Goal: Task Accomplishment & Management: Complete application form

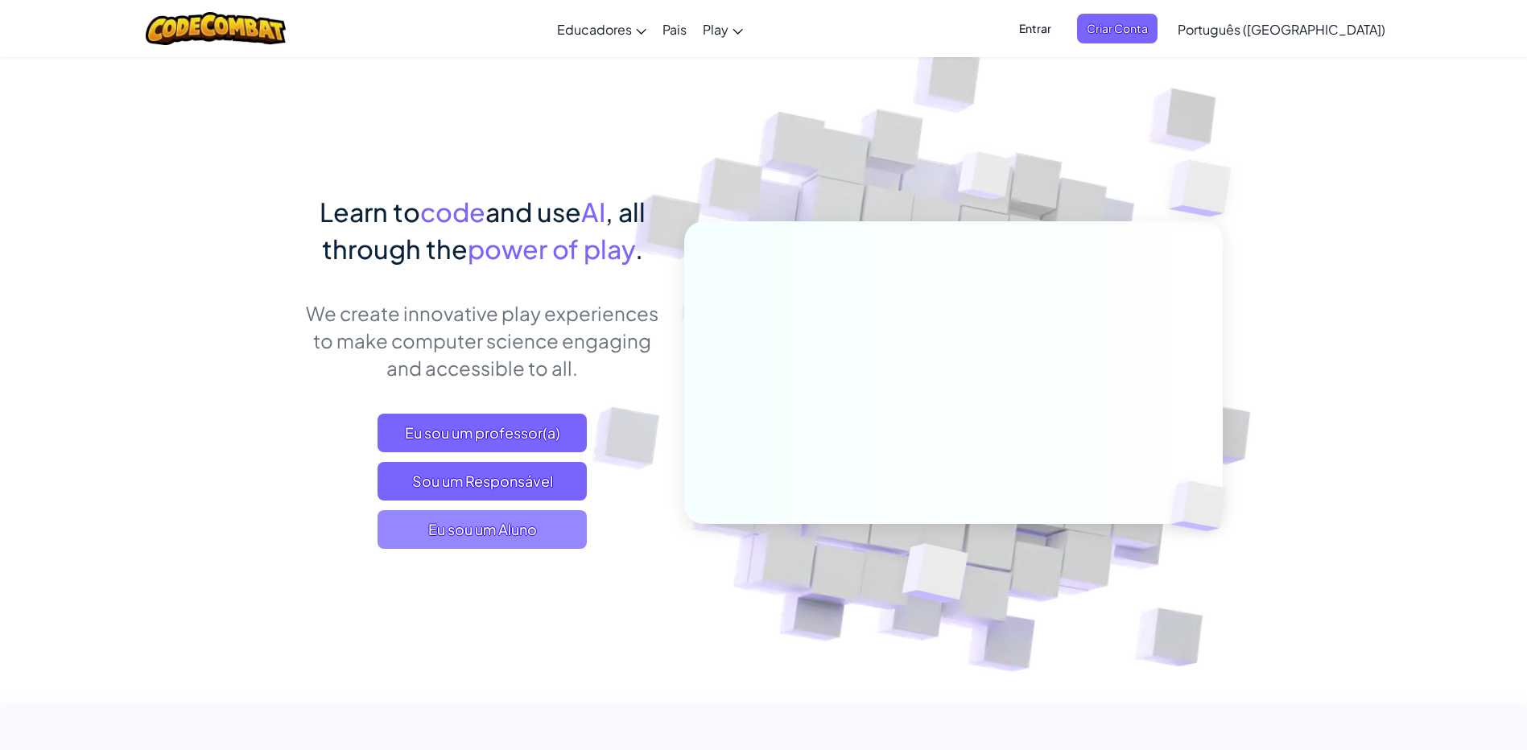
click at [471, 537] on span "Eu sou um Aluno" at bounding box center [482, 529] width 209 height 39
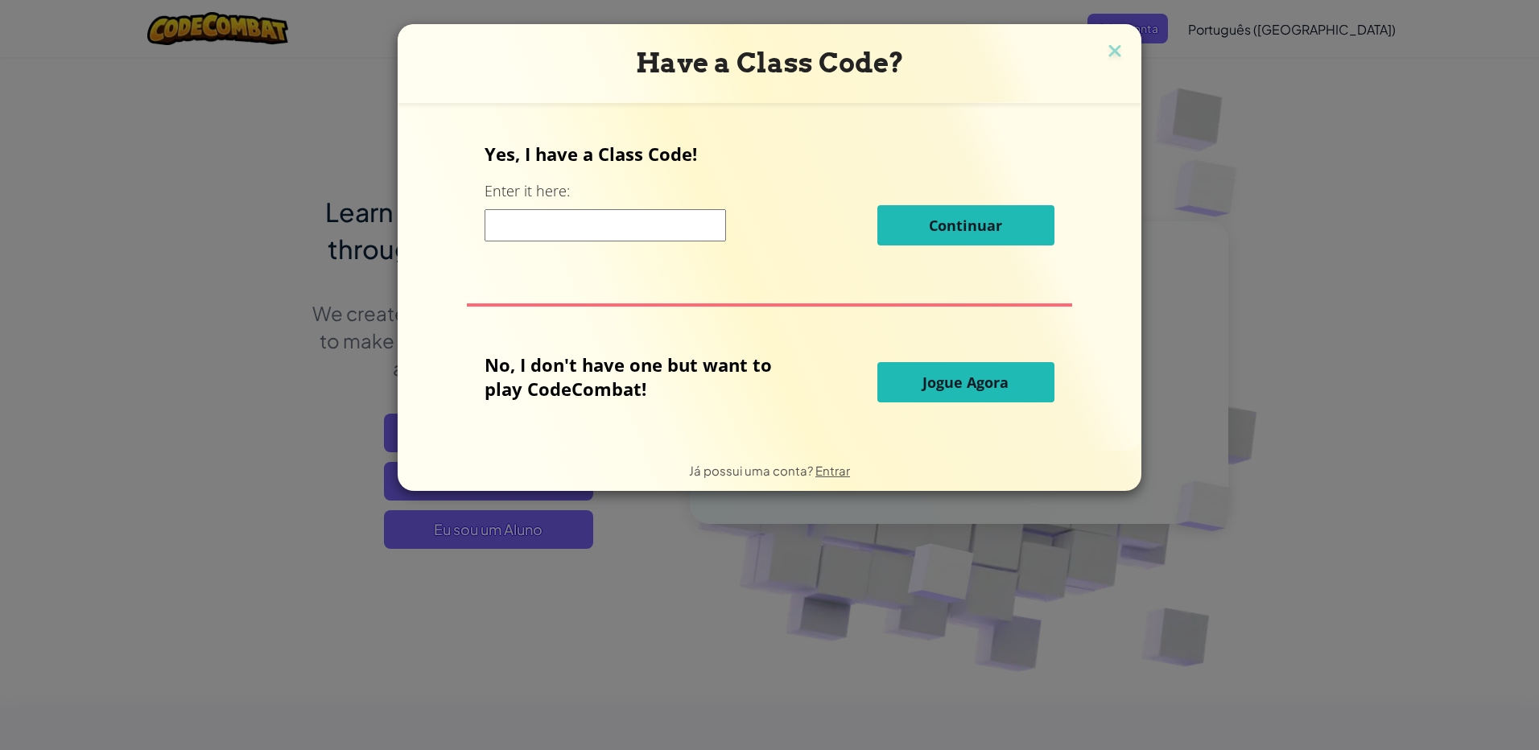
click at [552, 215] on input at bounding box center [605, 225] width 241 height 32
paste input "TableRestNeck"
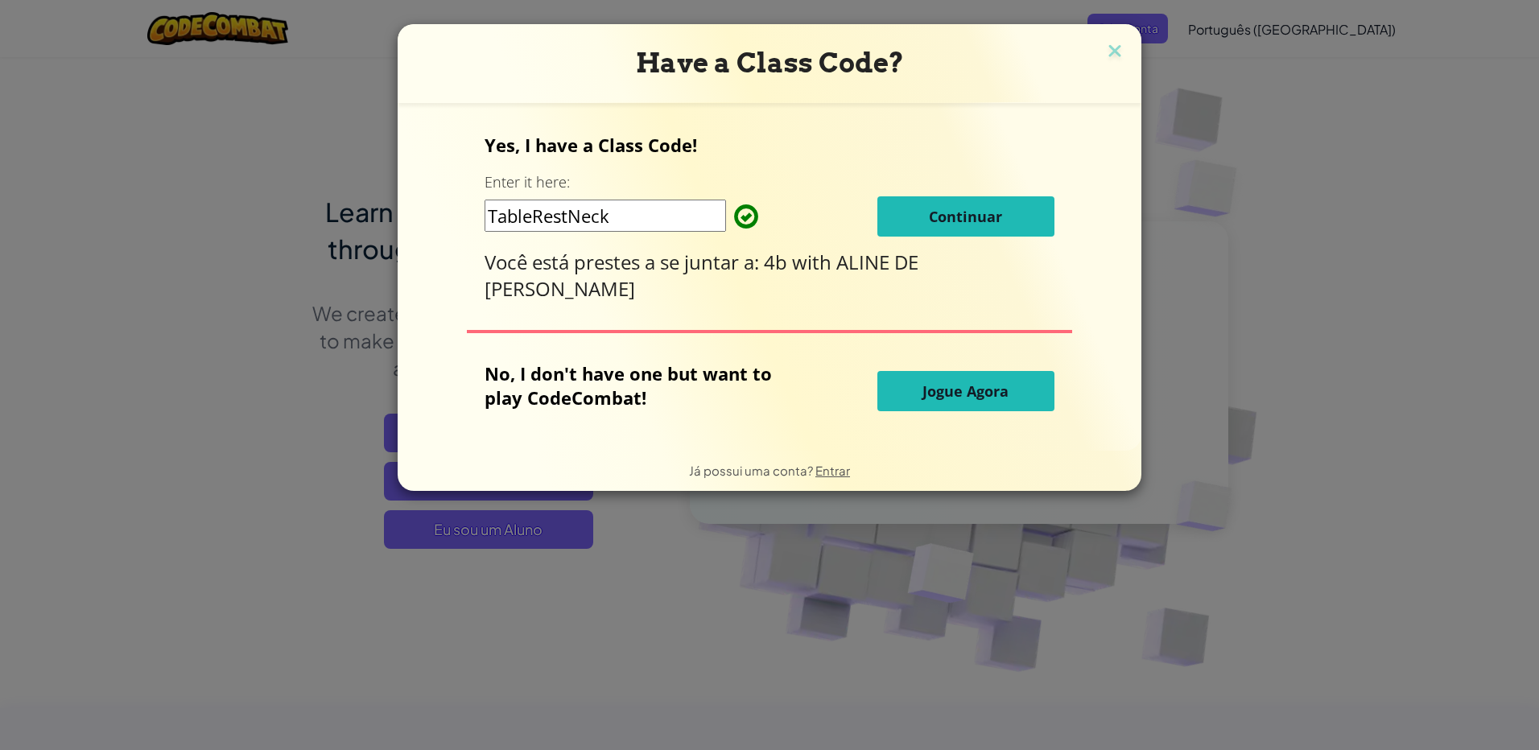
type input "TableRestNeck"
click at [1022, 213] on button "Continuar" at bounding box center [965, 216] width 177 height 40
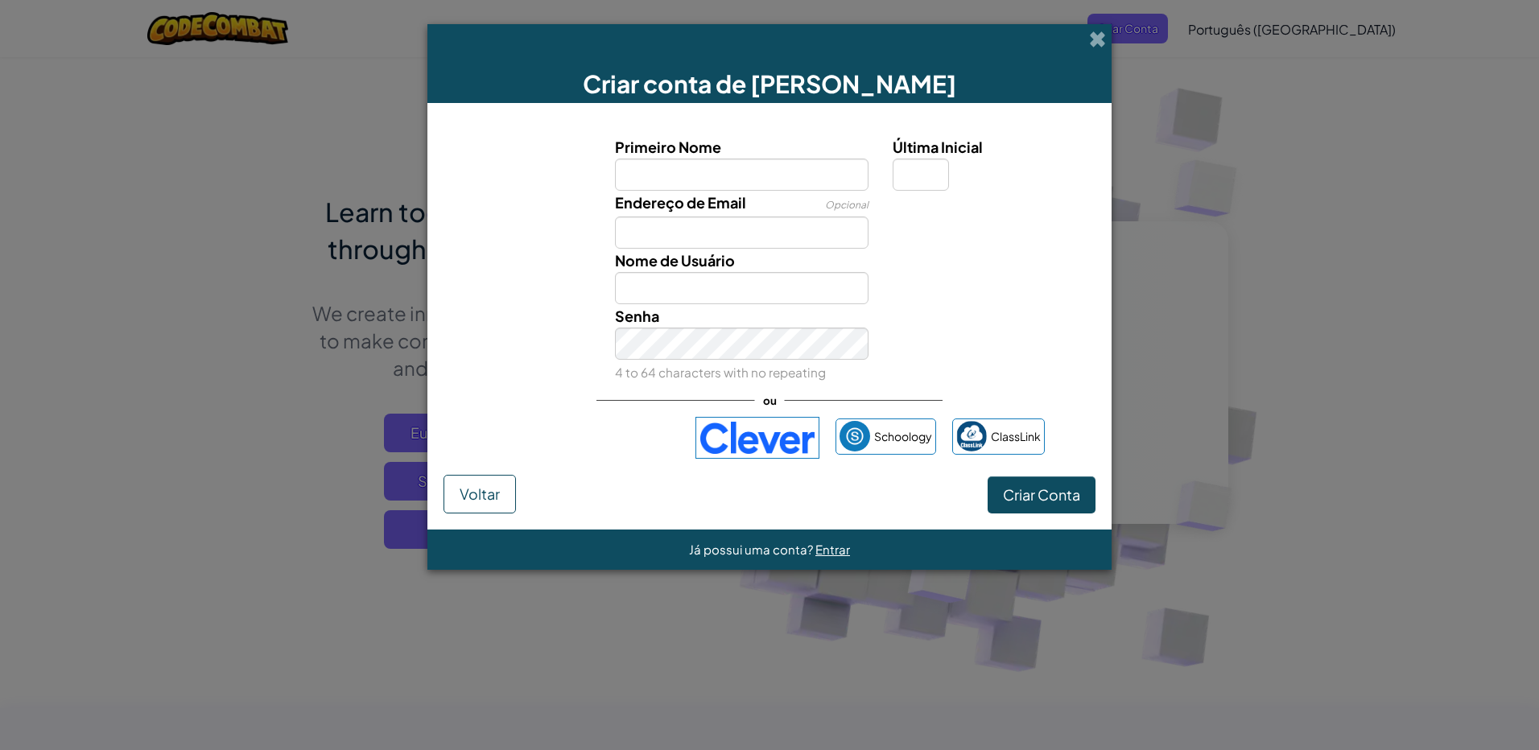
click at [666, 176] on input "Primeiro Nome" at bounding box center [742, 175] width 254 height 32
type input "q"
type input "aline"
type input "Aline"
click at [905, 165] on input "Última Inicial" at bounding box center [921, 175] width 56 height 32
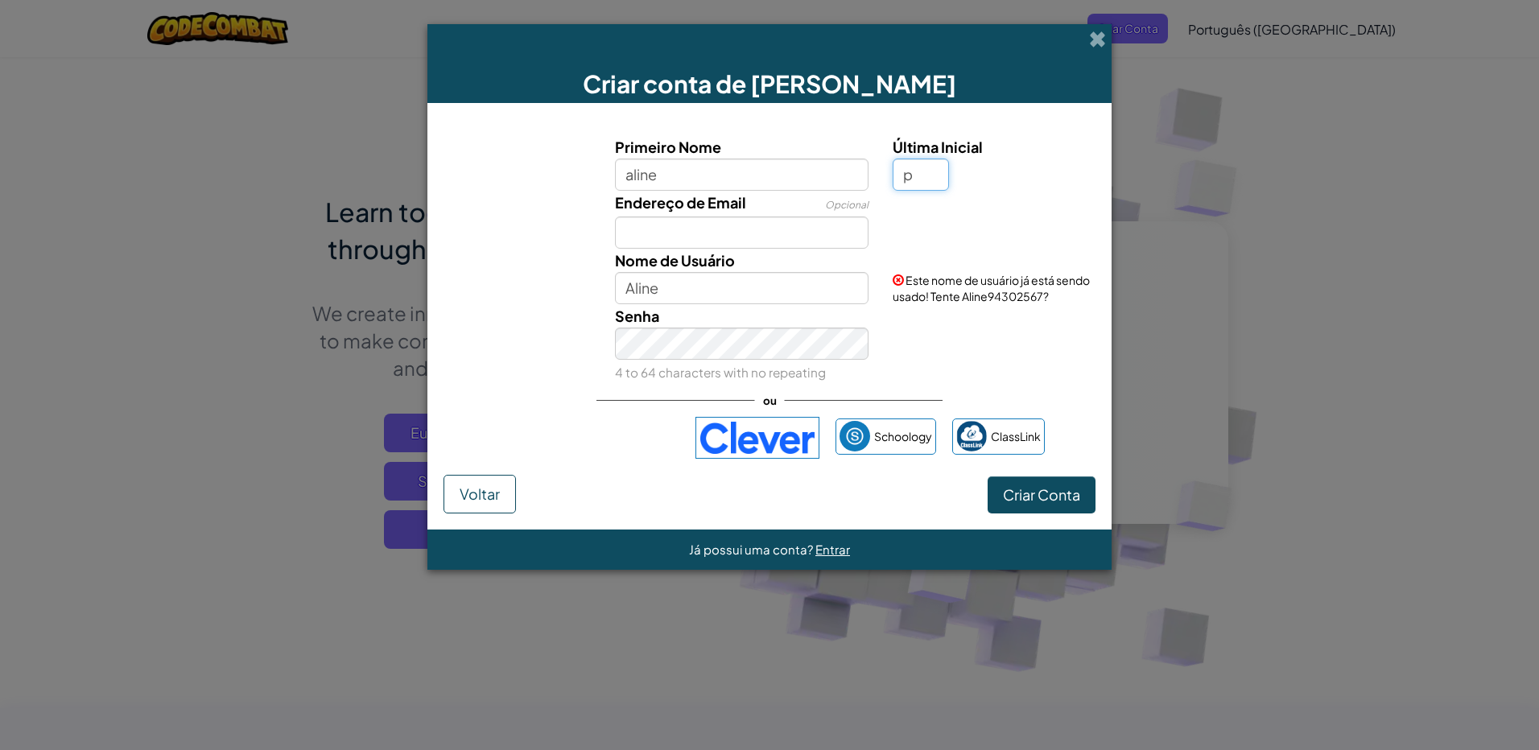
type input "p"
click at [718, 222] on input "Endereço de Email" at bounding box center [742, 233] width 254 height 32
click at [634, 286] on input "AlineP" at bounding box center [742, 288] width 254 height 32
click at [703, 274] on input "AlineP" at bounding box center [742, 288] width 254 height 32
type input "AlineP1234"
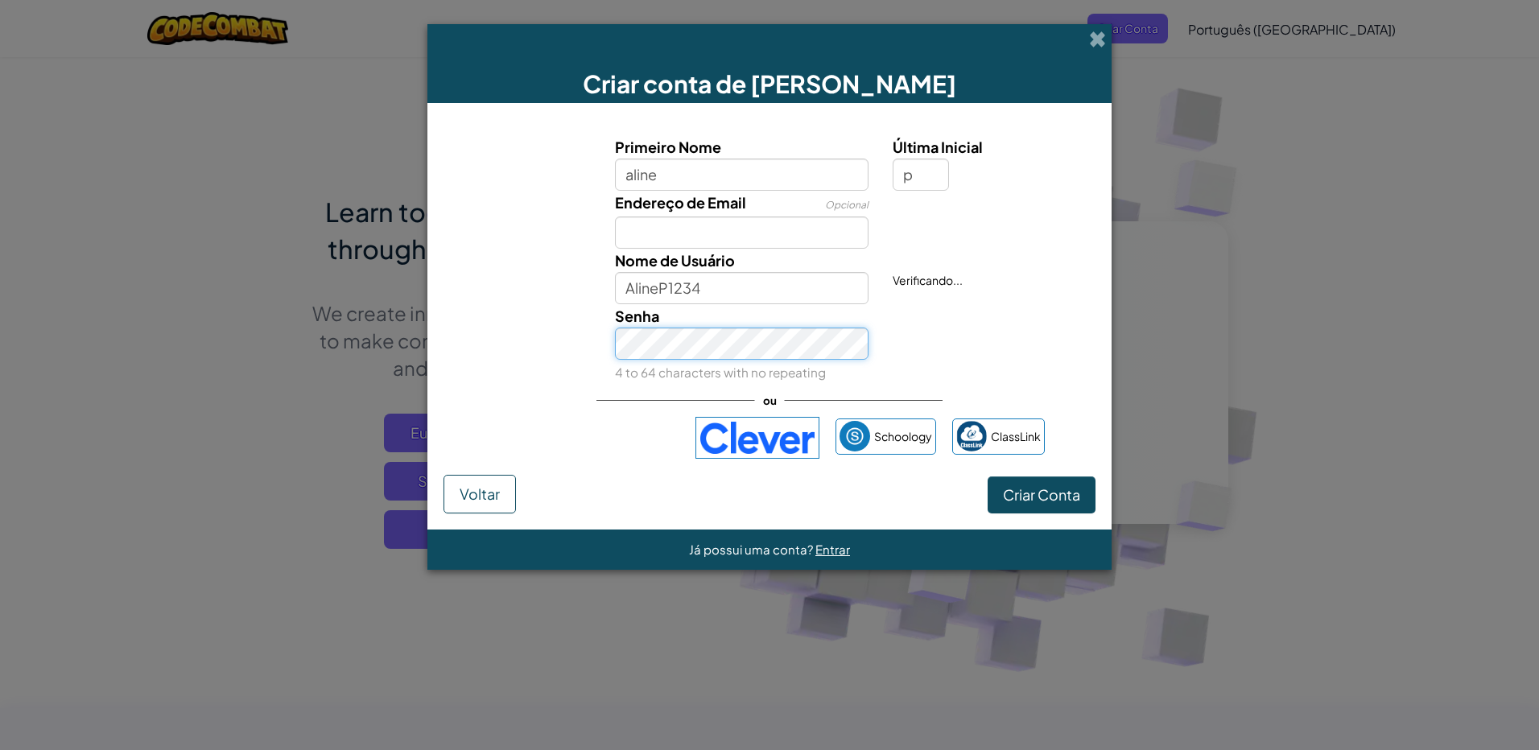
click at [647, 367] on div "Senha 4 to 64 characters with no repeating" at bounding box center [742, 344] width 278 height 80
click at [1009, 505] on button "Criar Conta" at bounding box center [1042, 495] width 108 height 37
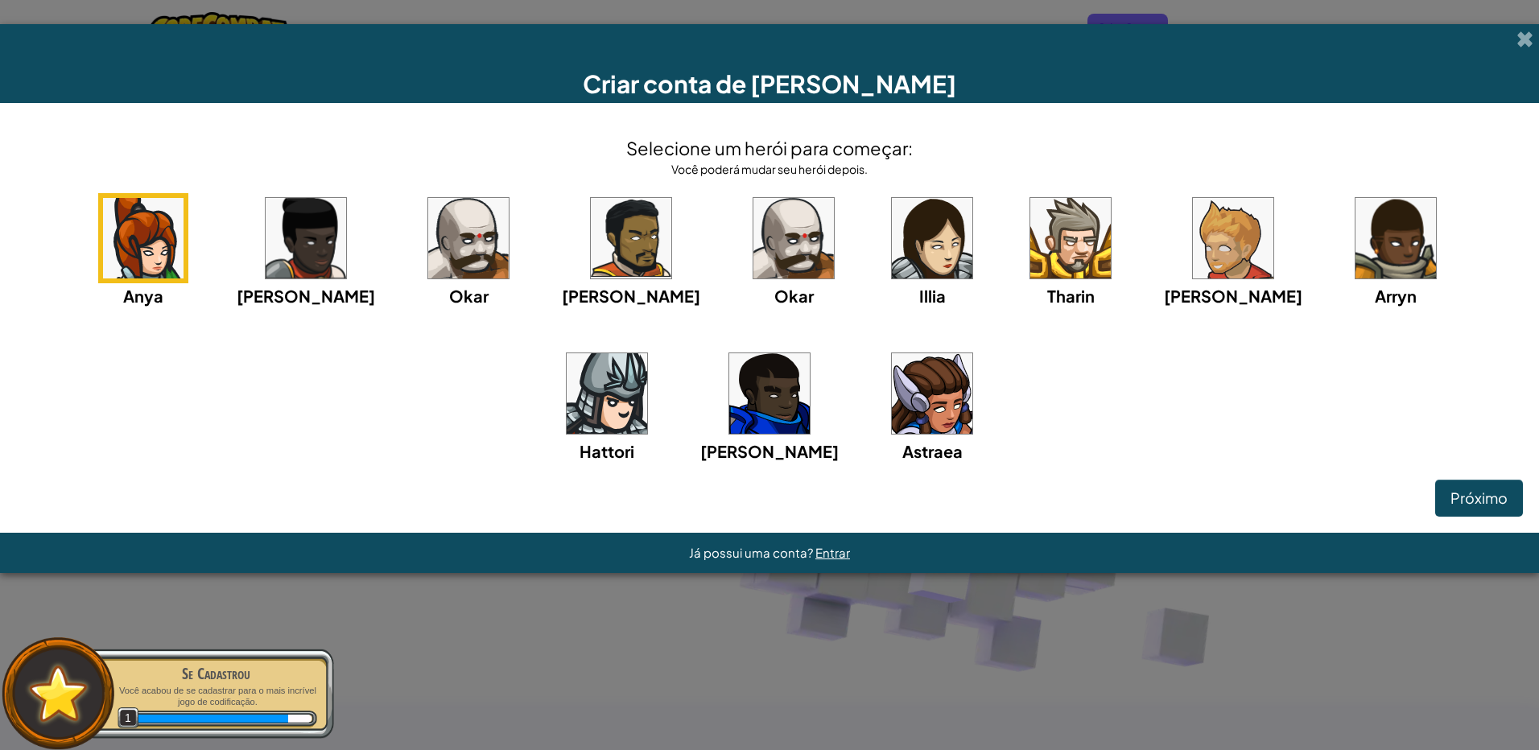
click at [892, 389] on img at bounding box center [932, 393] width 80 height 80
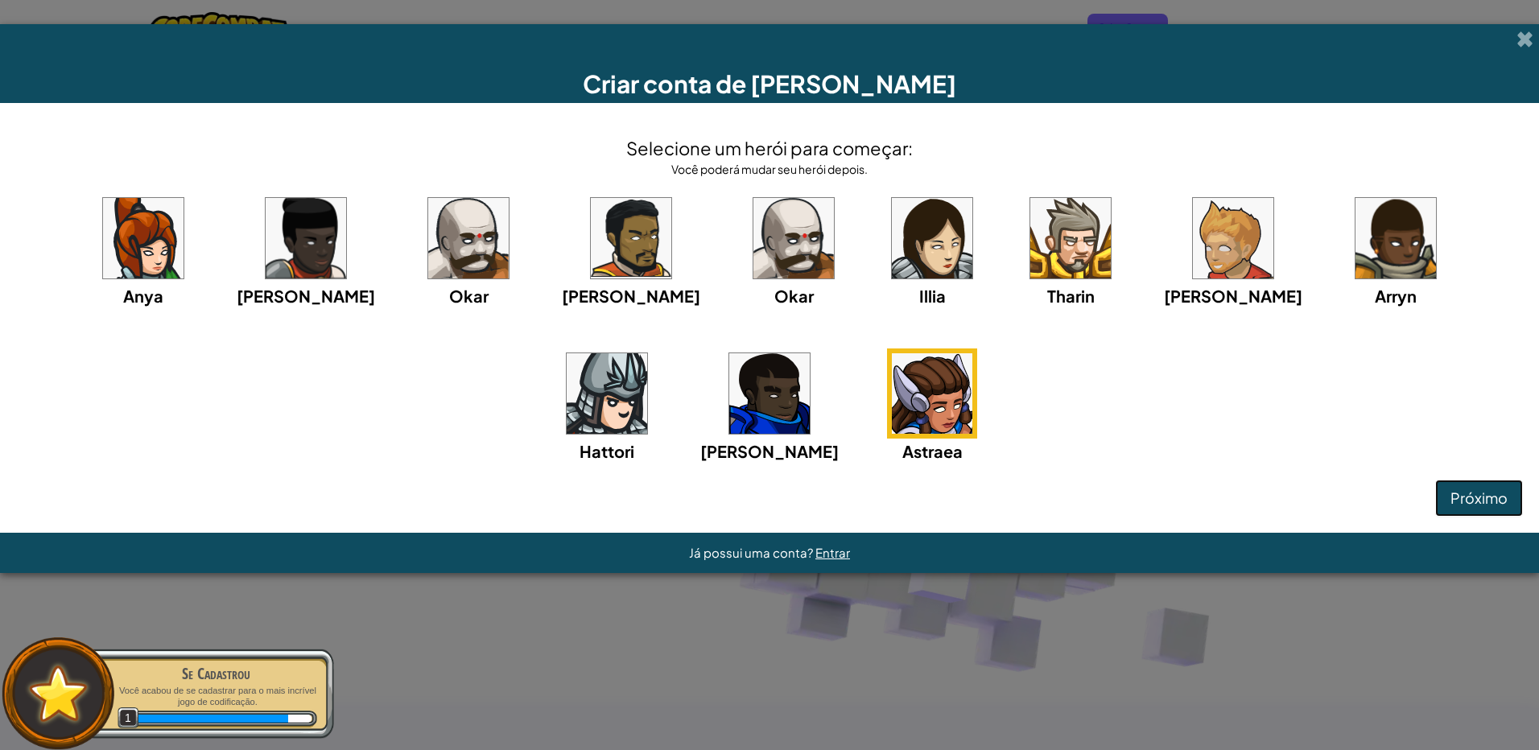
click at [1494, 505] on span "Próximo" at bounding box center [1478, 498] width 57 height 19
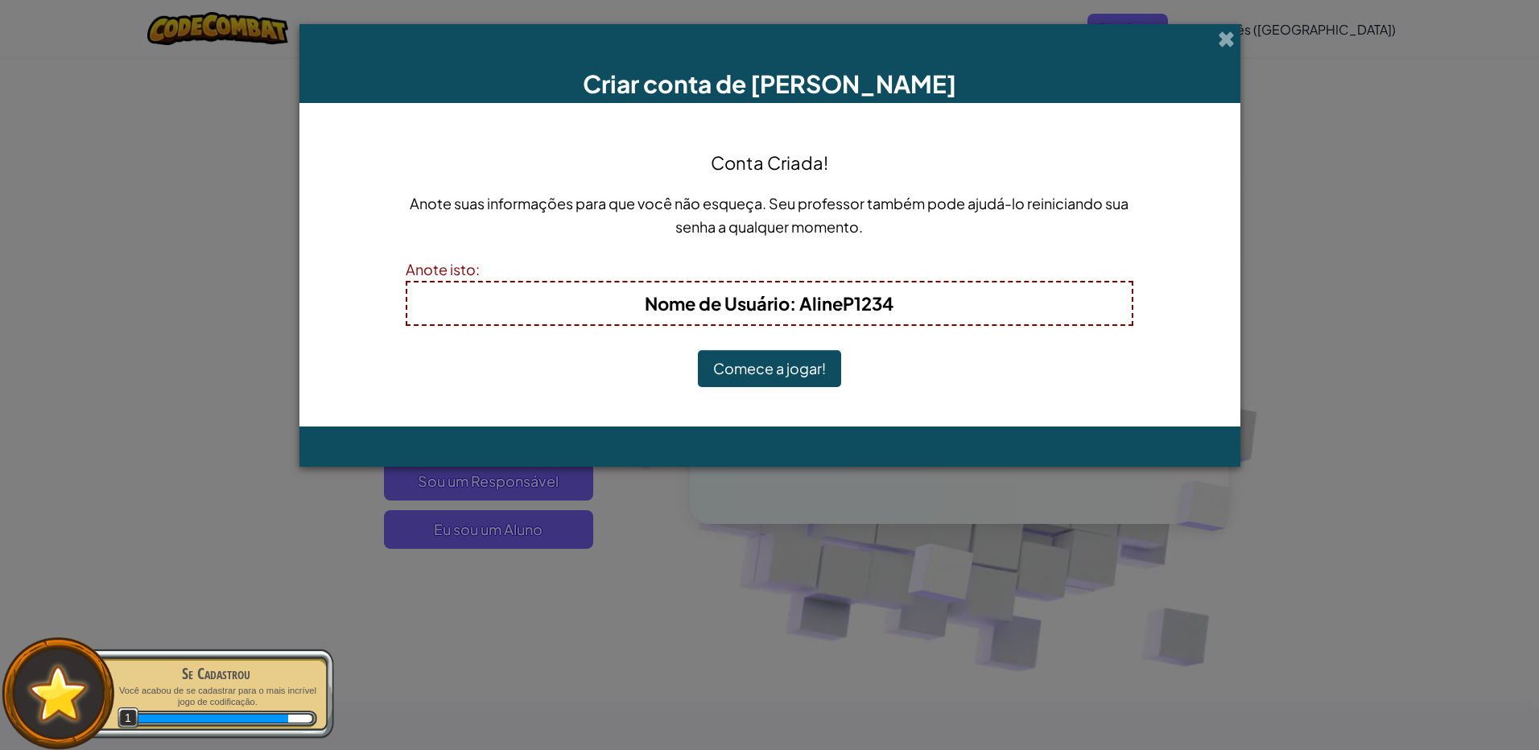
click at [746, 363] on button "Comece a jogar!" at bounding box center [769, 368] width 143 height 37
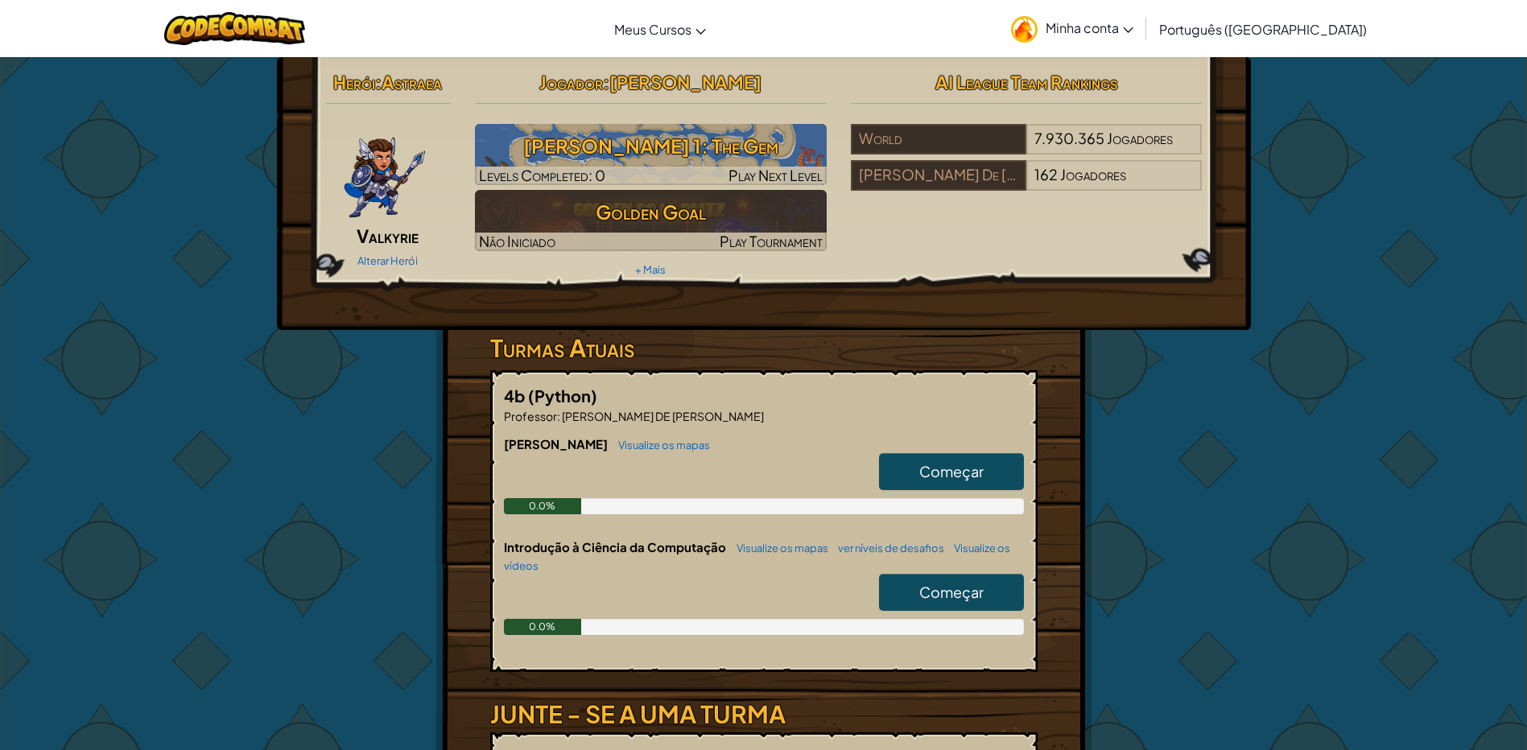
click at [938, 479] on span "Começar" at bounding box center [951, 471] width 64 height 19
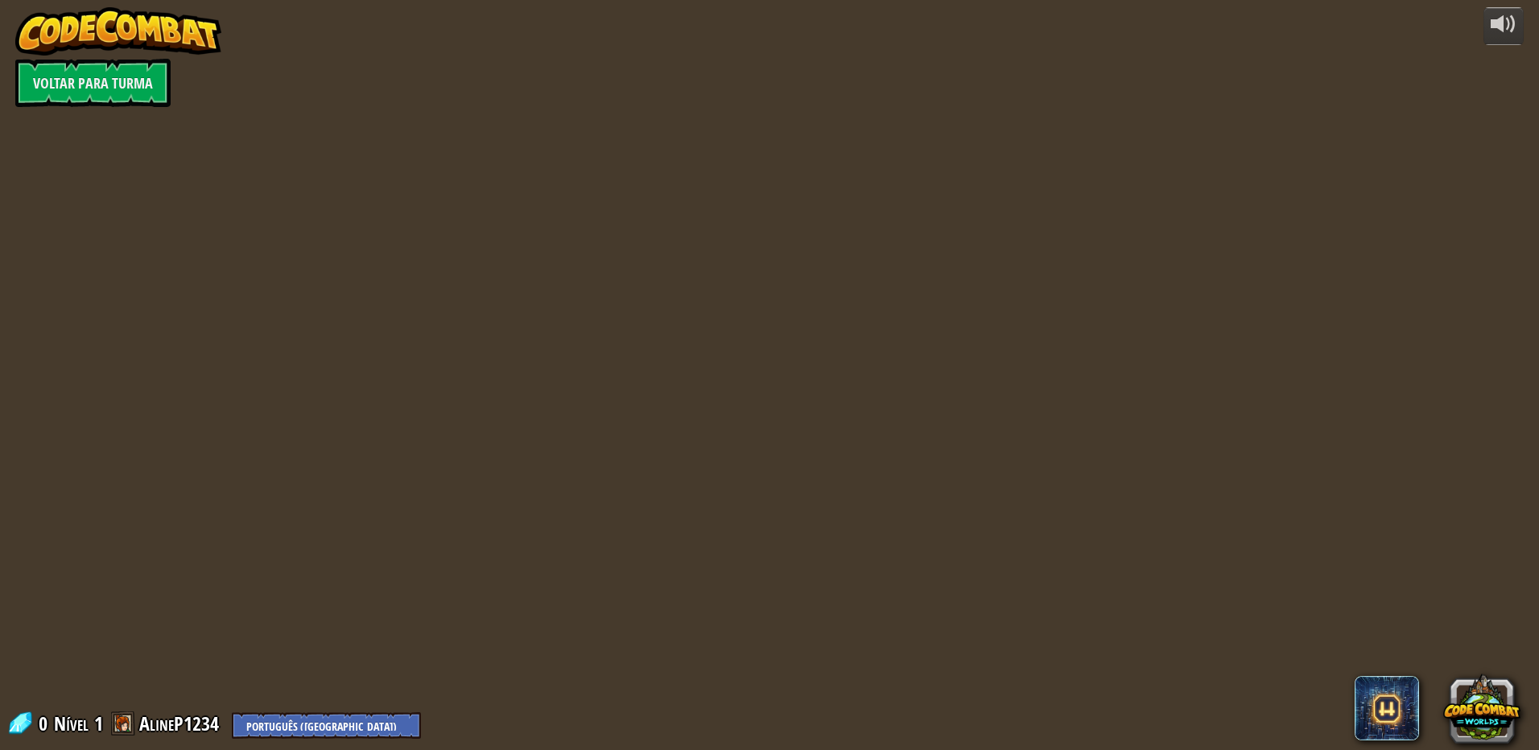
select select "pt-BR"
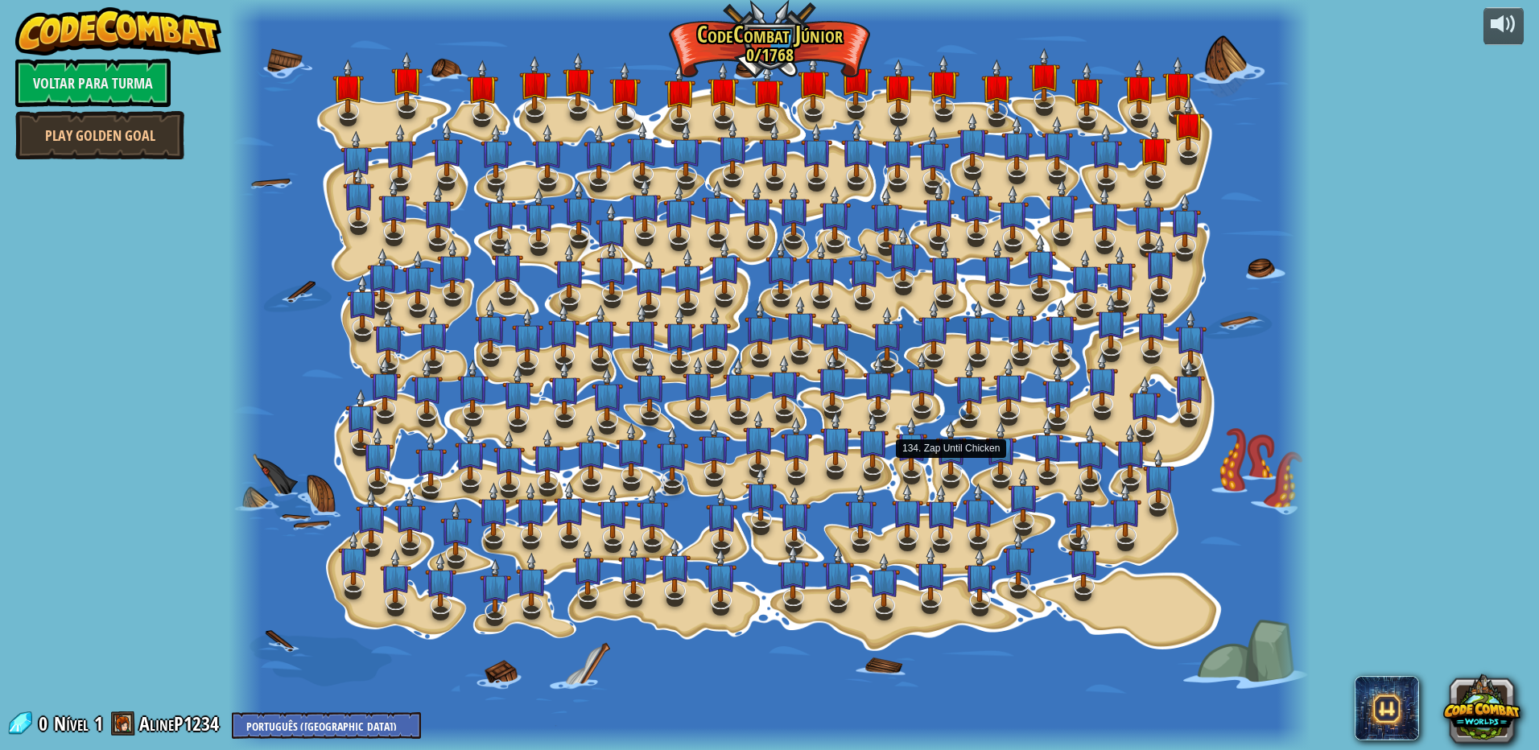
select select "pt-BR"
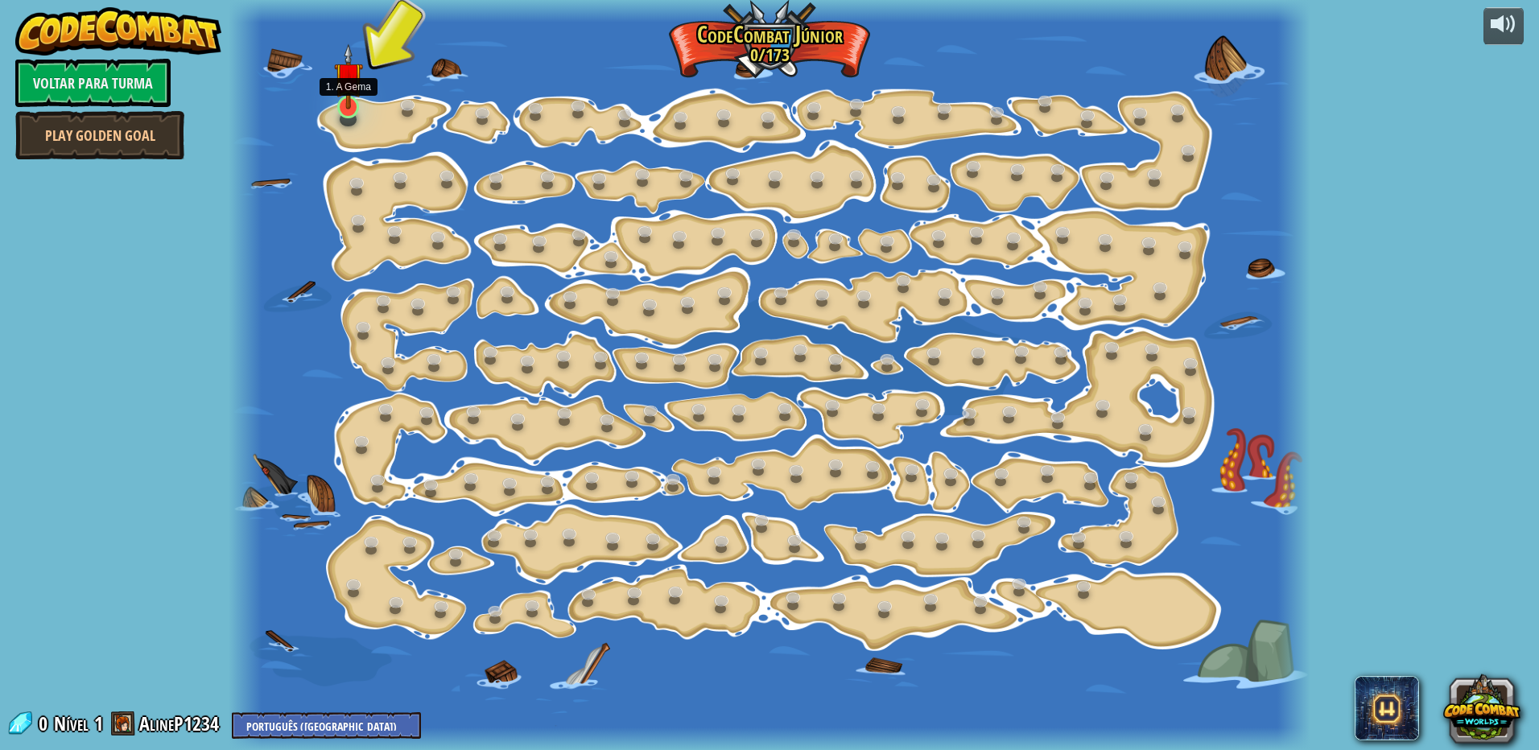
click at [350, 103] on img at bounding box center [348, 75] width 28 height 65
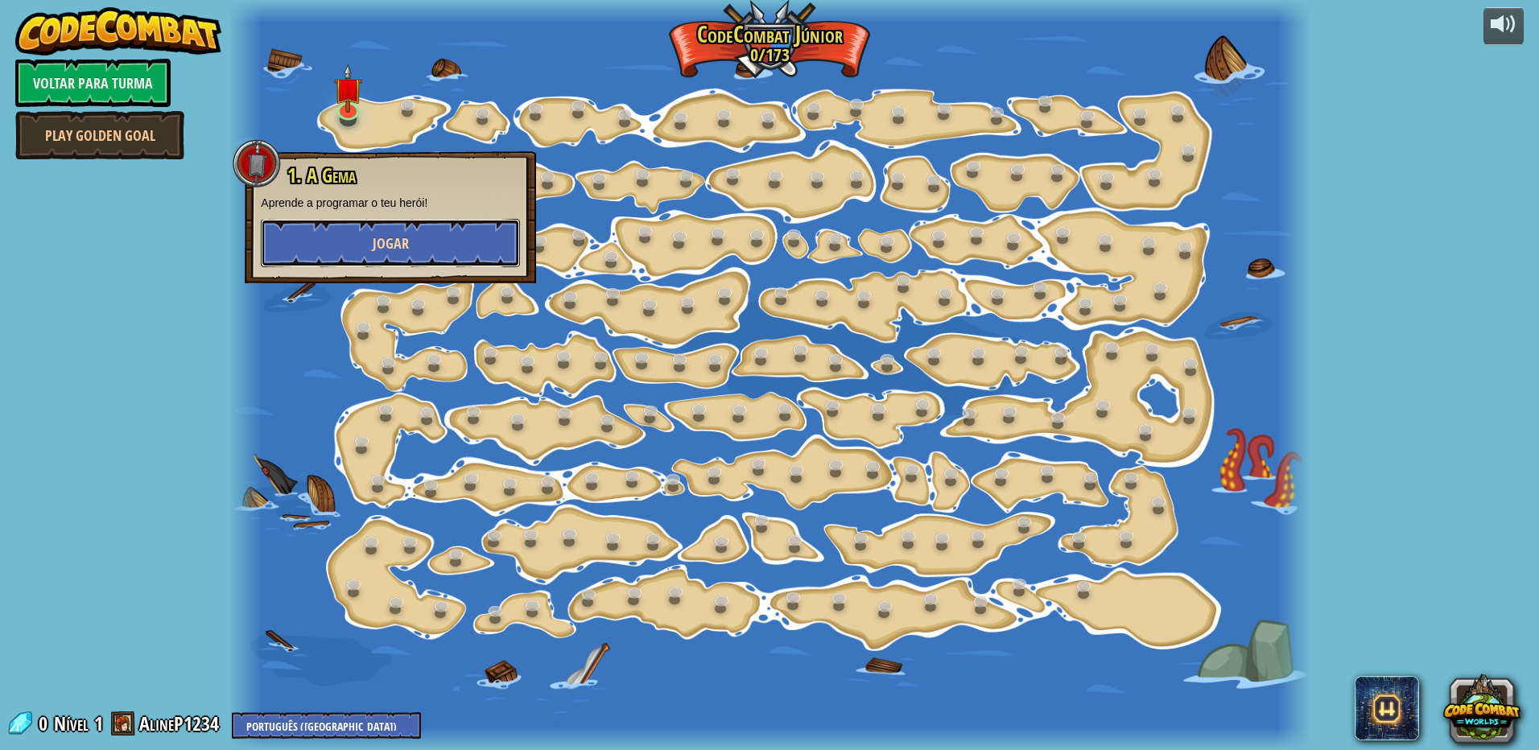
click at [402, 262] on button "Jogar" at bounding box center [390, 243] width 259 height 48
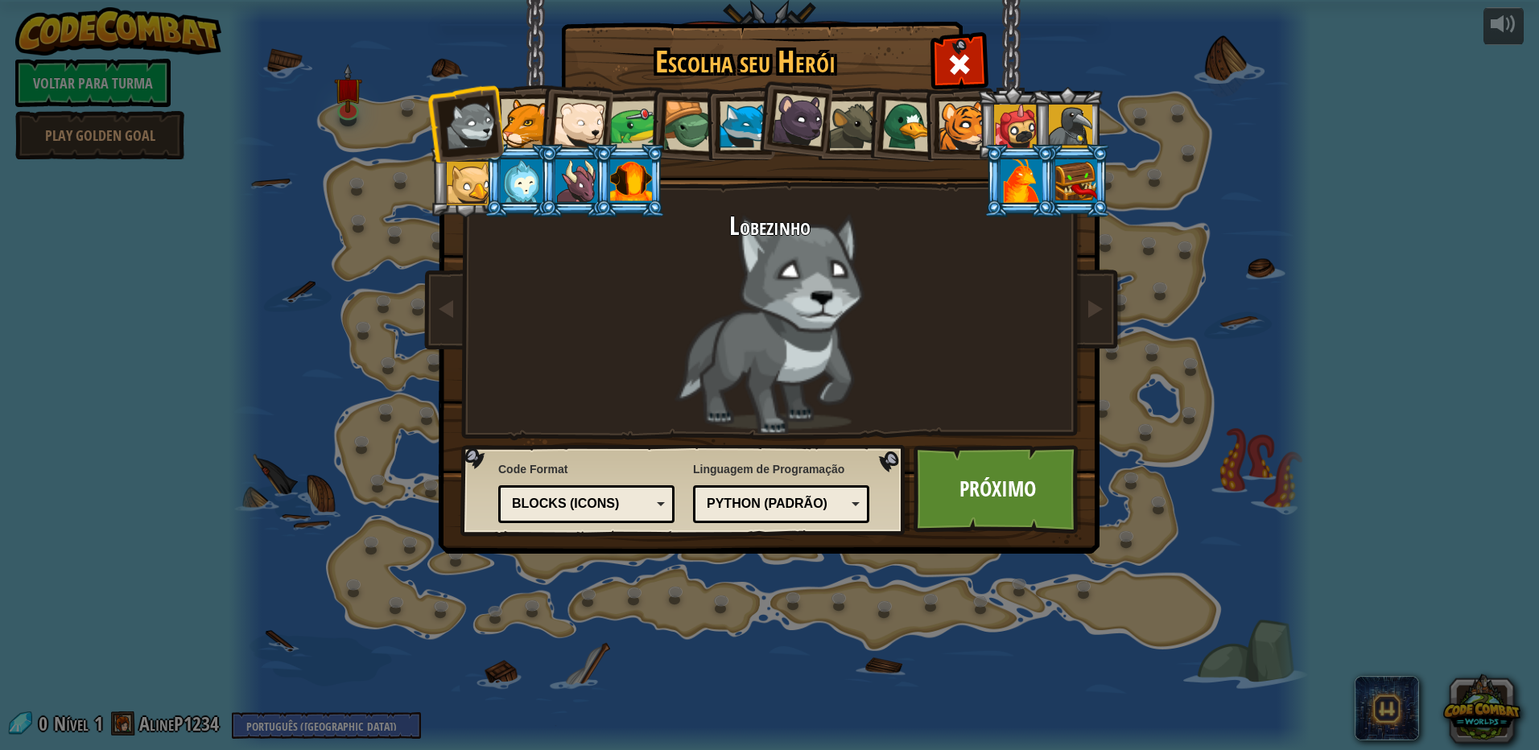
click at [962, 128] on div at bounding box center [963, 125] width 49 height 49
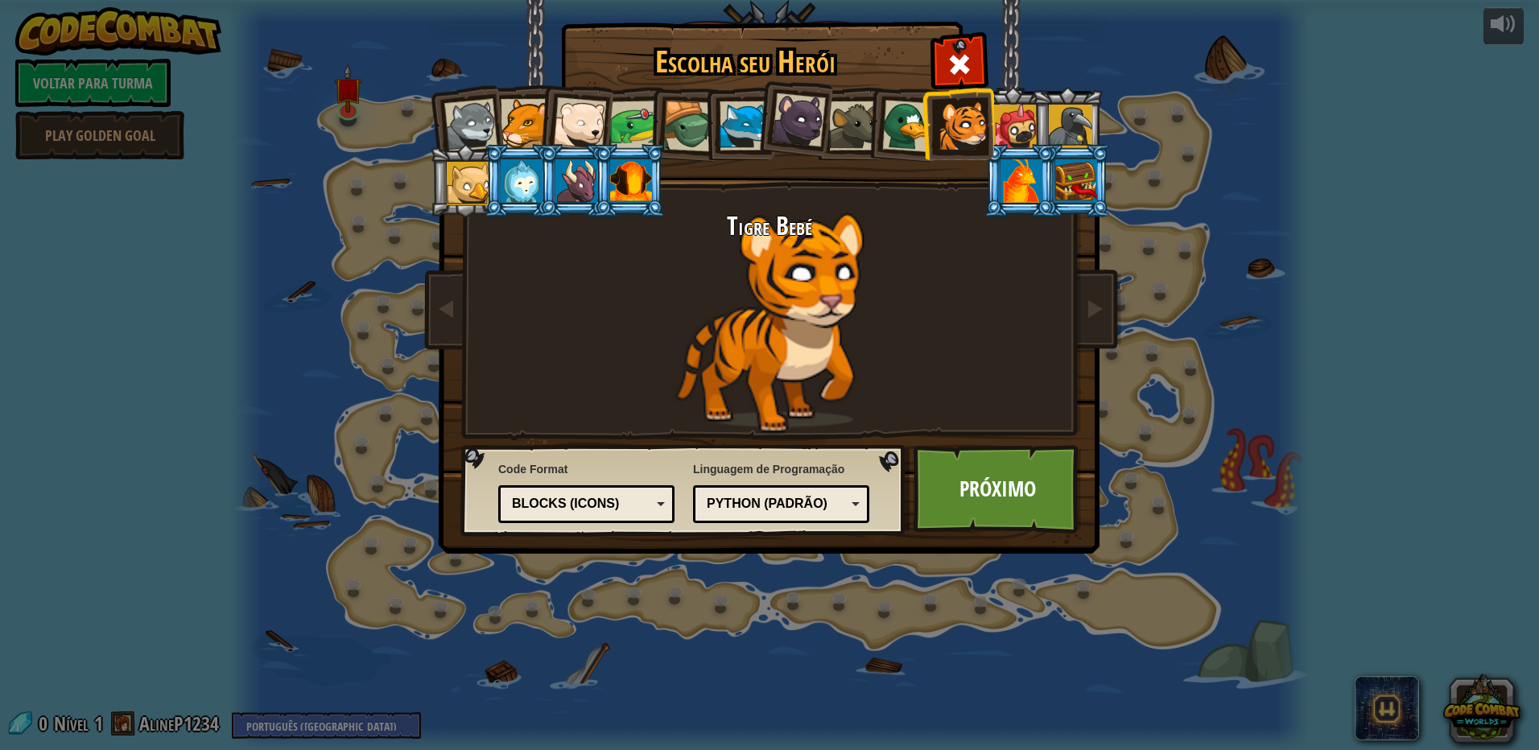
click at [1024, 173] on div at bounding box center [1021, 180] width 42 height 43
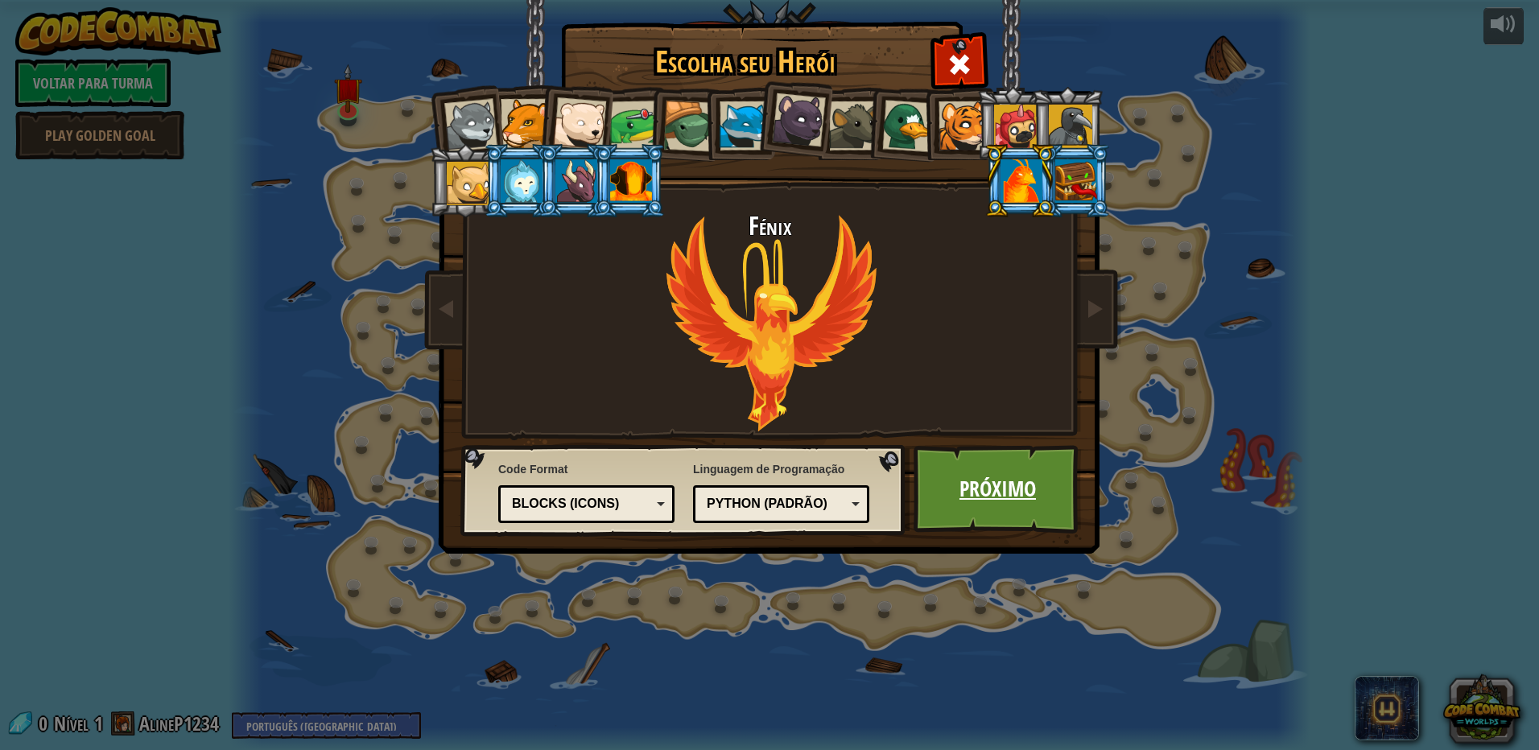
click at [966, 493] on link "Próximo" at bounding box center [998, 489] width 168 height 89
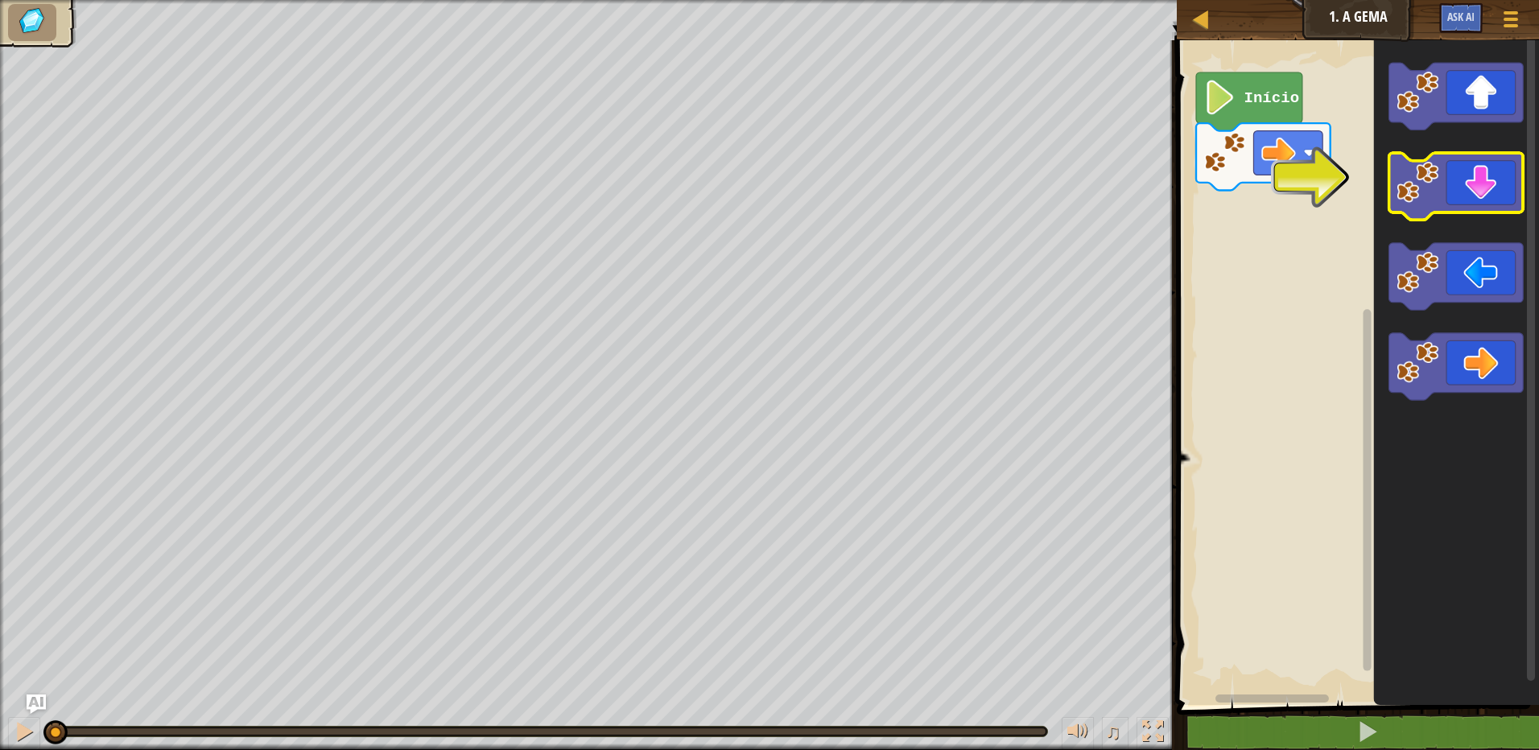
click at [1421, 204] on icon "Espaço de trabalho do Blockly" at bounding box center [1456, 186] width 134 height 67
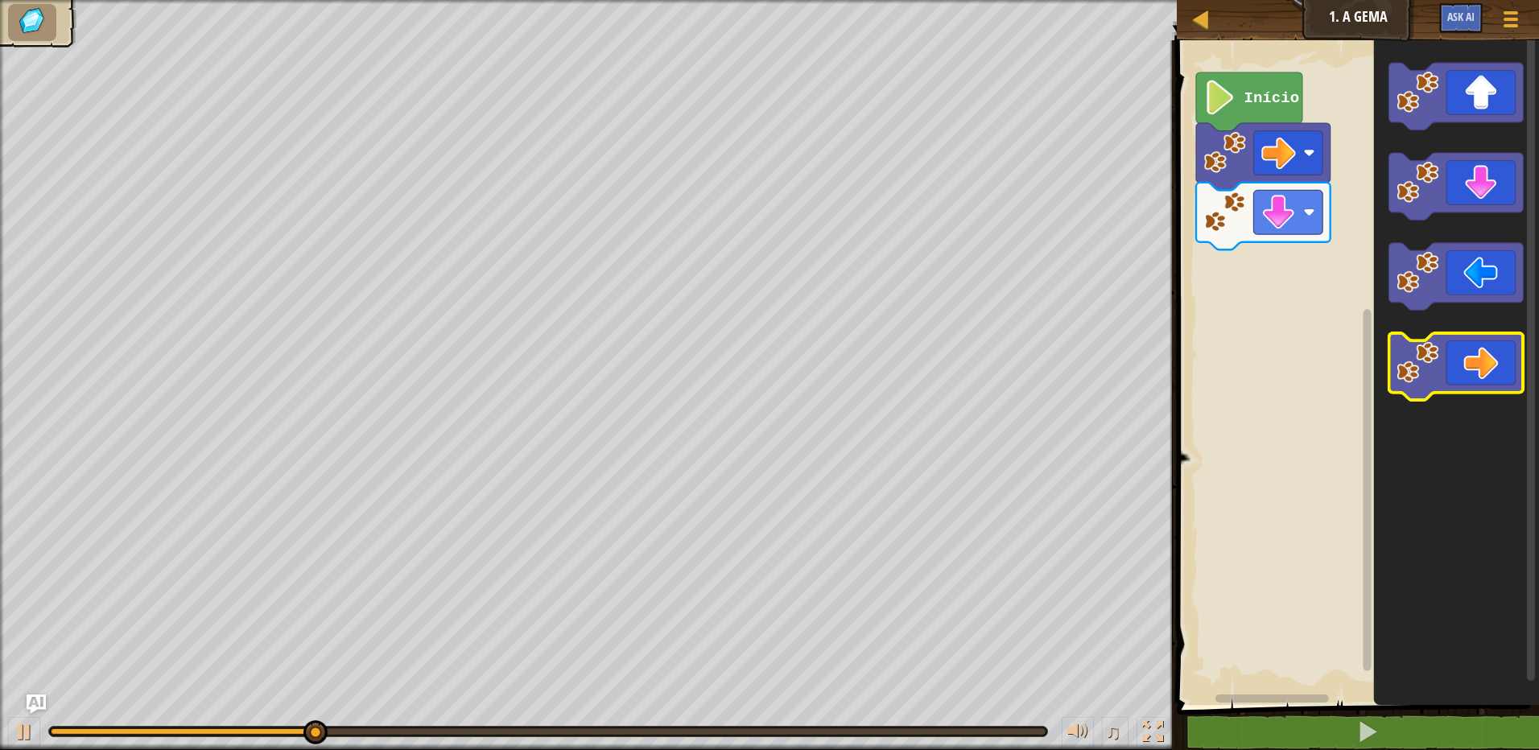
click at [1475, 357] on icon "Espaço de trabalho do Blockly" at bounding box center [1456, 366] width 134 height 67
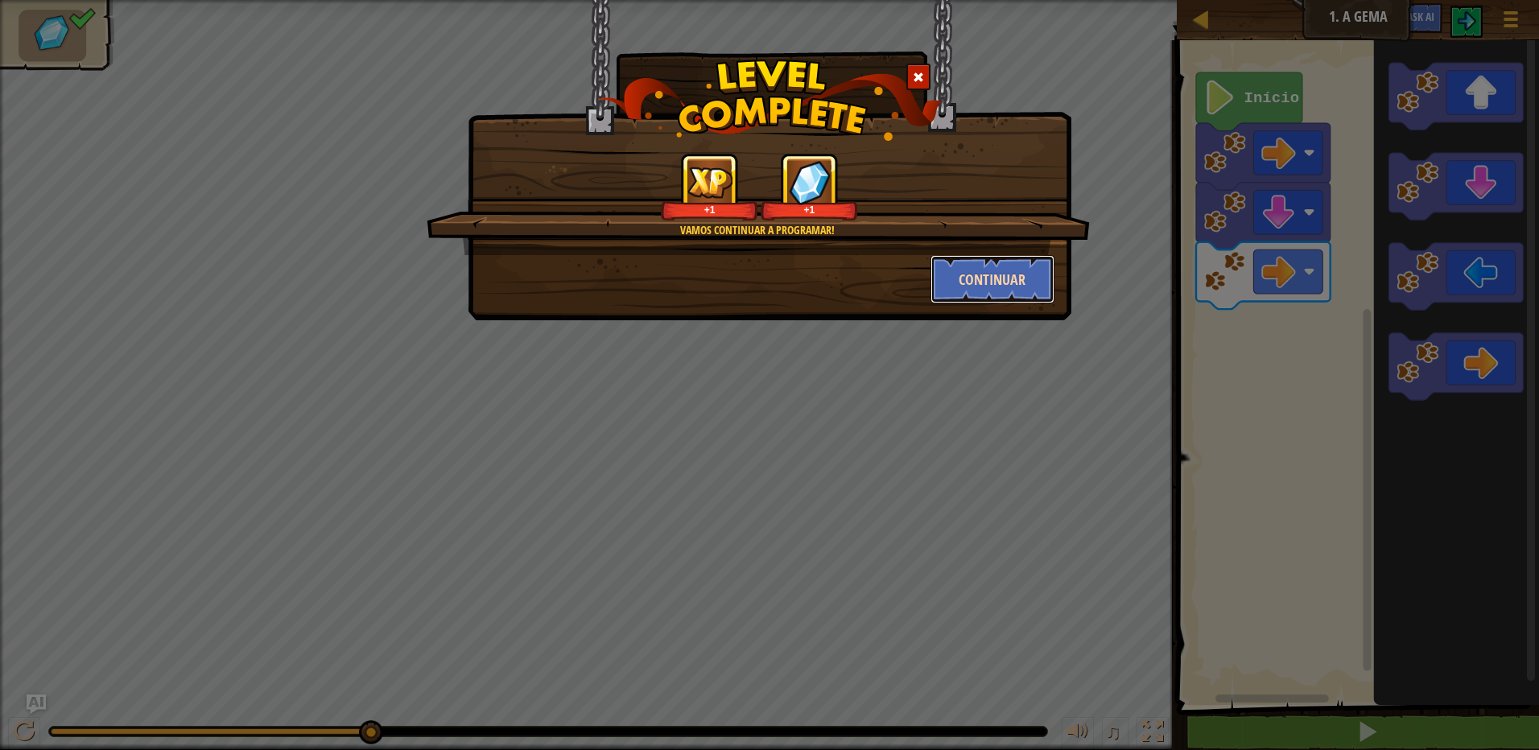
click at [981, 274] on button "Continuar" at bounding box center [992, 279] width 125 height 48
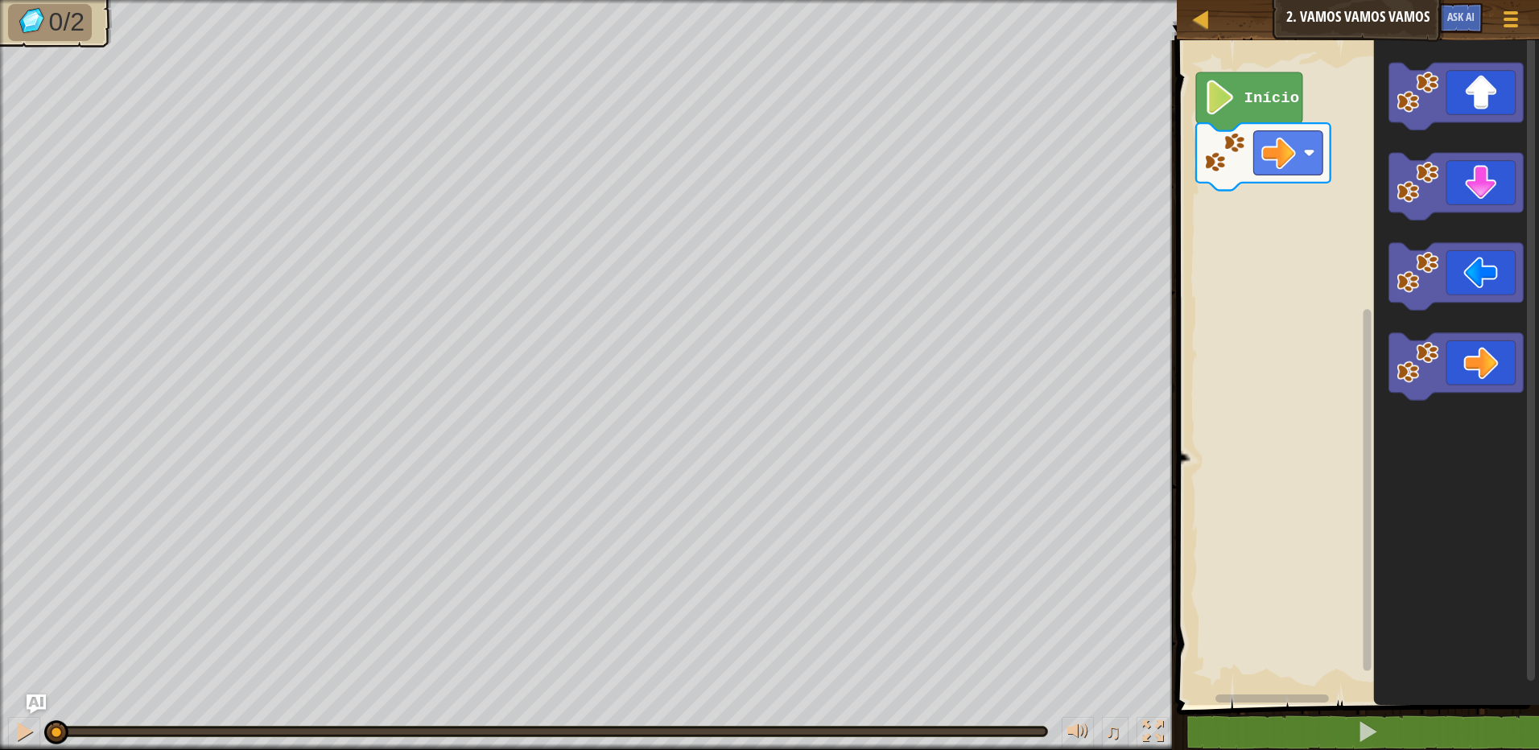
click at [1265, 96] on text "Início" at bounding box center [1272, 98] width 56 height 18
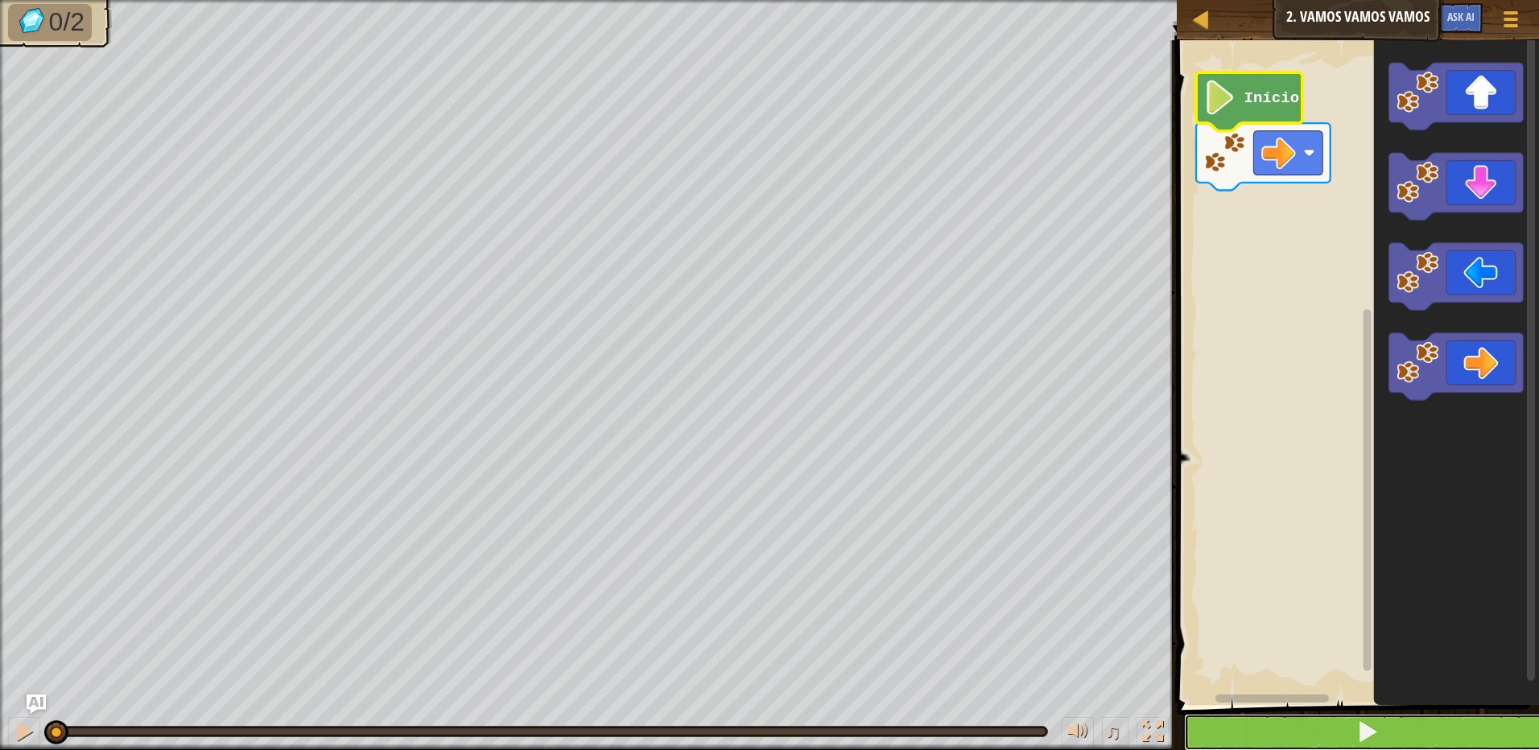
click at [1209, 736] on button at bounding box center [1367, 732] width 367 height 37
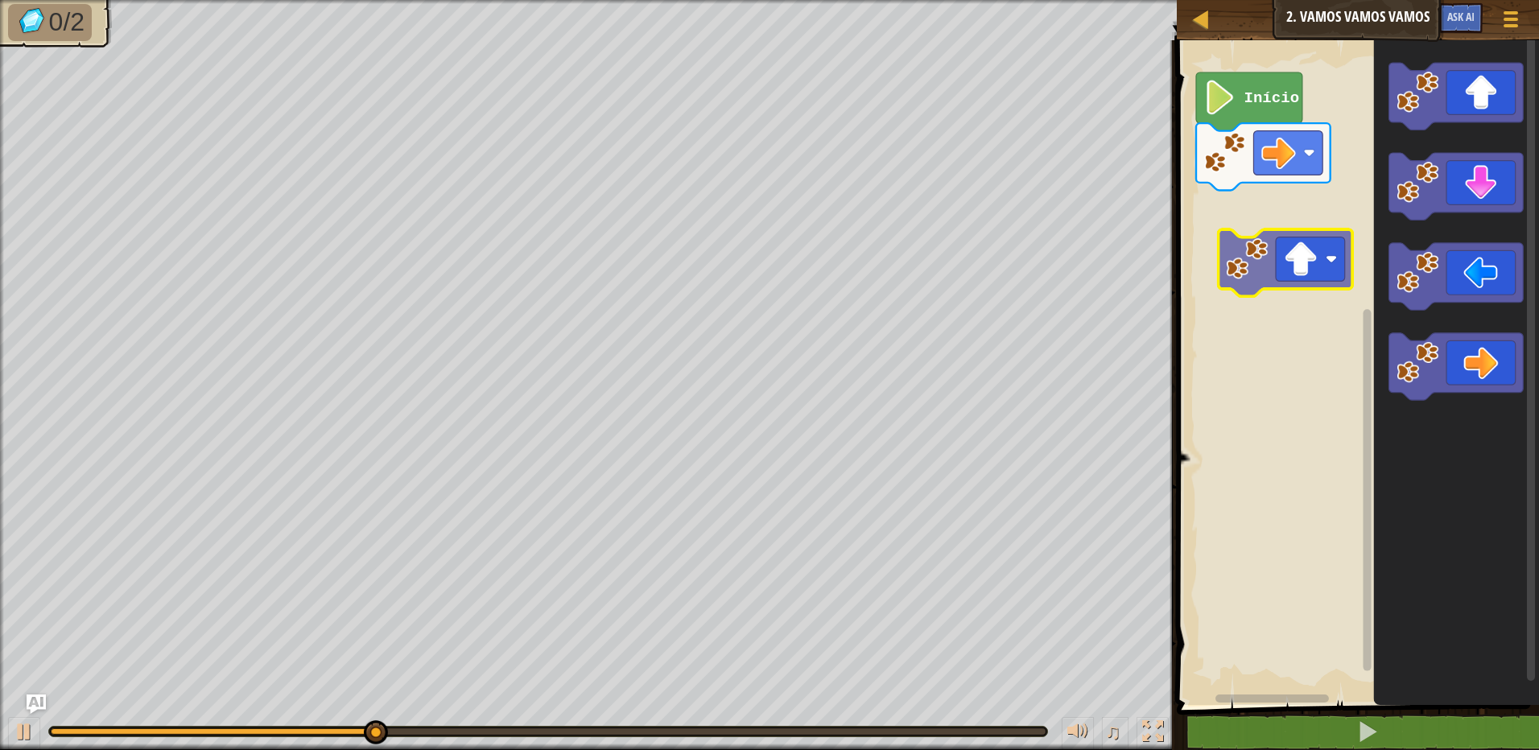
click at [1288, 219] on div "Início" at bounding box center [1355, 368] width 367 height 673
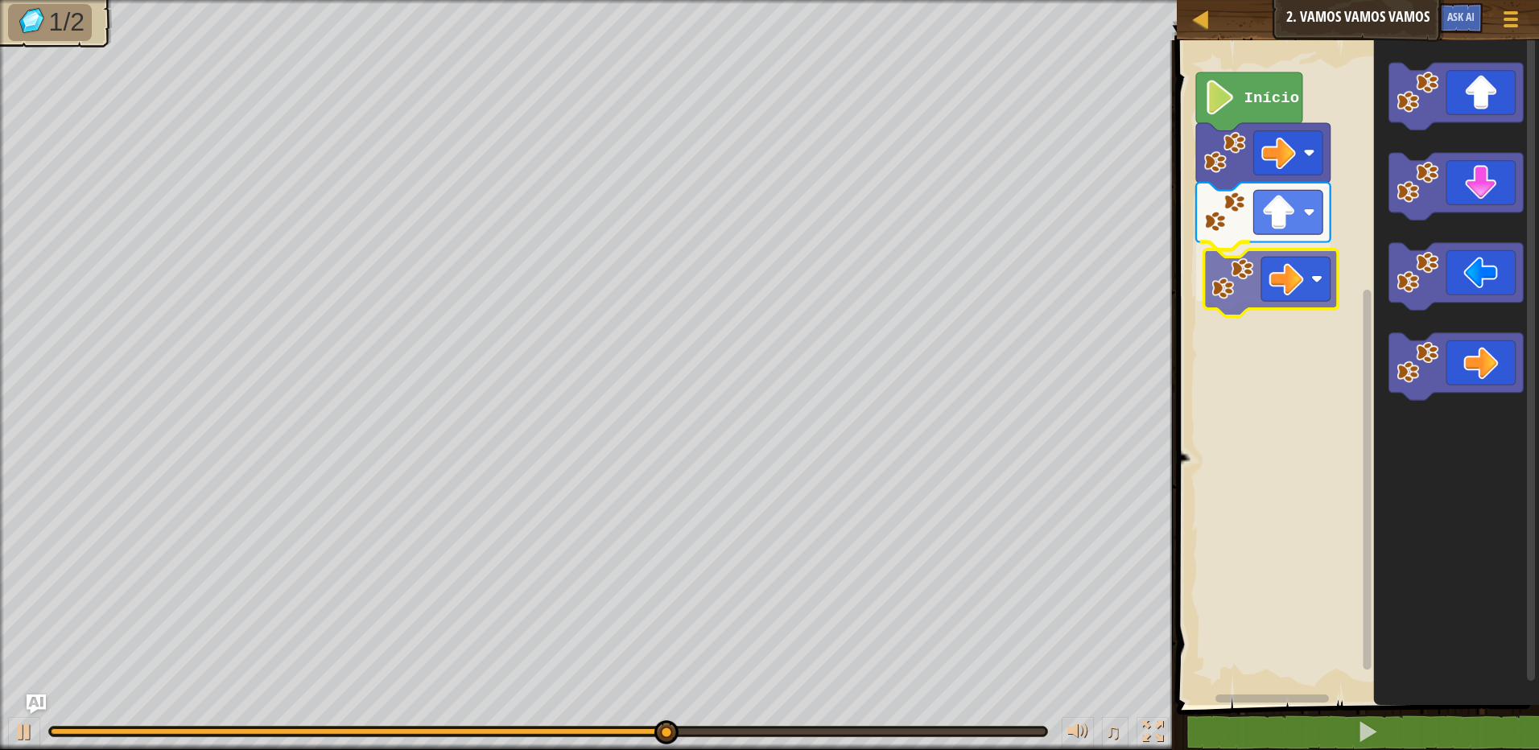
click at [1290, 299] on div "Início" at bounding box center [1355, 368] width 367 height 673
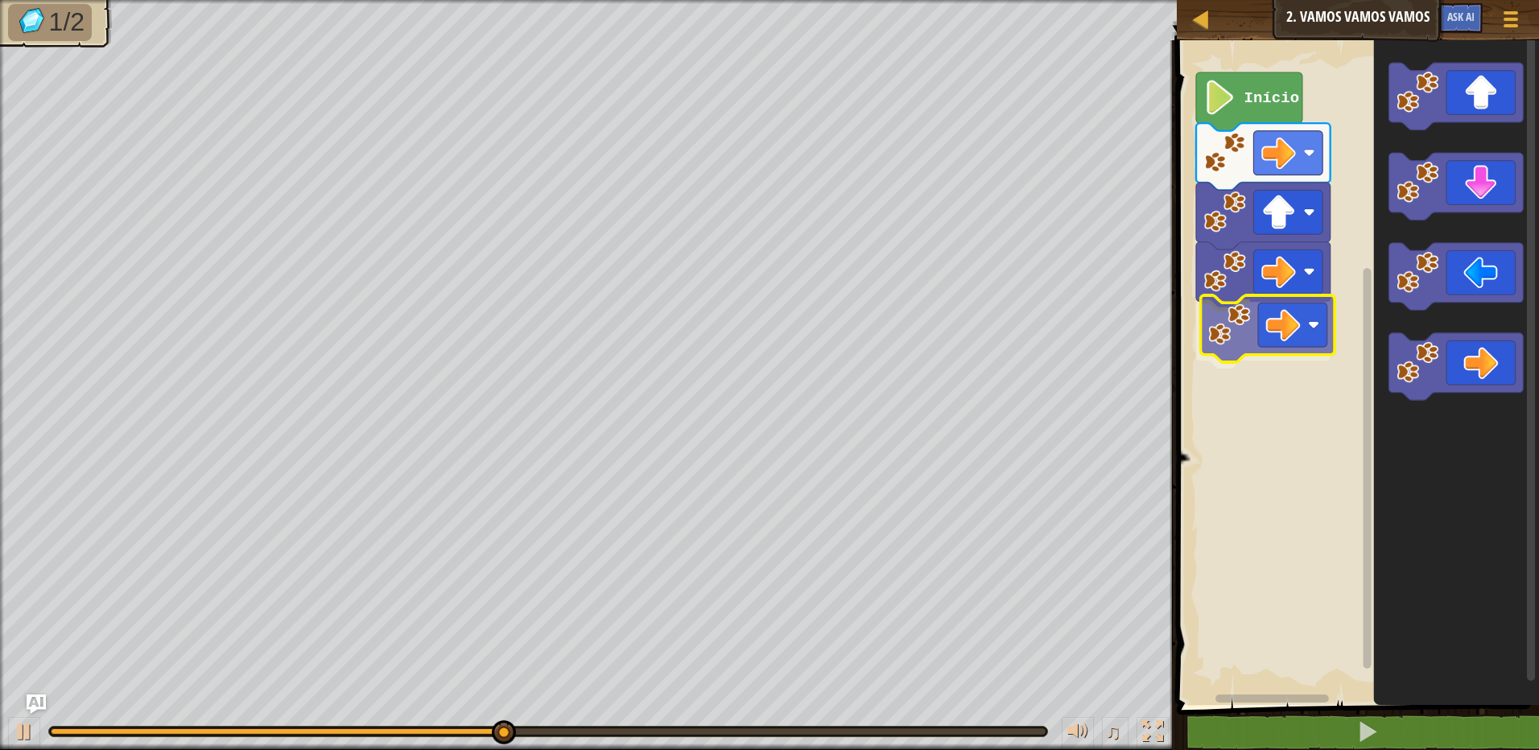
click at [1224, 320] on div "Início" at bounding box center [1355, 368] width 367 height 673
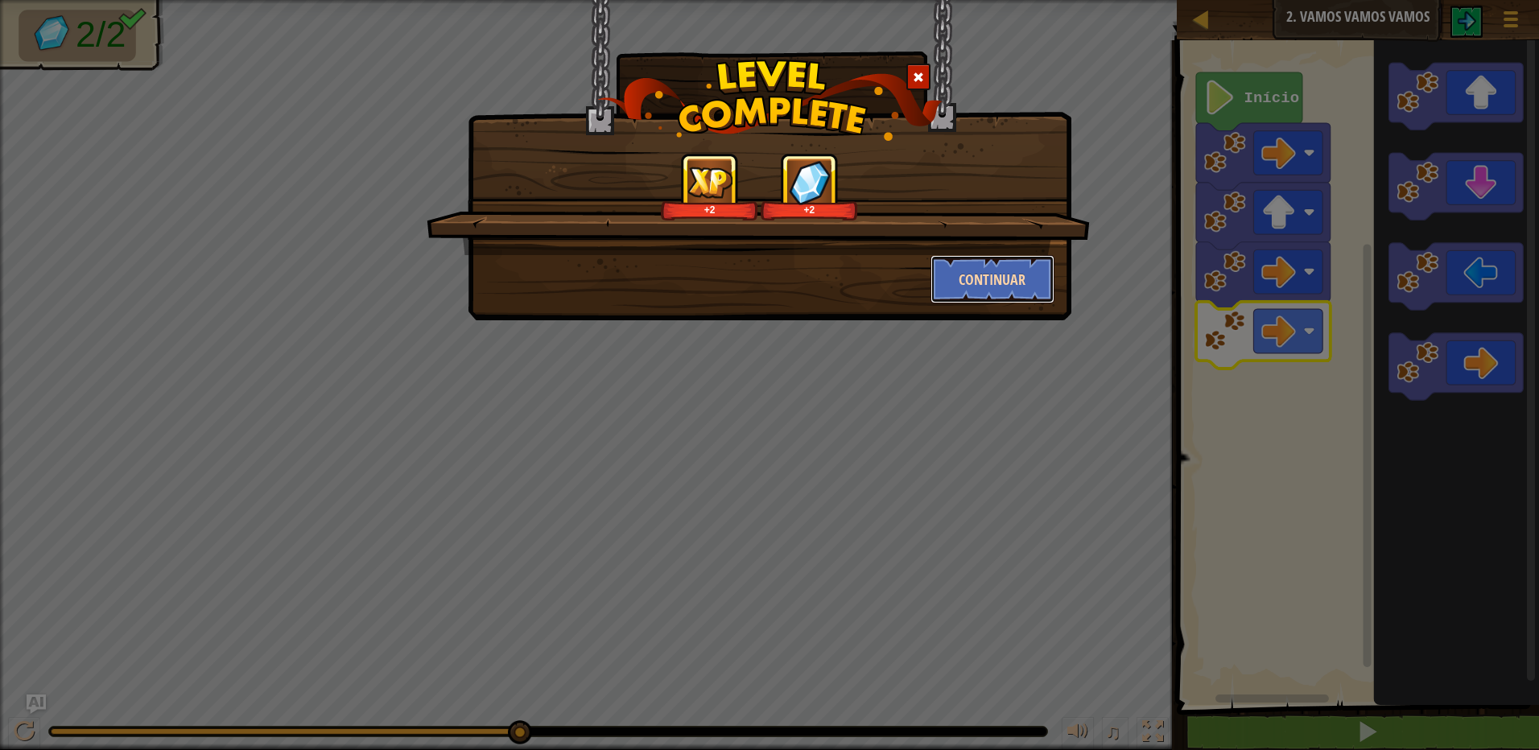
click at [957, 287] on button "Continuar" at bounding box center [992, 279] width 125 height 48
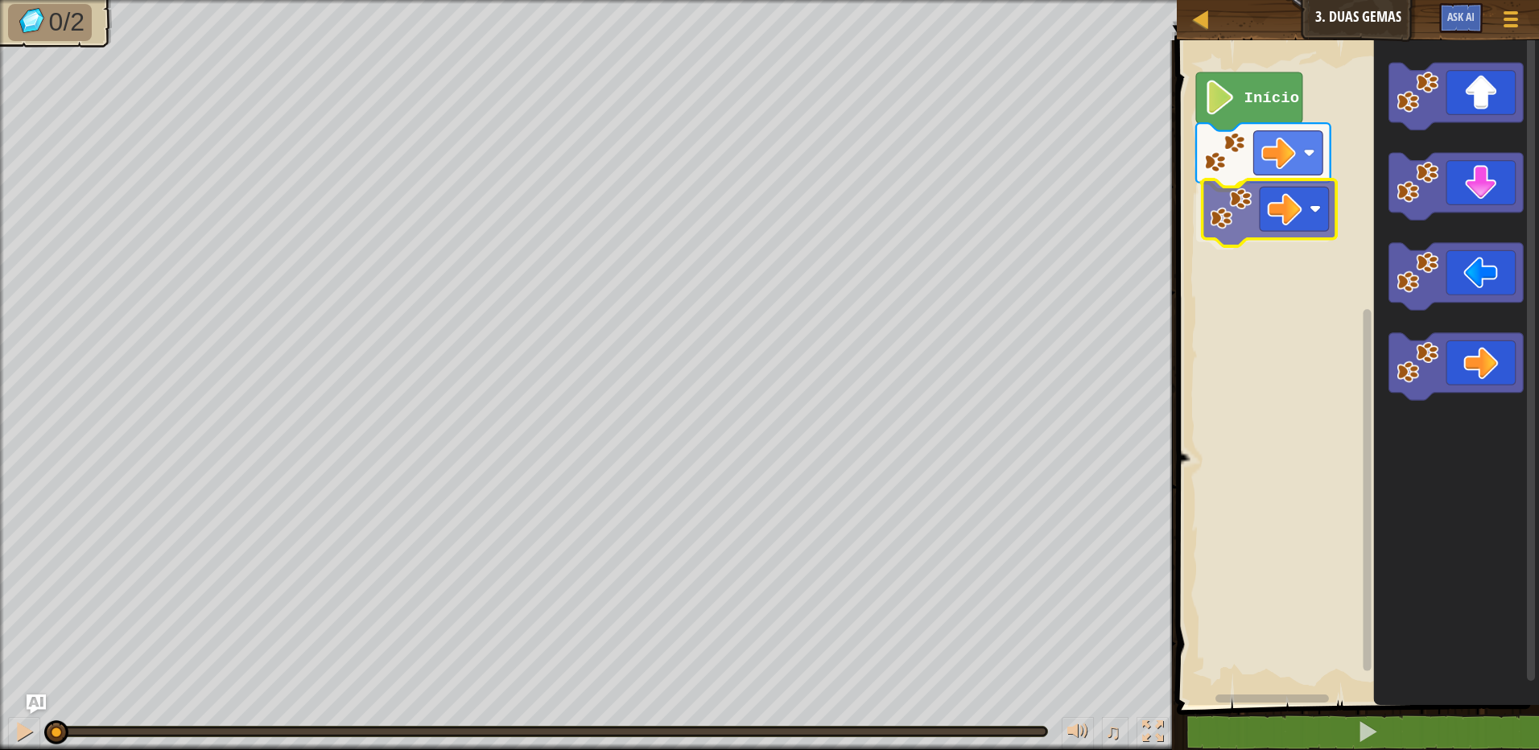
click at [1257, 236] on div "Início" at bounding box center [1355, 368] width 367 height 673
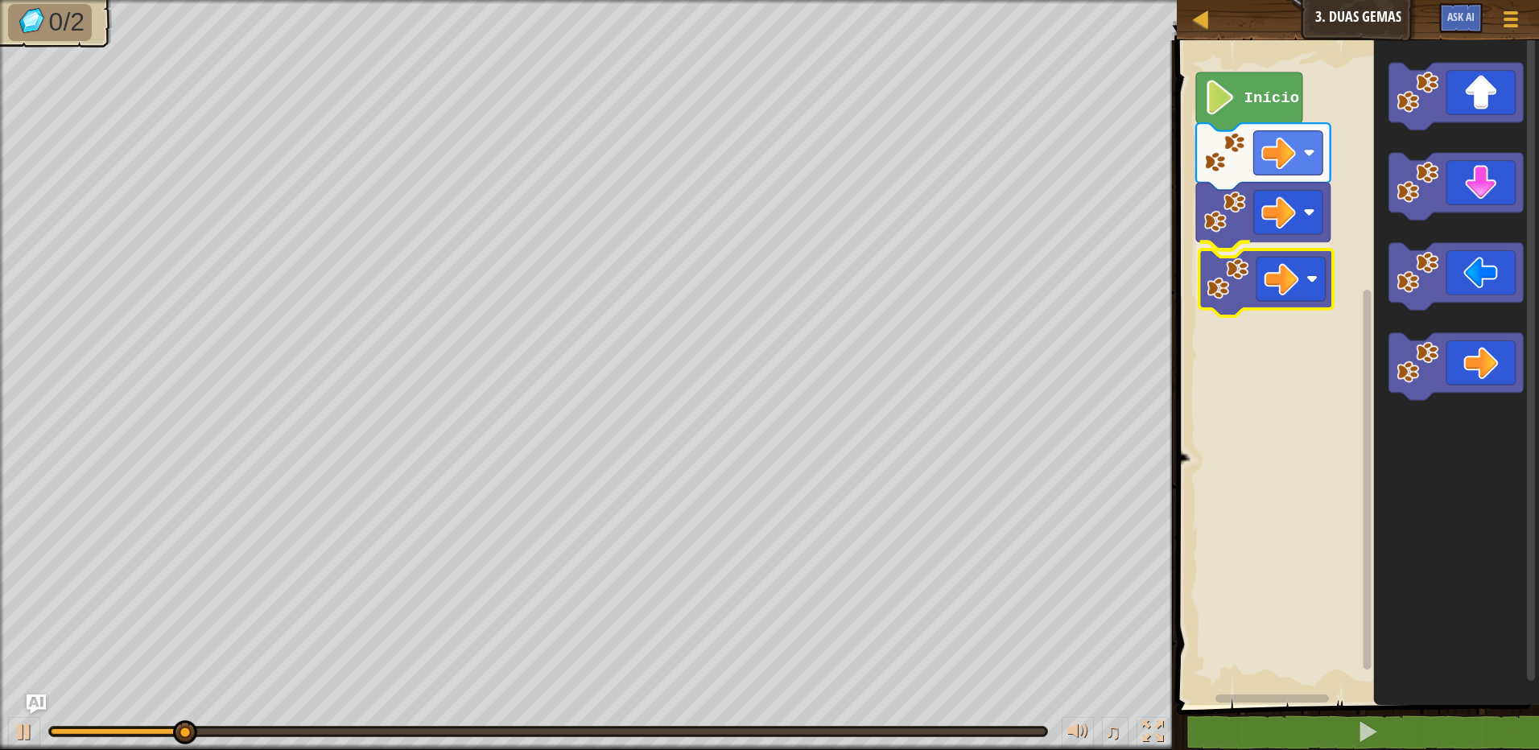
click at [1248, 288] on div "Início" at bounding box center [1355, 368] width 367 height 673
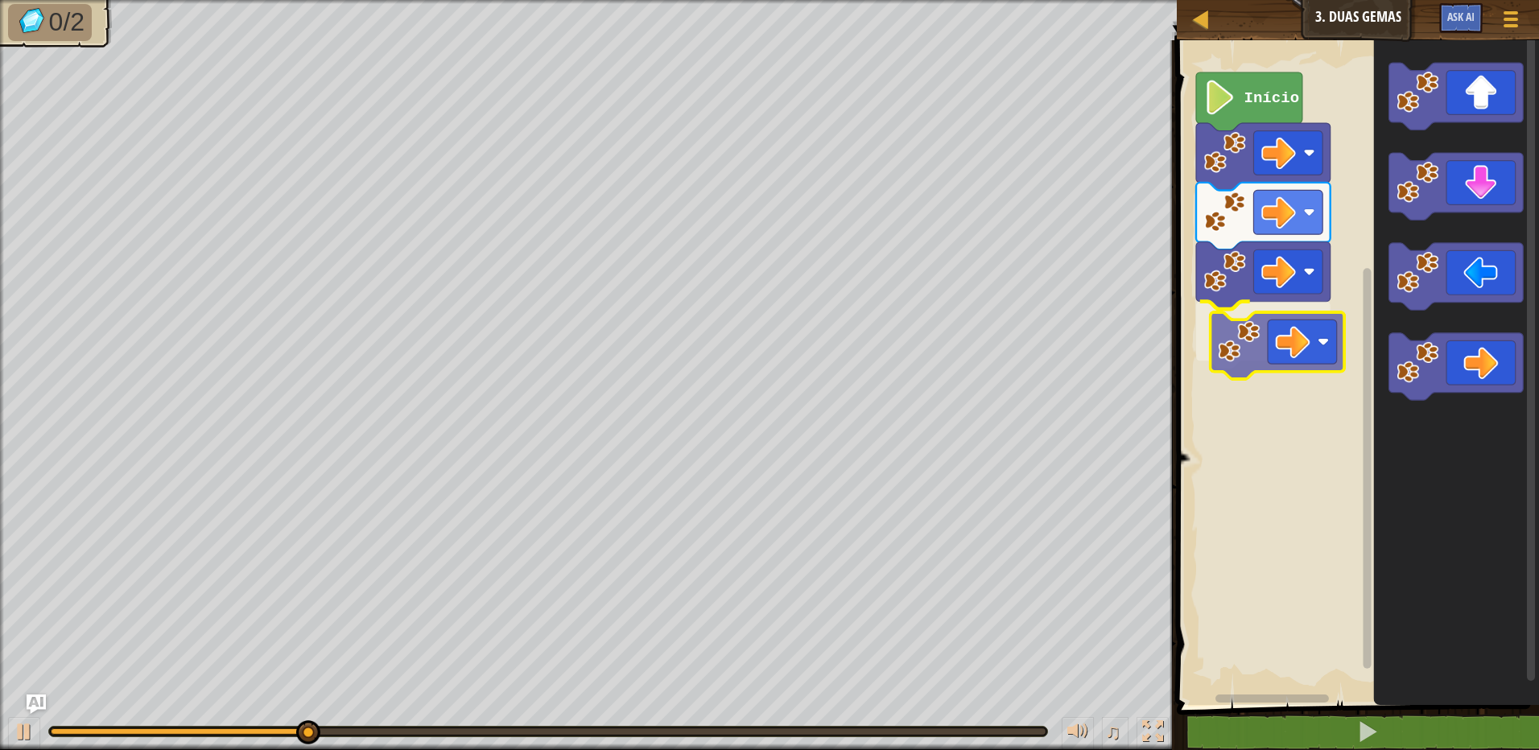
click at [1331, 337] on div "Início" at bounding box center [1355, 368] width 367 height 673
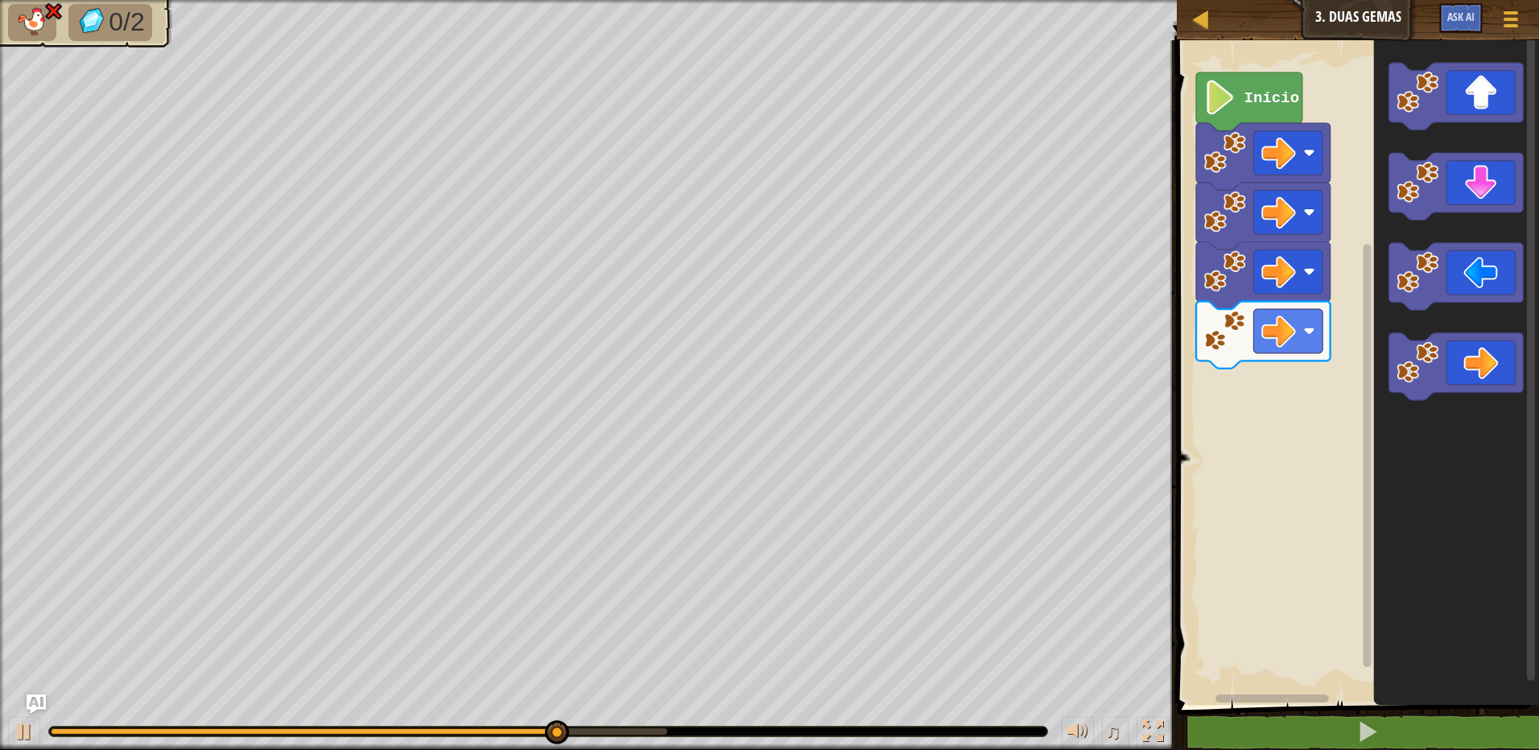
click at [1335, 390] on div "Início" at bounding box center [1355, 368] width 367 height 673
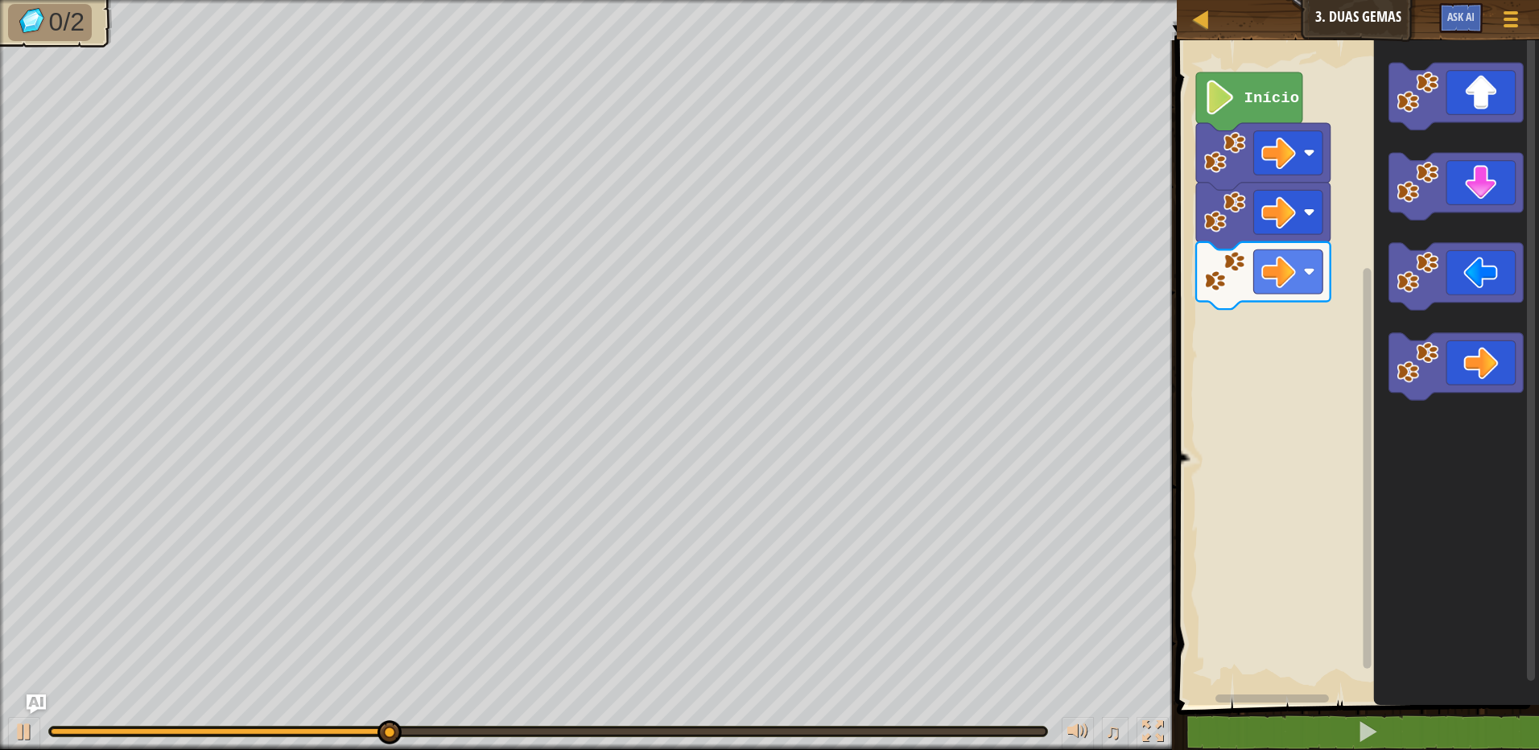
click at [1422, 137] on icon "Espaço de trabalho do Blockly" at bounding box center [1456, 368] width 165 height 673
click at [1425, 122] on g "Espaço de trabalho do Blockly" at bounding box center [1456, 96] width 134 height 67
click at [1391, 175] on g "Espaço de trabalho do Blockly" at bounding box center [1456, 231] width 134 height 337
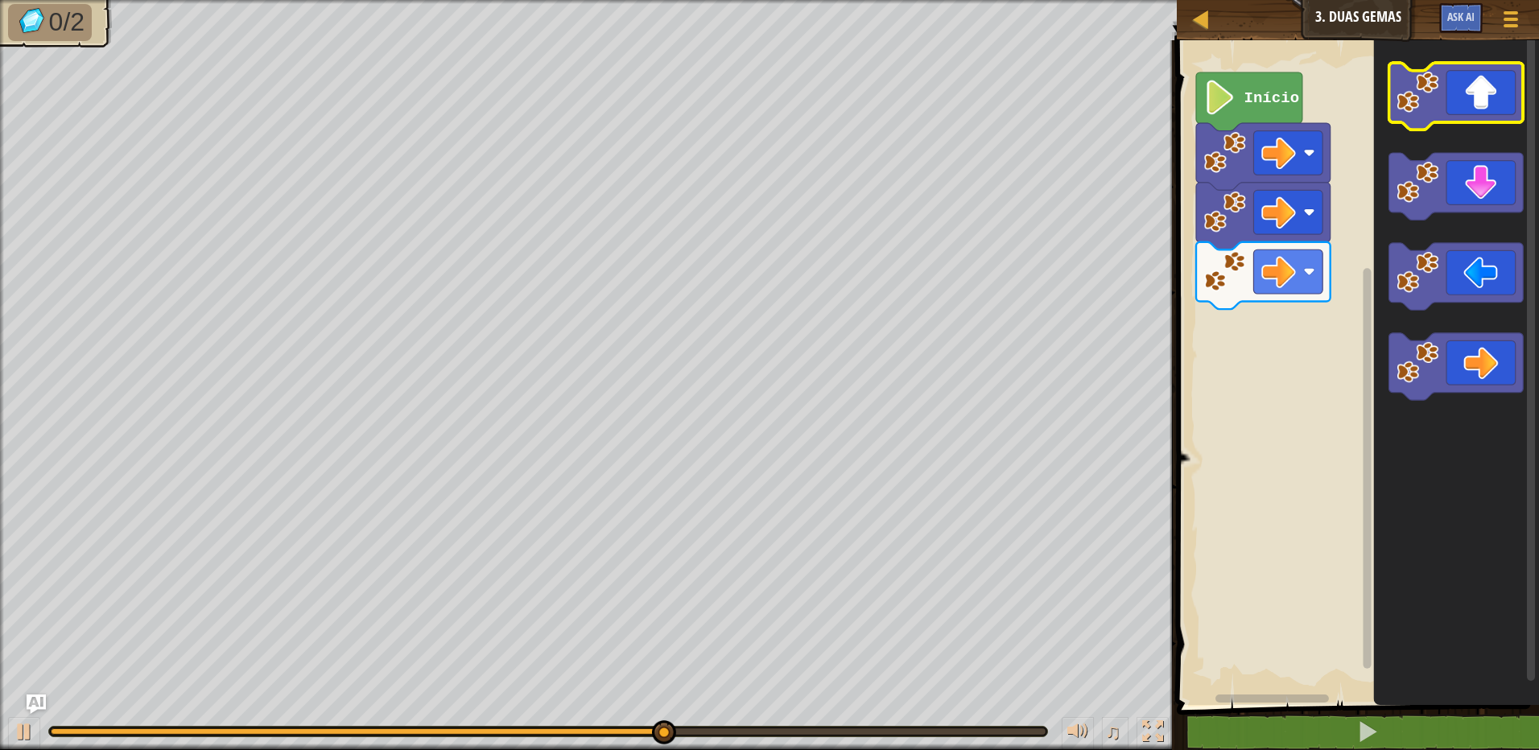
click at [1403, 111] on image "Espaço de trabalho do Blockly" at bounding box center [1418, 92] width 42 height 42
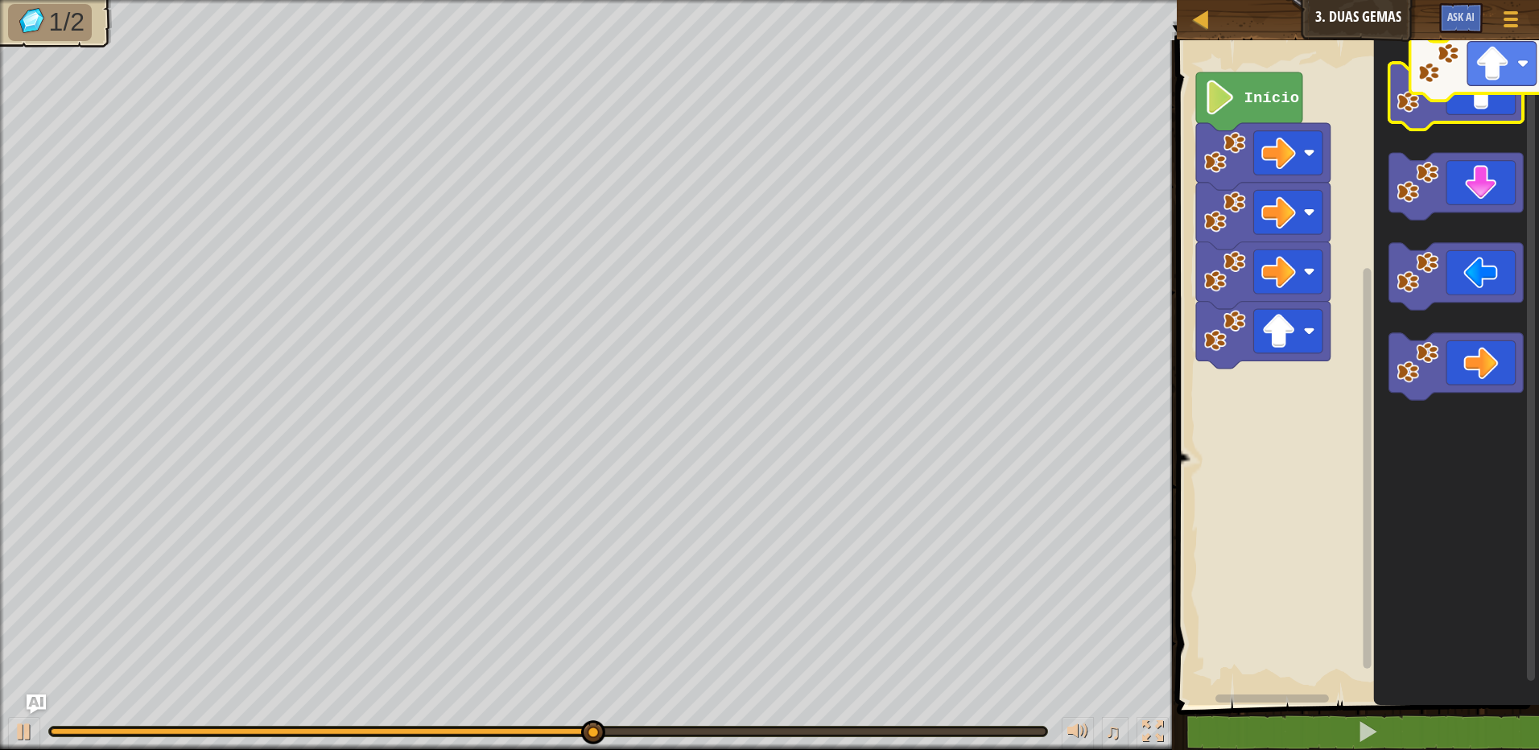
click at [1424, 82] on image "Espaço de trabalho do Blockly" at bounding box center [1418, 92] width 42 height 42
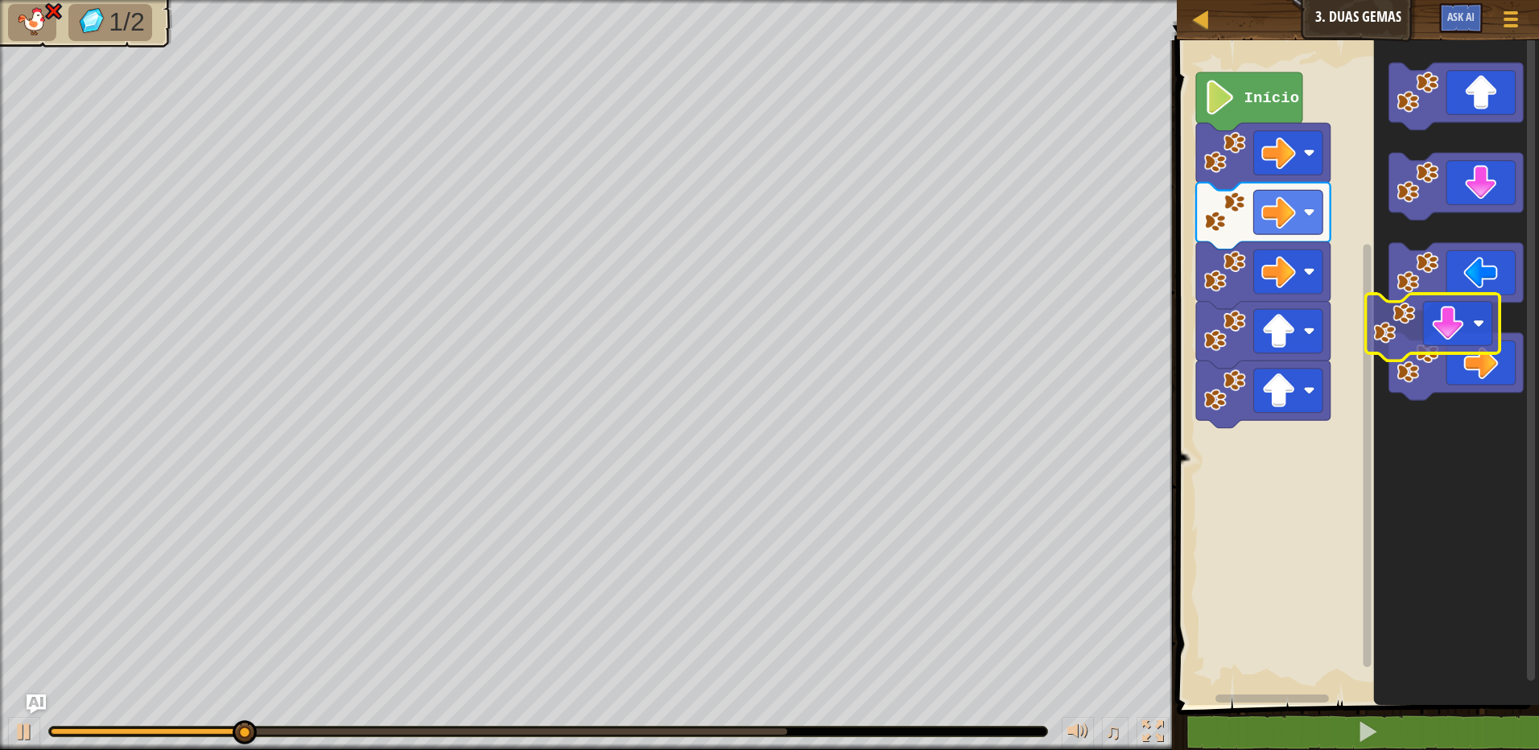
click at [1384, 319] on icon "Espaço de trabalho do Blockly" at bounding box center [1456, 368] width 165 height 673
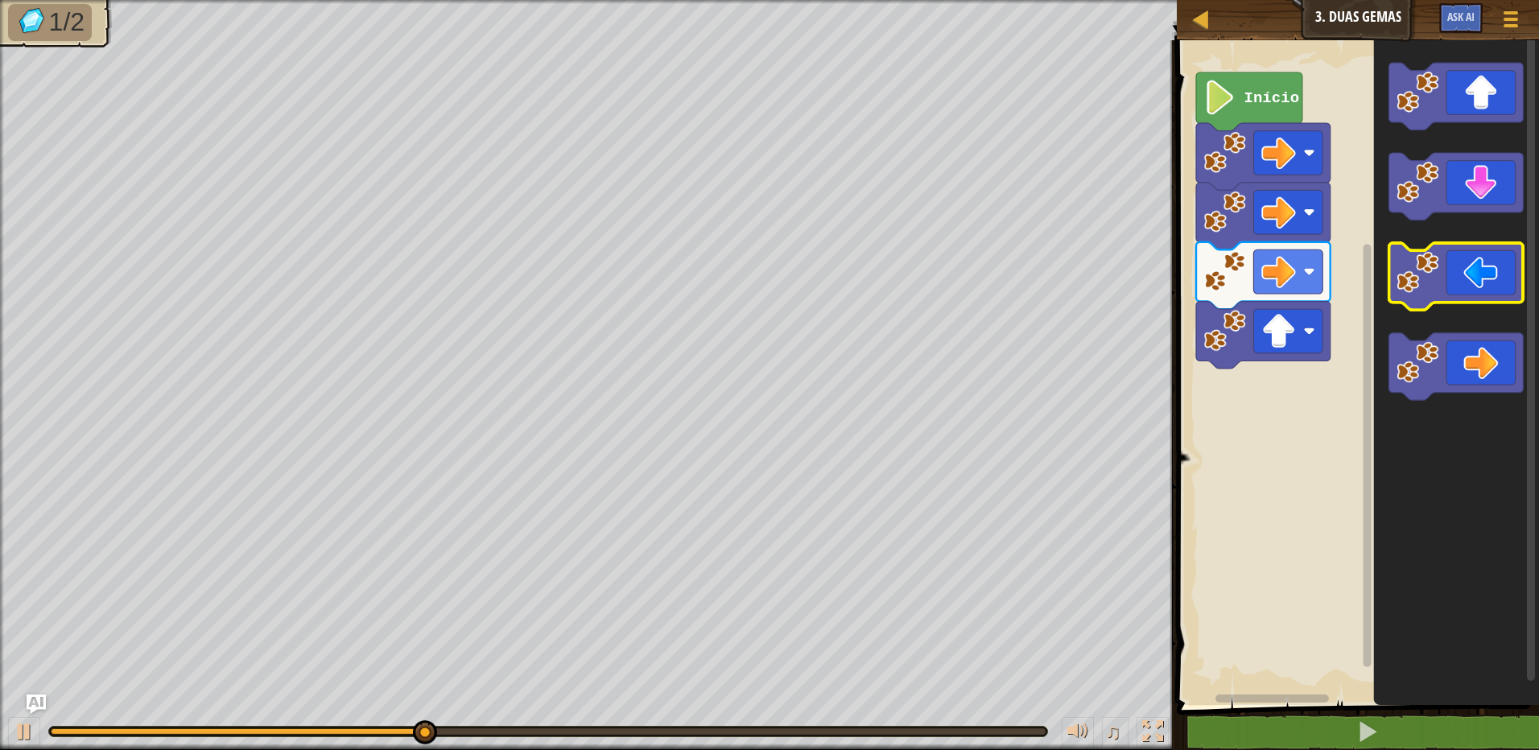
click at [1418, 206] on g "Espaço de trabalho do Blockly" at bounding box center [1456, 186] width 134 height 67
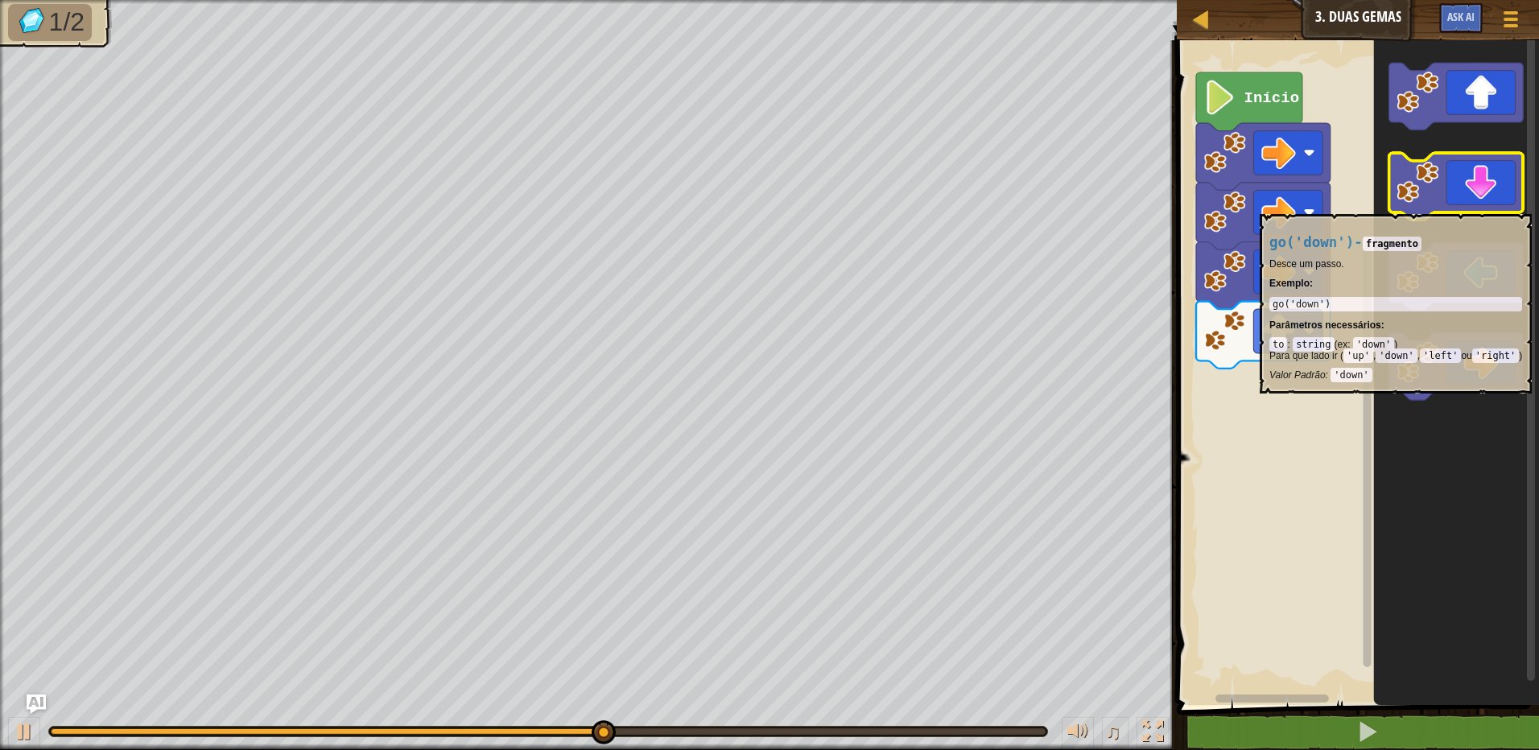
click at [1418, 199] on image "Espaço de trabalho do Blockly" at bounding box center [1418, 182] width 42 height 42
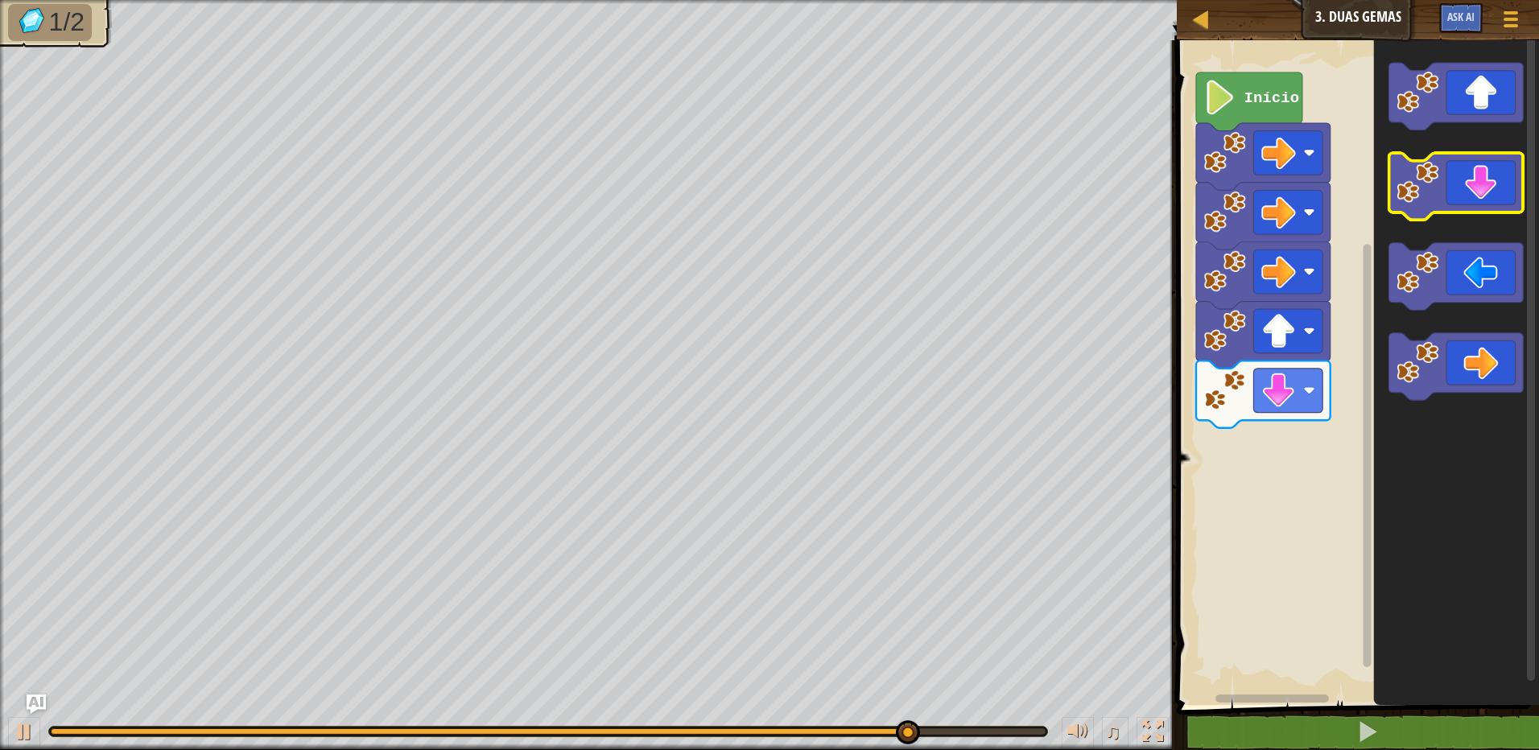
click at [1430, 213] on icon "Espaço de trabalho do Blockly" at bounding box center [1456, 186] width 134 height 67
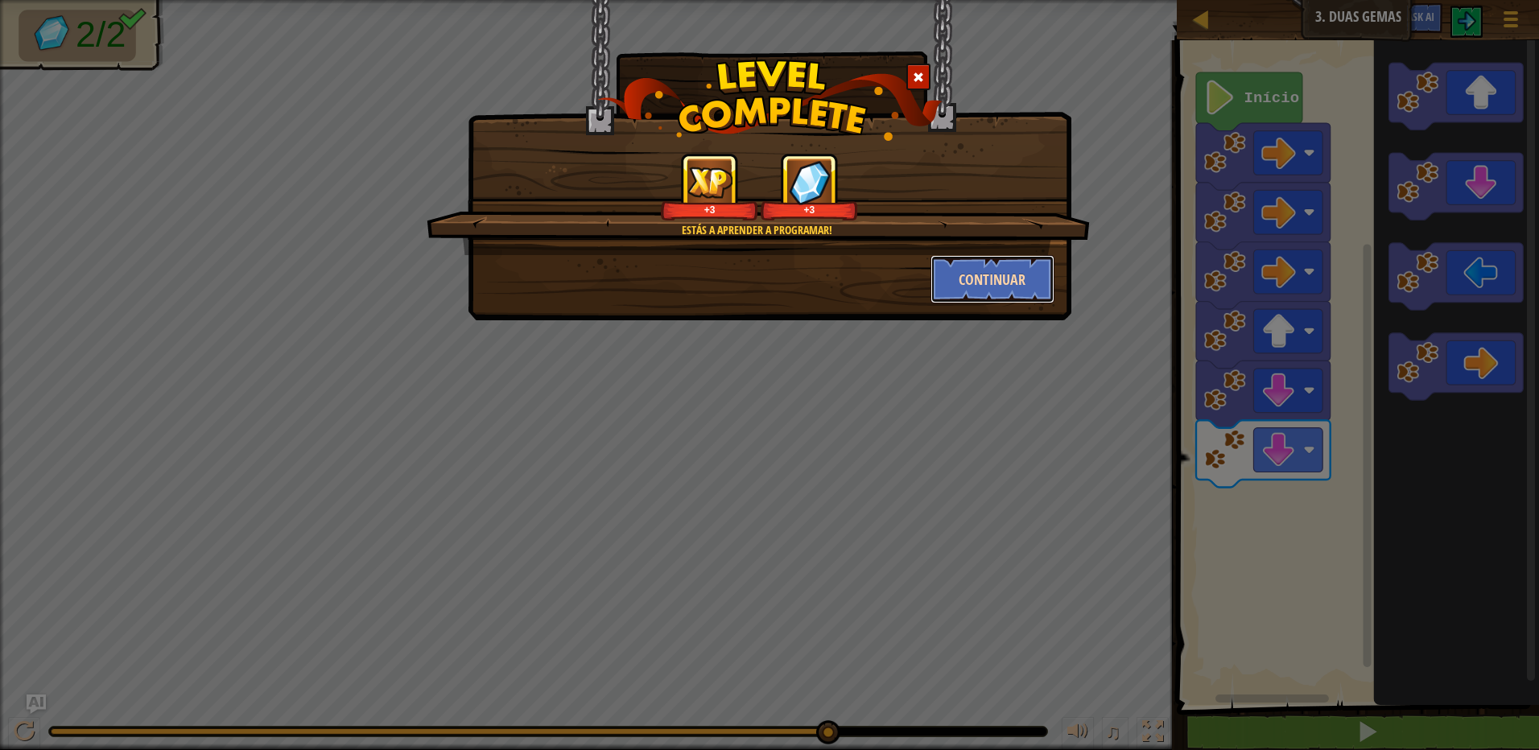
click at [989, 299] on button "Continuar" at bounding box center [992, 279] width 125 height 48
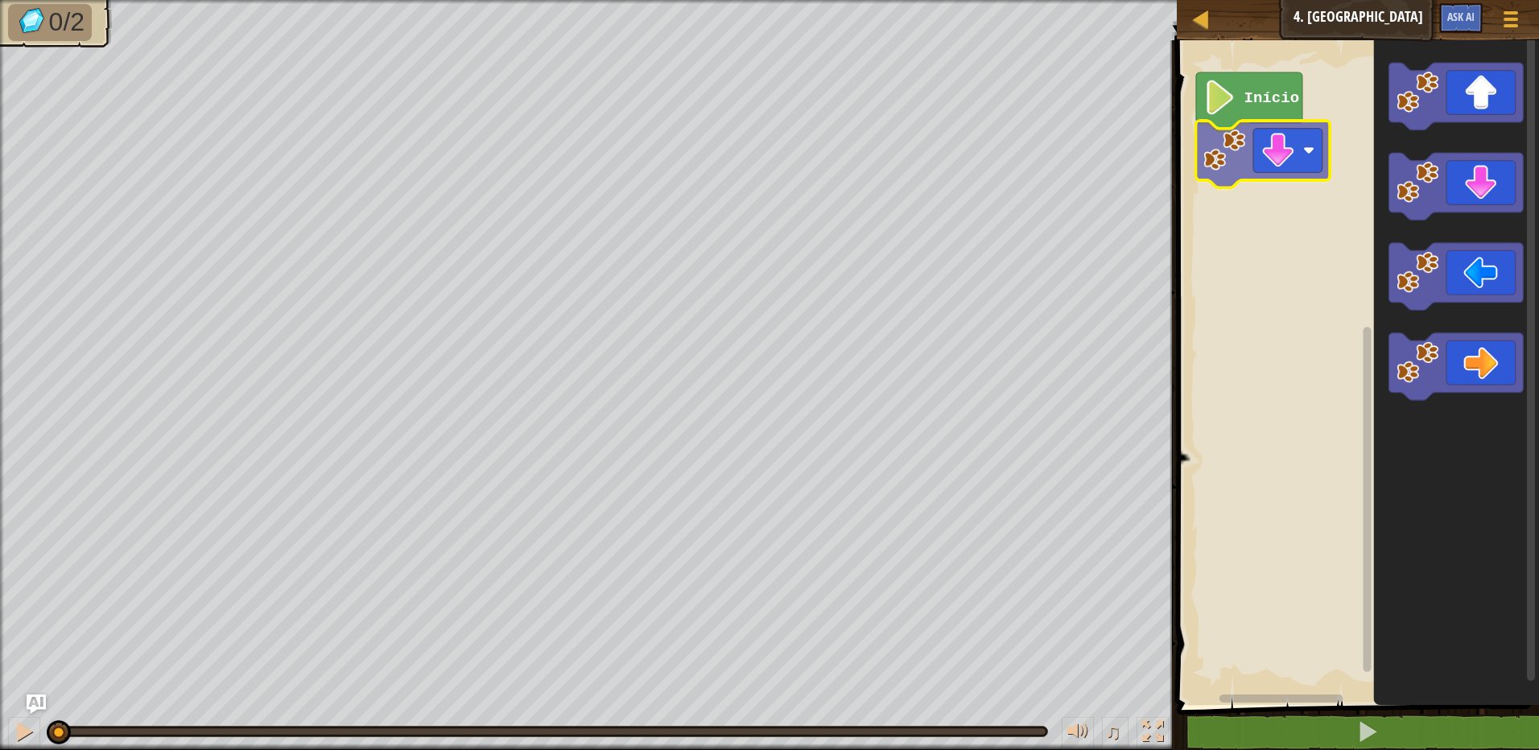
click at [1270, 147] on div "Início" at bounding box center [1355, 368] width 367 height 673
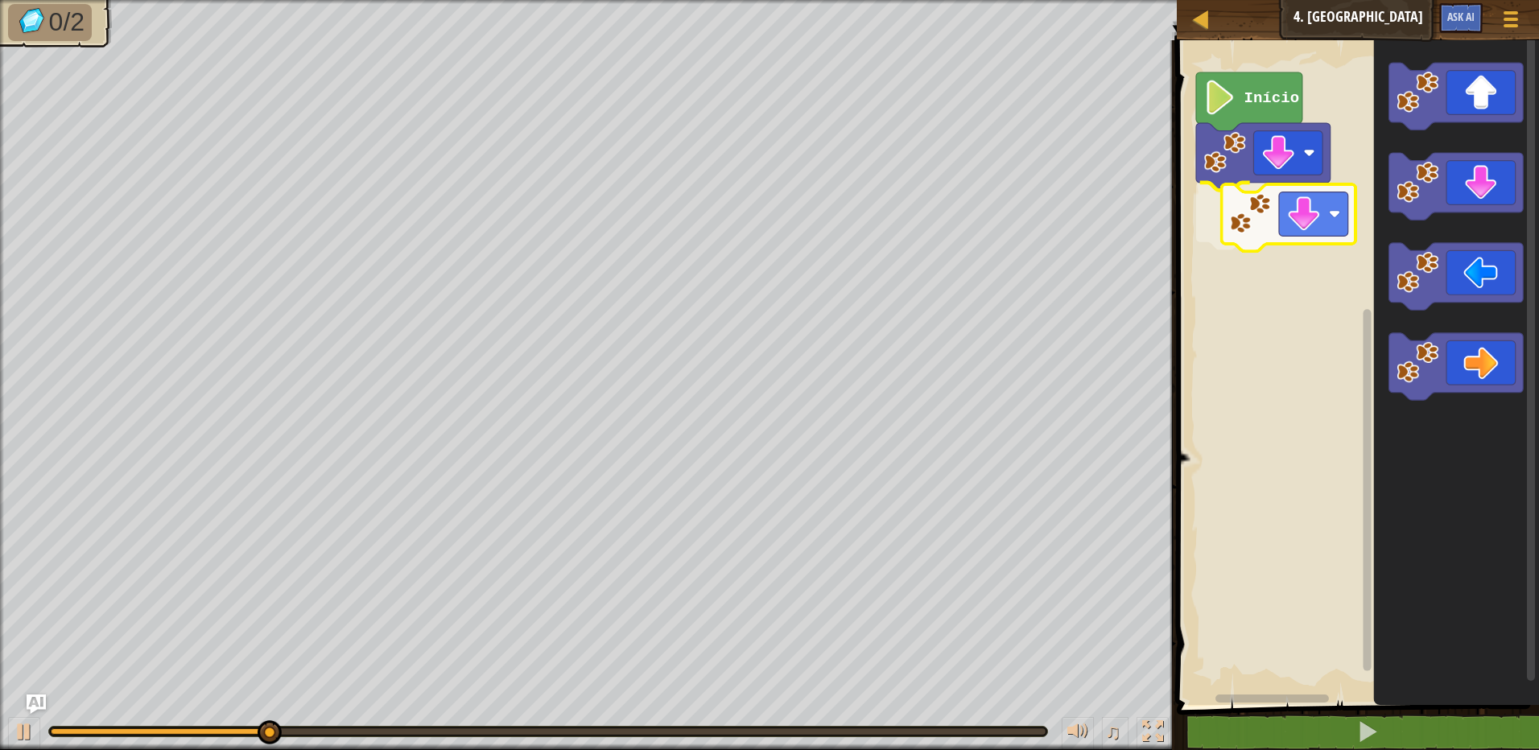
click at [1322, 214] on div "Início" at bounding box center [1355, 368] width 367 height 673
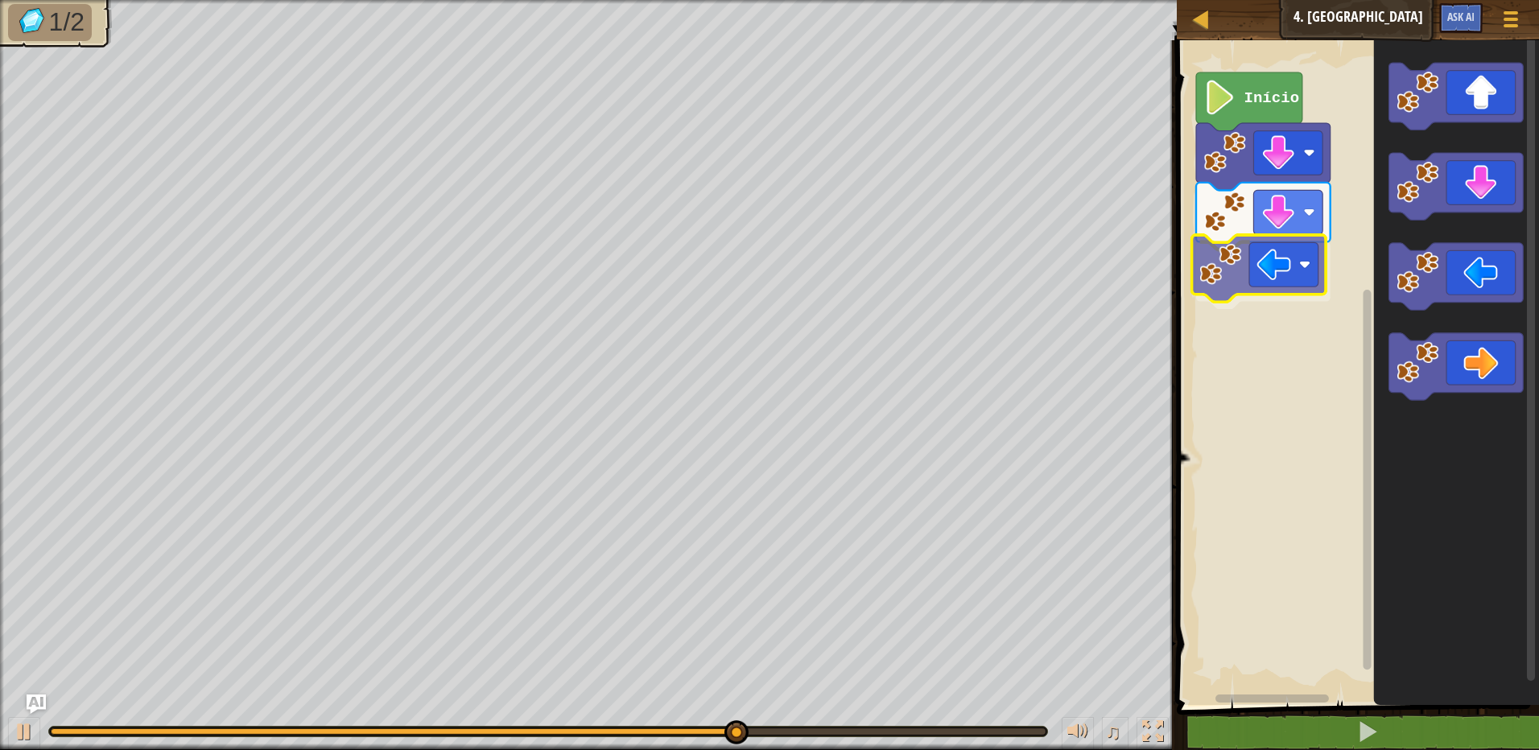
click at [1260, 292] on div "Início" at bounding box center [1355, 368] width 367 height 673
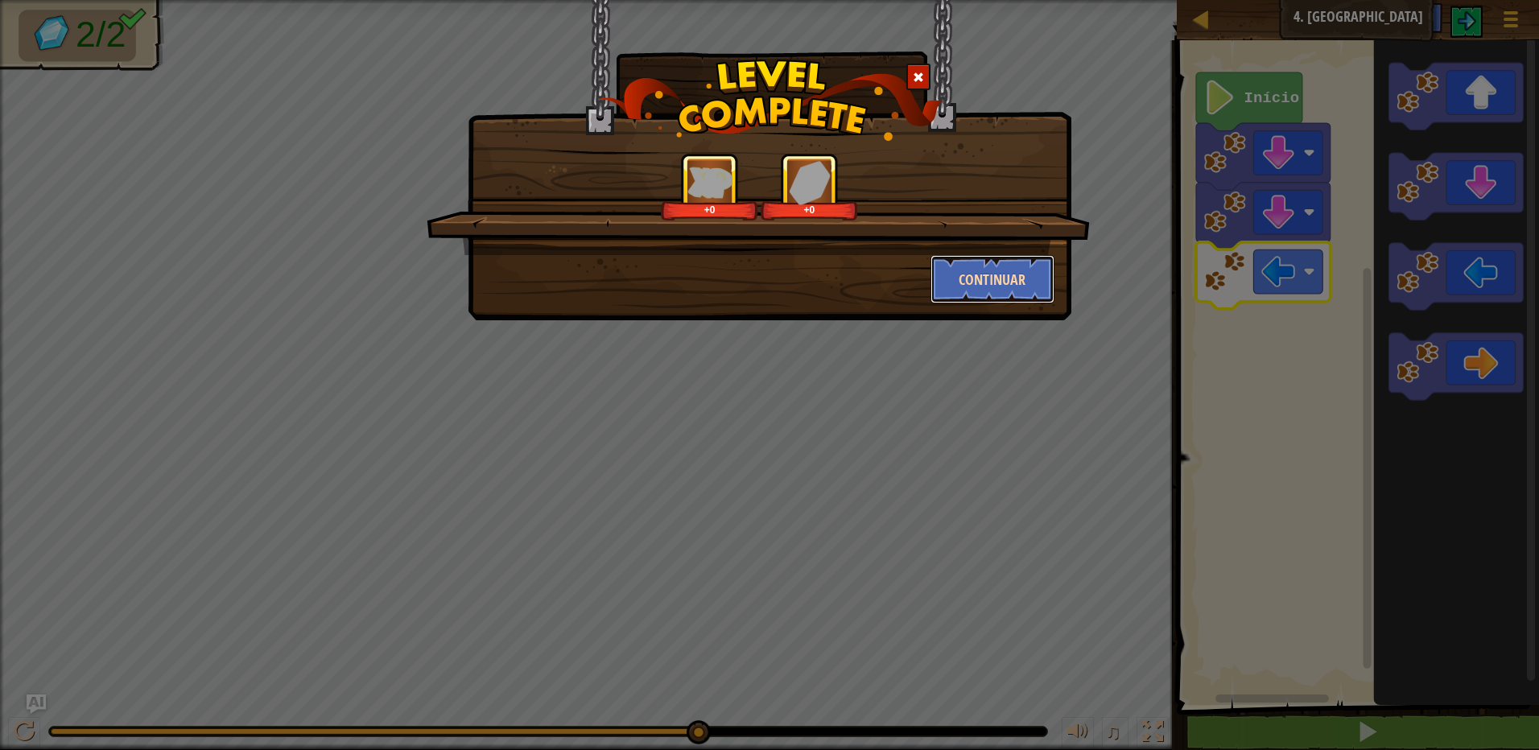
click at [1022, 279] on button "Continuar" at bounding box center [992, 279] width 125 height 48
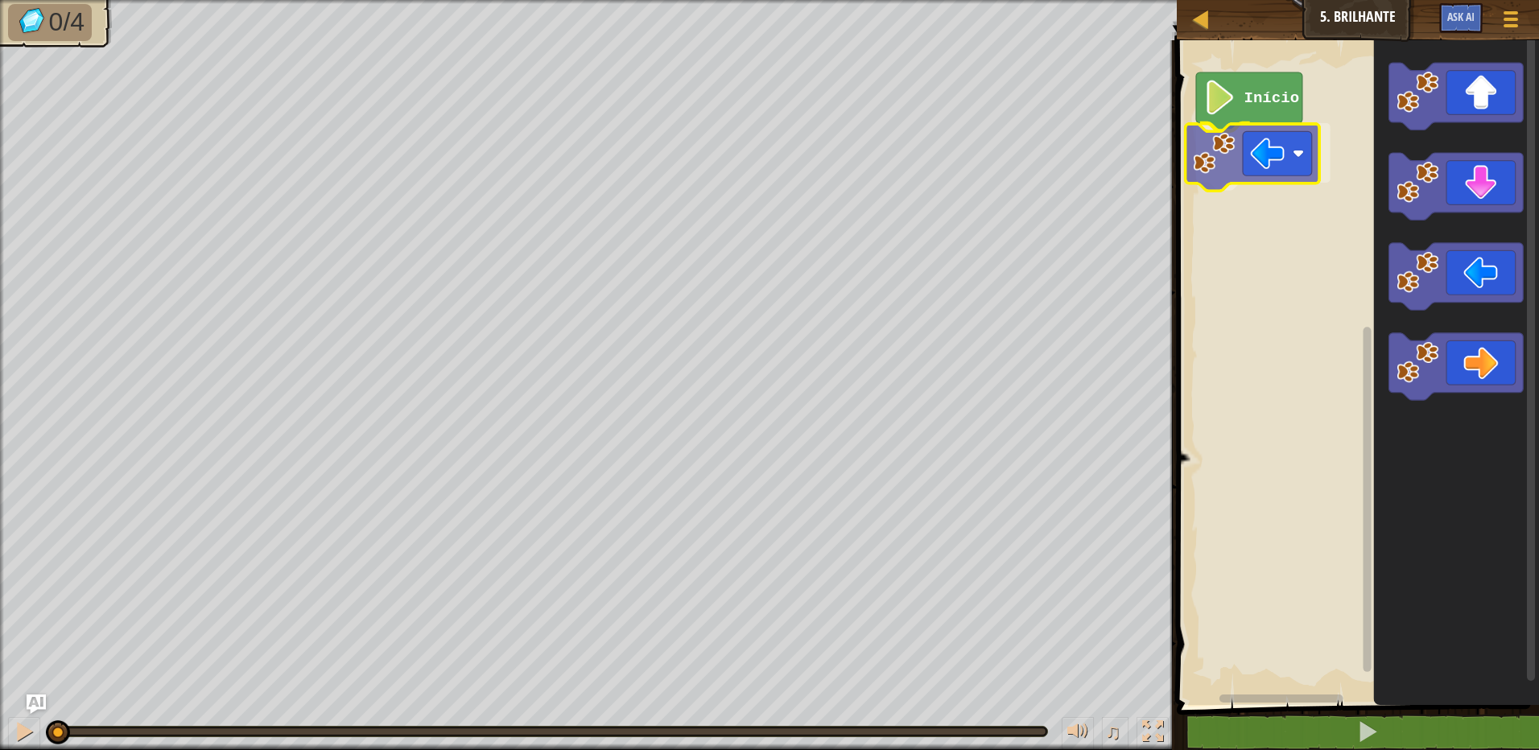
click at [1226, 138] on div "Início" at bounding box center [1355, 368] width 367 height 673
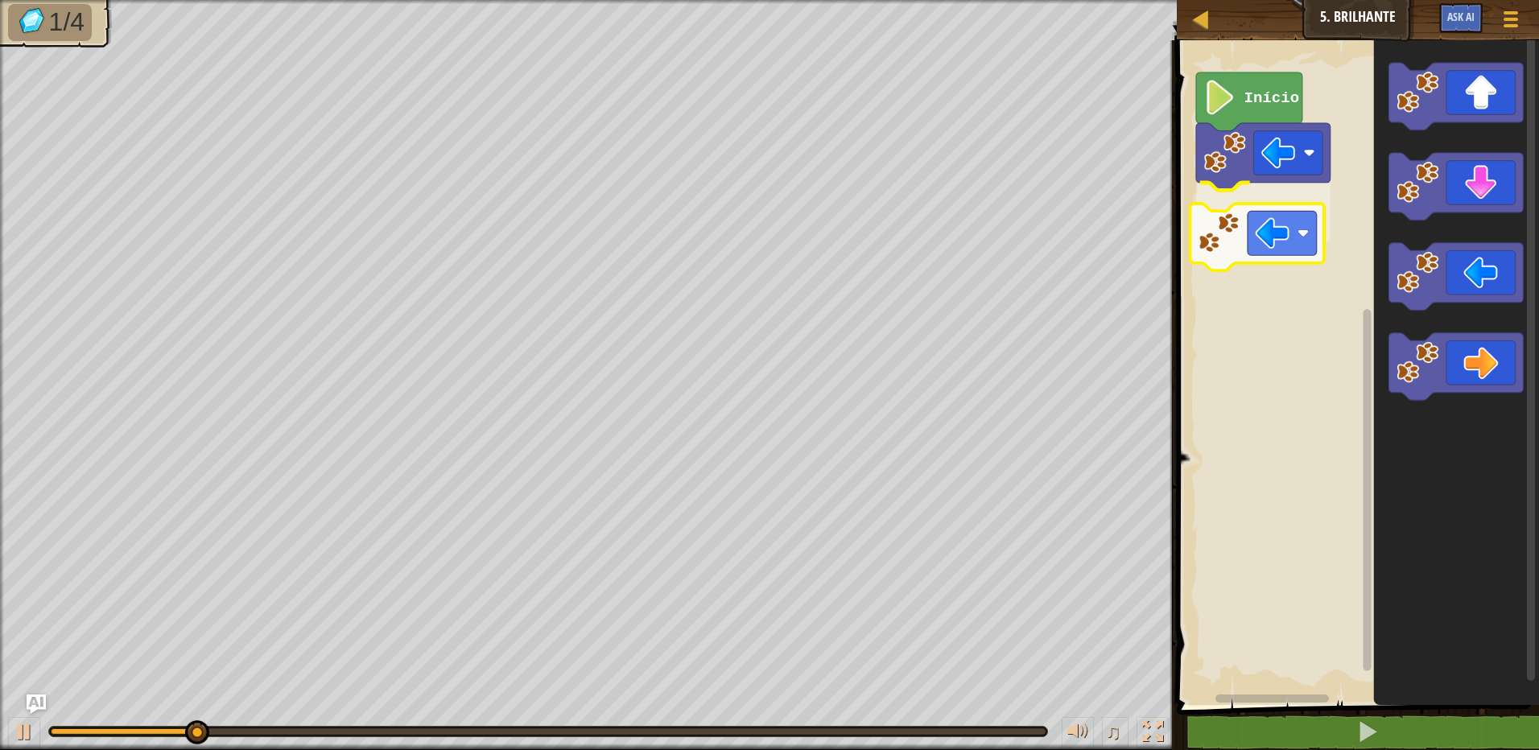
click at [1213, 225] on div "Início" at bounding box center [1355, 368] width 367 height 673
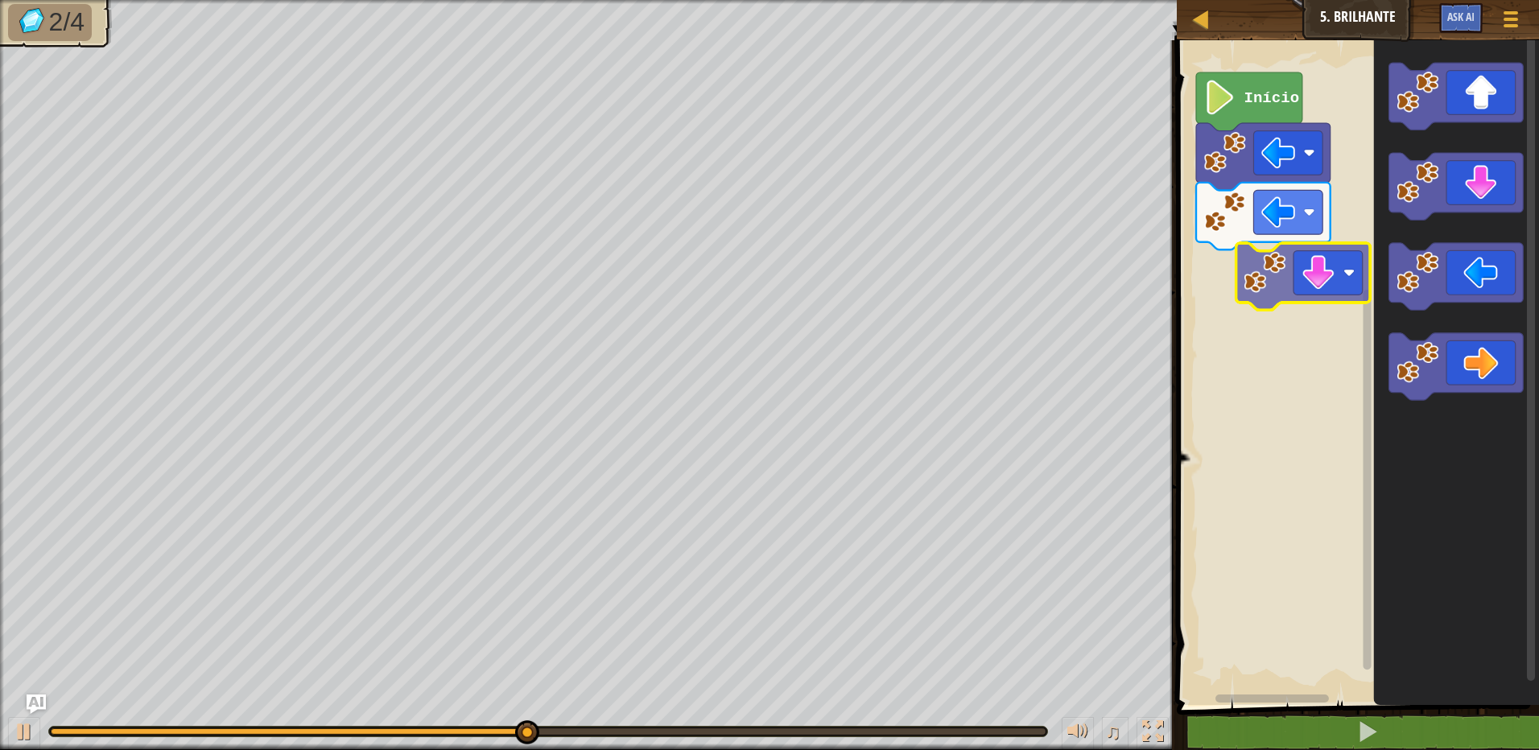
click at [1341, 274] on div "Início" at bounding box center [1355, 368] width 367 height 673
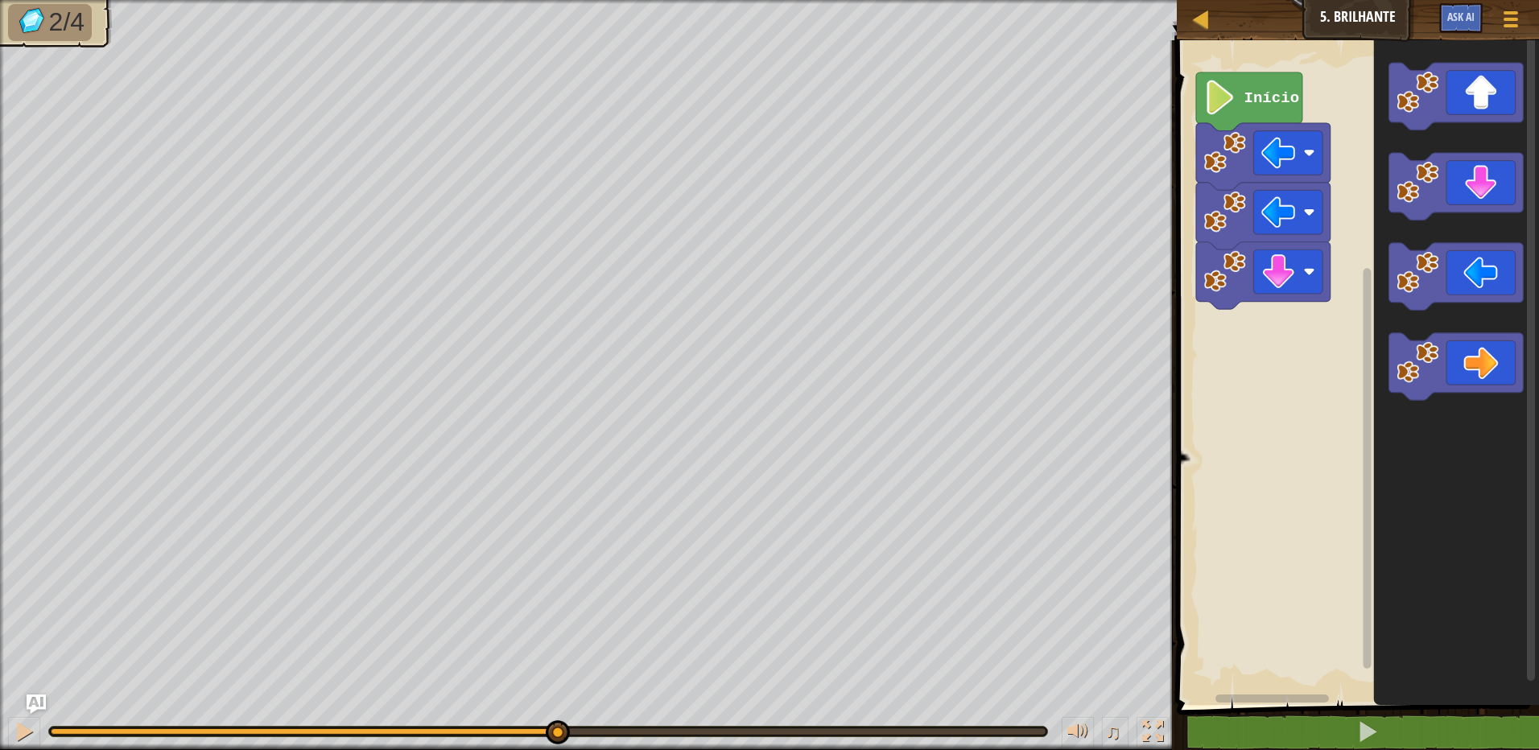
click at [1305, 274] on rect "Espaço de trabalho do Blockly" at bounding box center [1355, 368] width 367 height 673
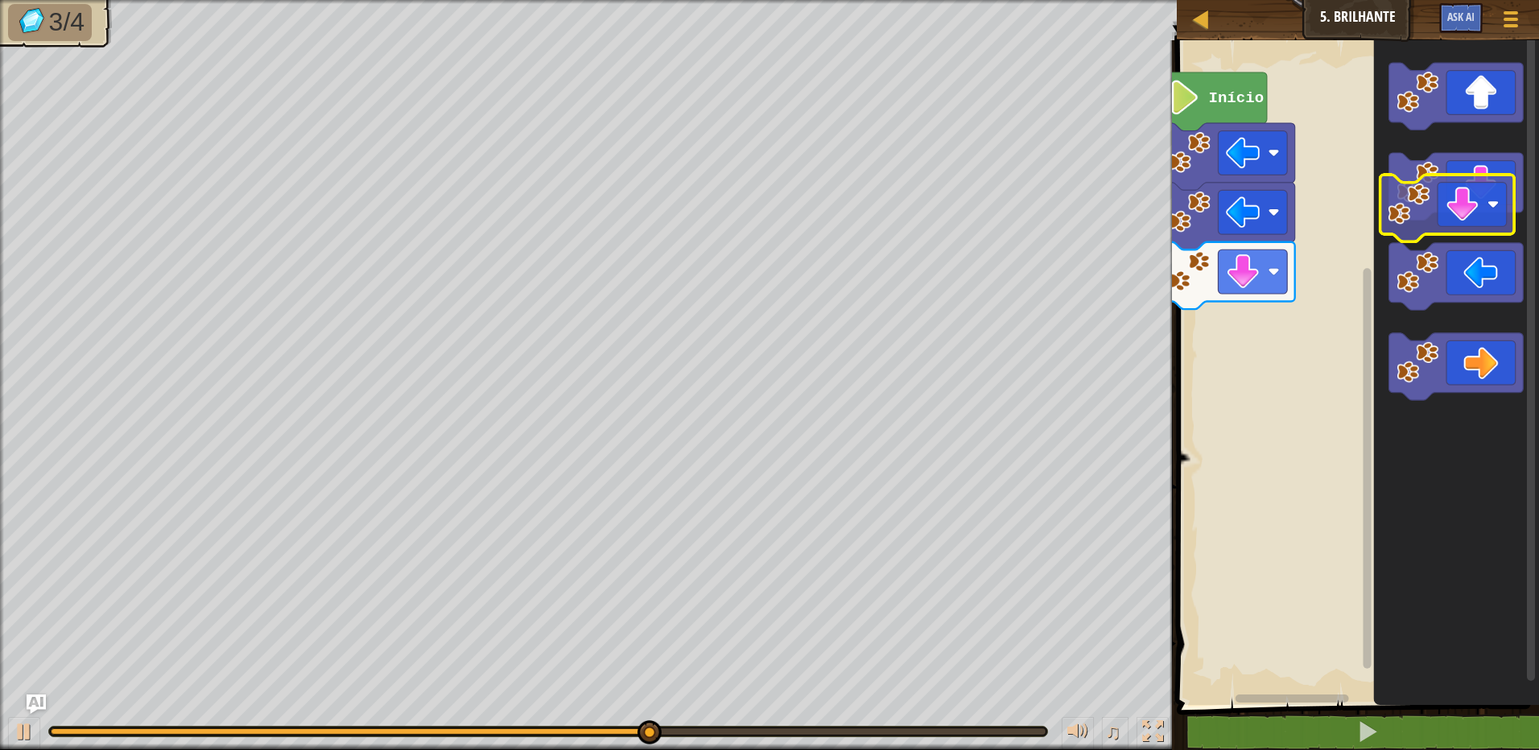
click at [1451, 188] on icon "Espaço de trabalho do Blockly" at bounding box center [1456, 186] width 134 height 67
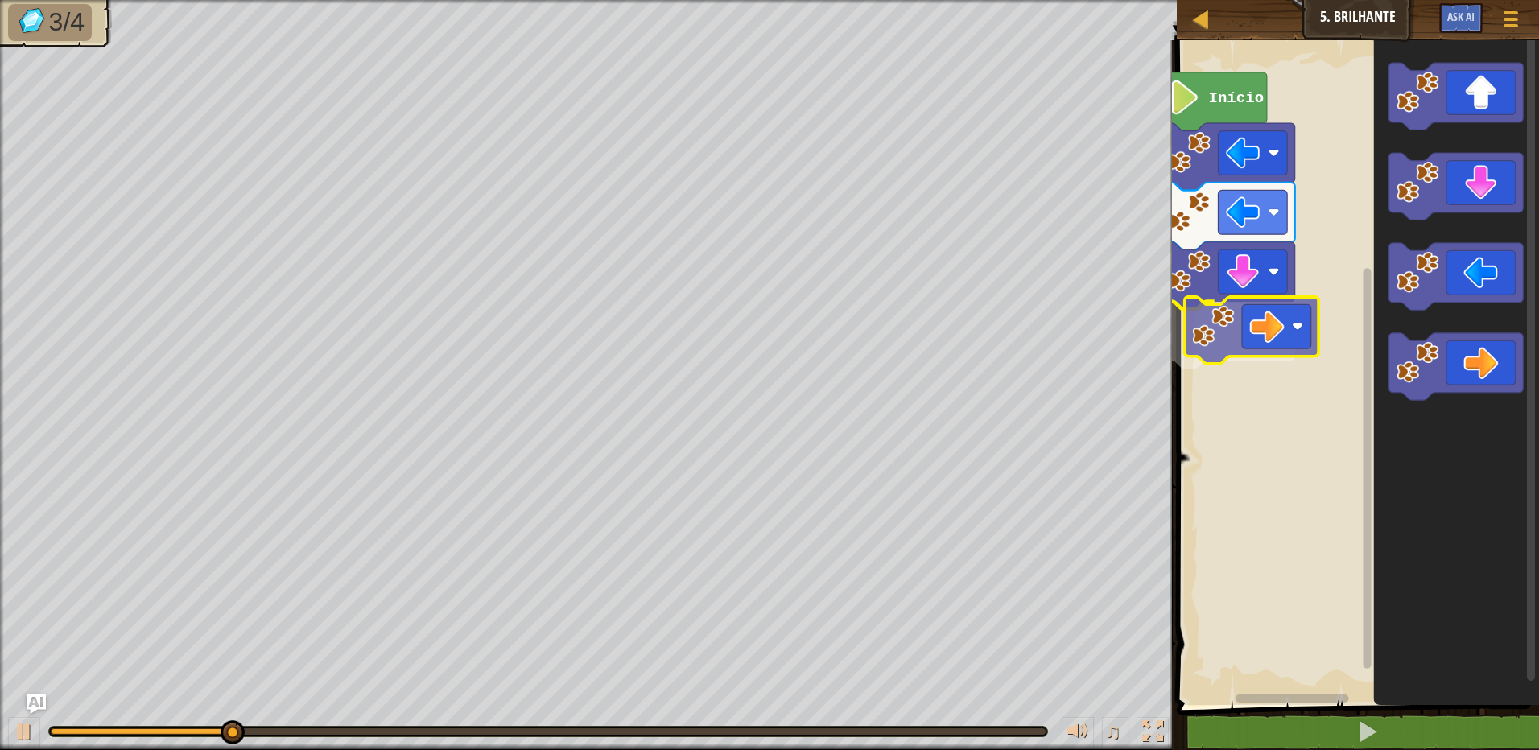
click at [1250, 320] on div "Início" at bounding box center [1355, 368] width 367 height 673
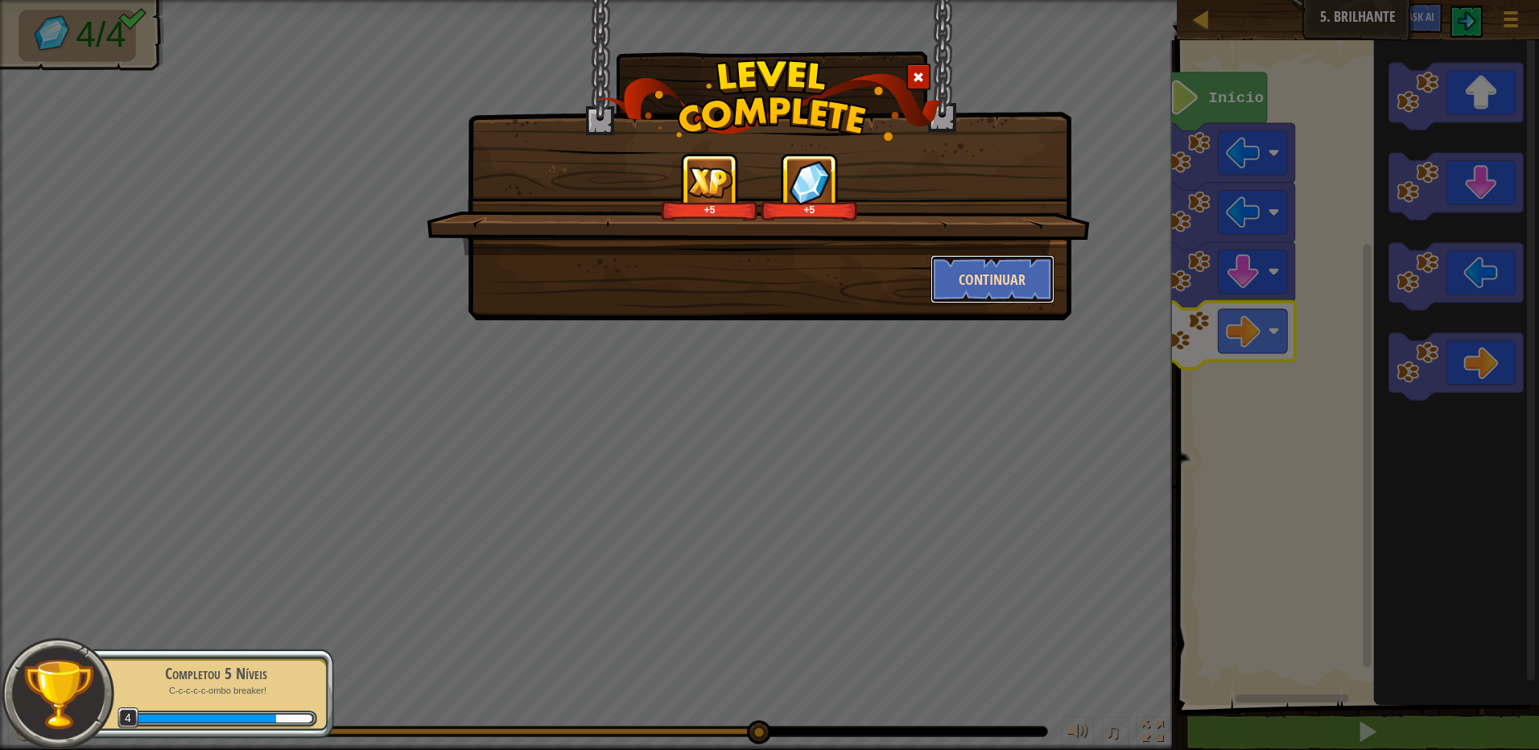
click at [952, 264] on button "Continuar" at bounding box center [992, 279] width 125 height 48
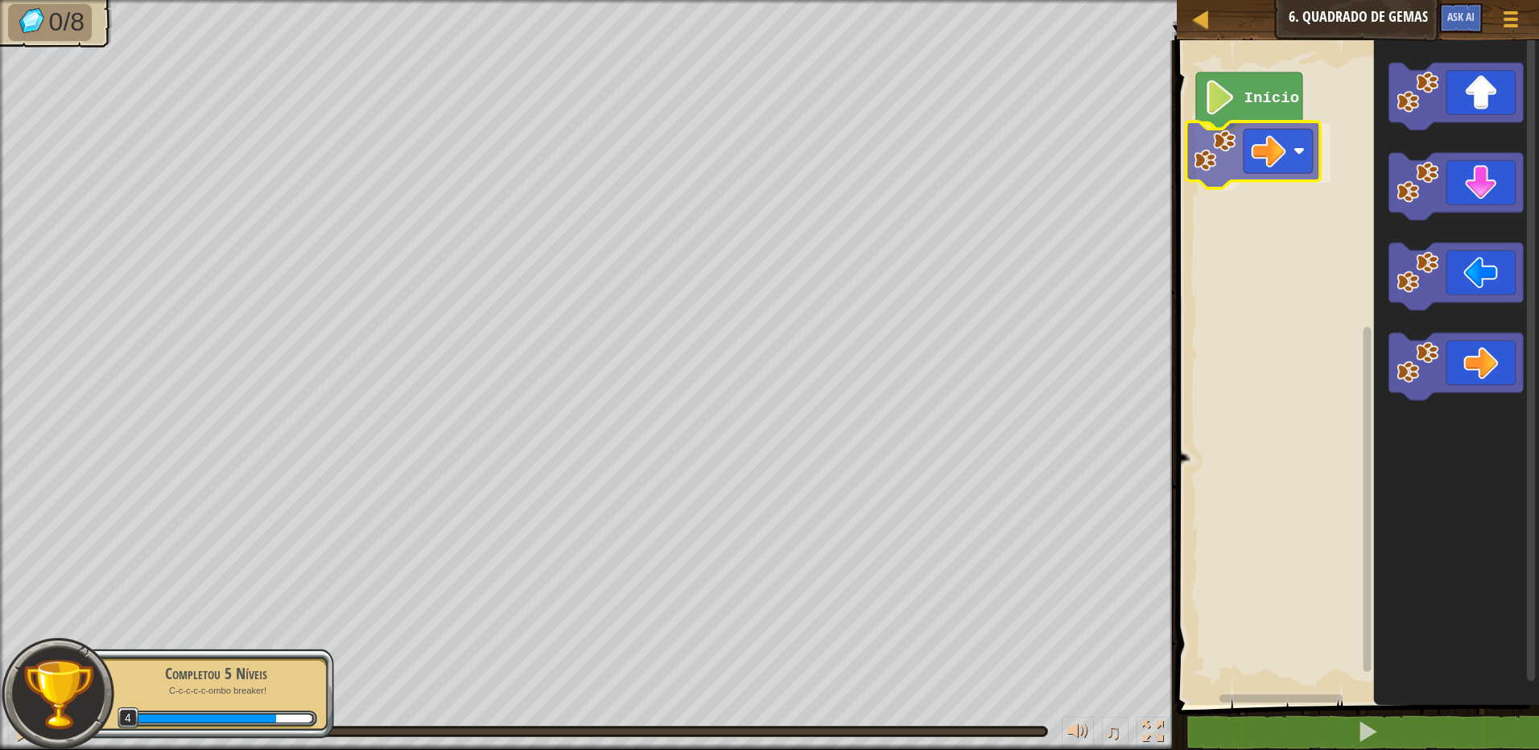
click at [1213, 170] on div "Início" at bounding box center [1355, 368] width 367 height 673
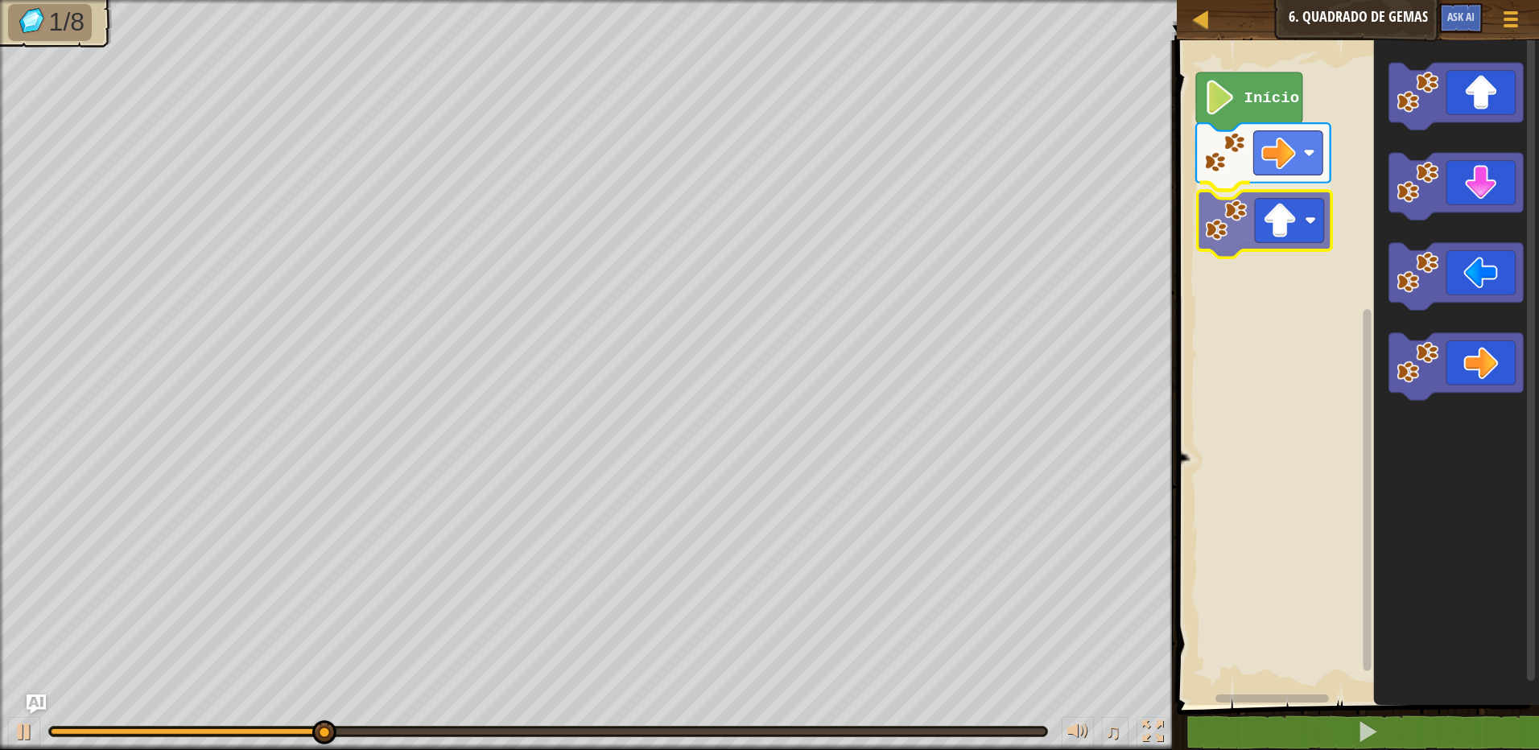
click at [1227, 215] on div "Início" at bounding box center [1355, 368] width 367 height 673
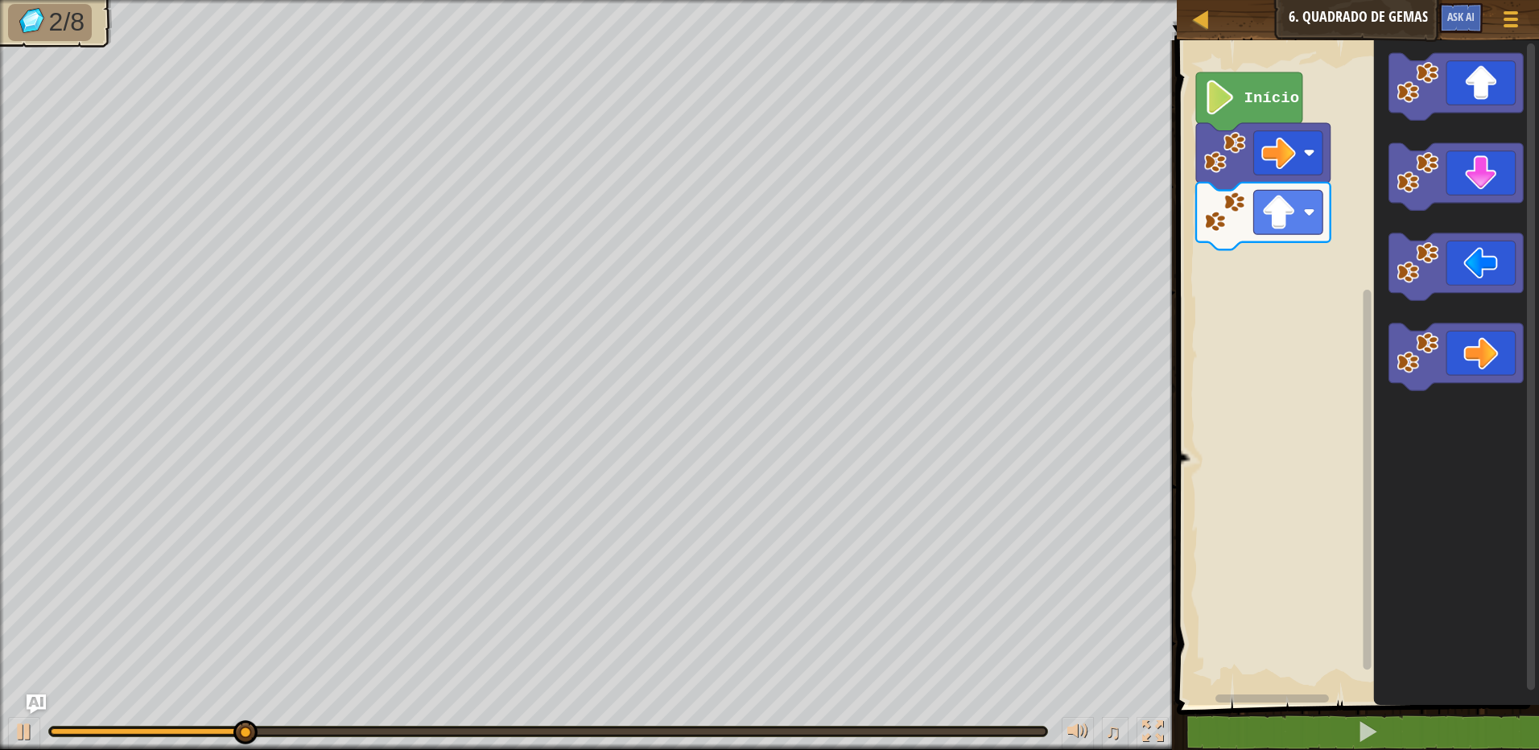
click at [1265, 252] on div "Início" at bounding box center [1355, 368] width 367 height 673
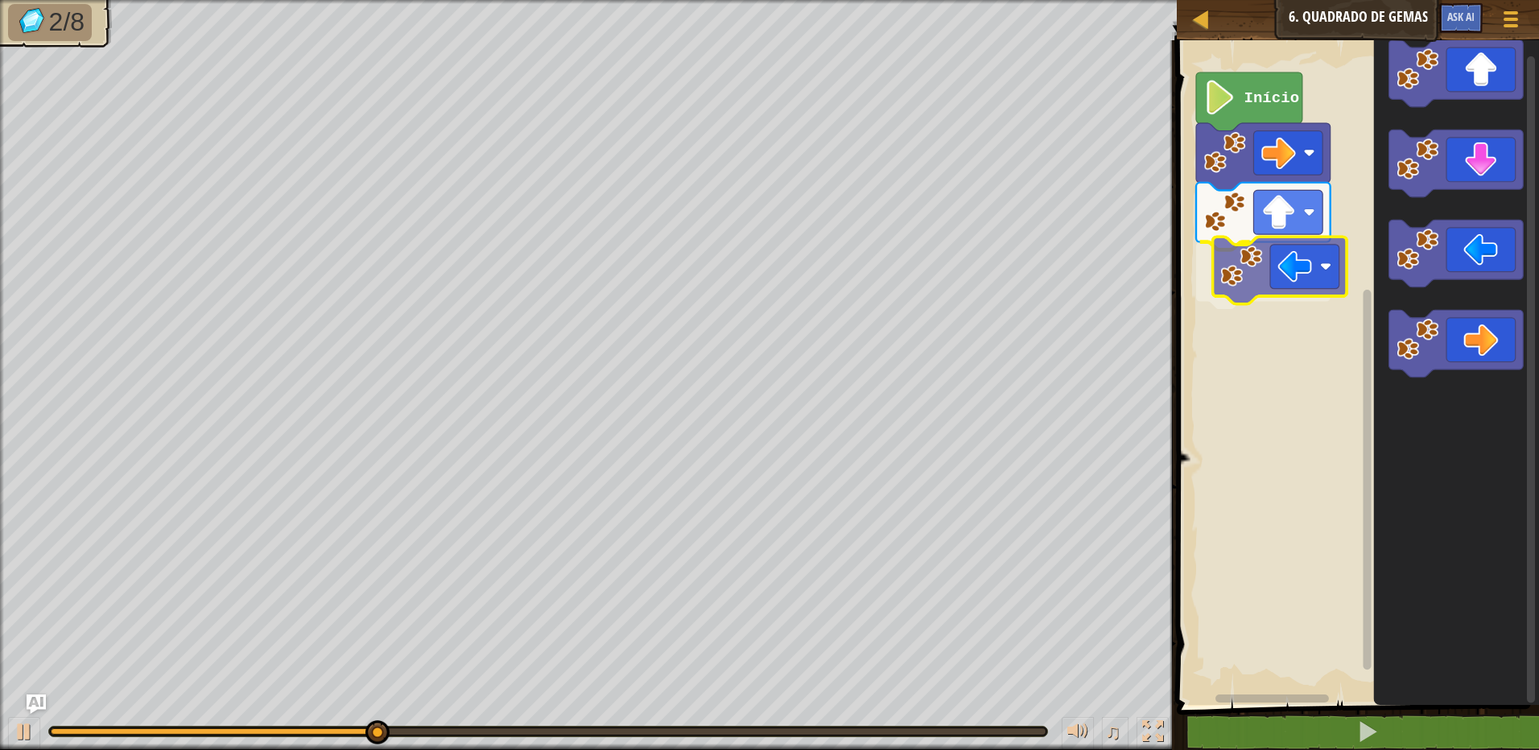
click at [1251, 294] on div "Início" at bounding box center [1355, 368] width 367 height 673
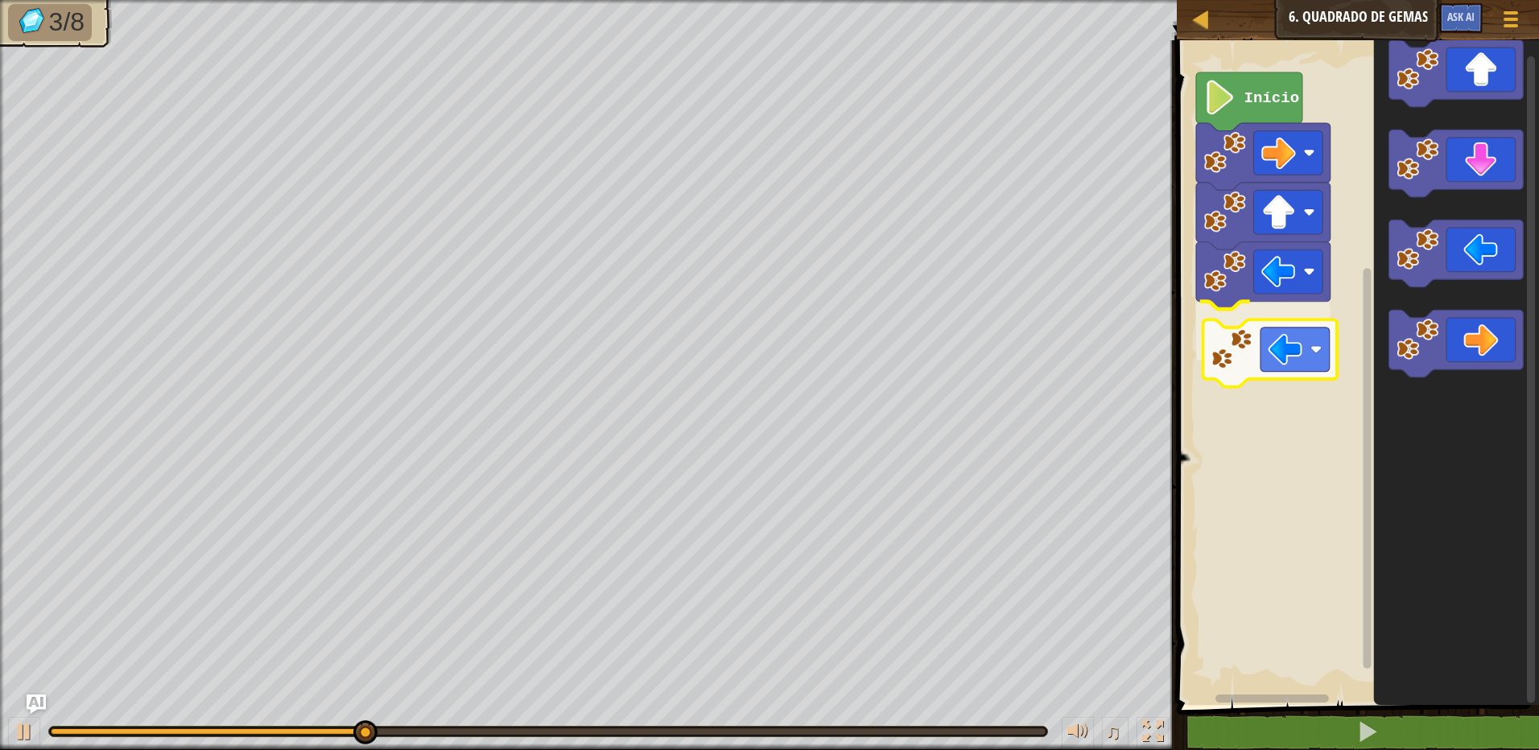
click at [1240, 361] on div "Início" at bounding box center [1355, 368] width 367 height 673
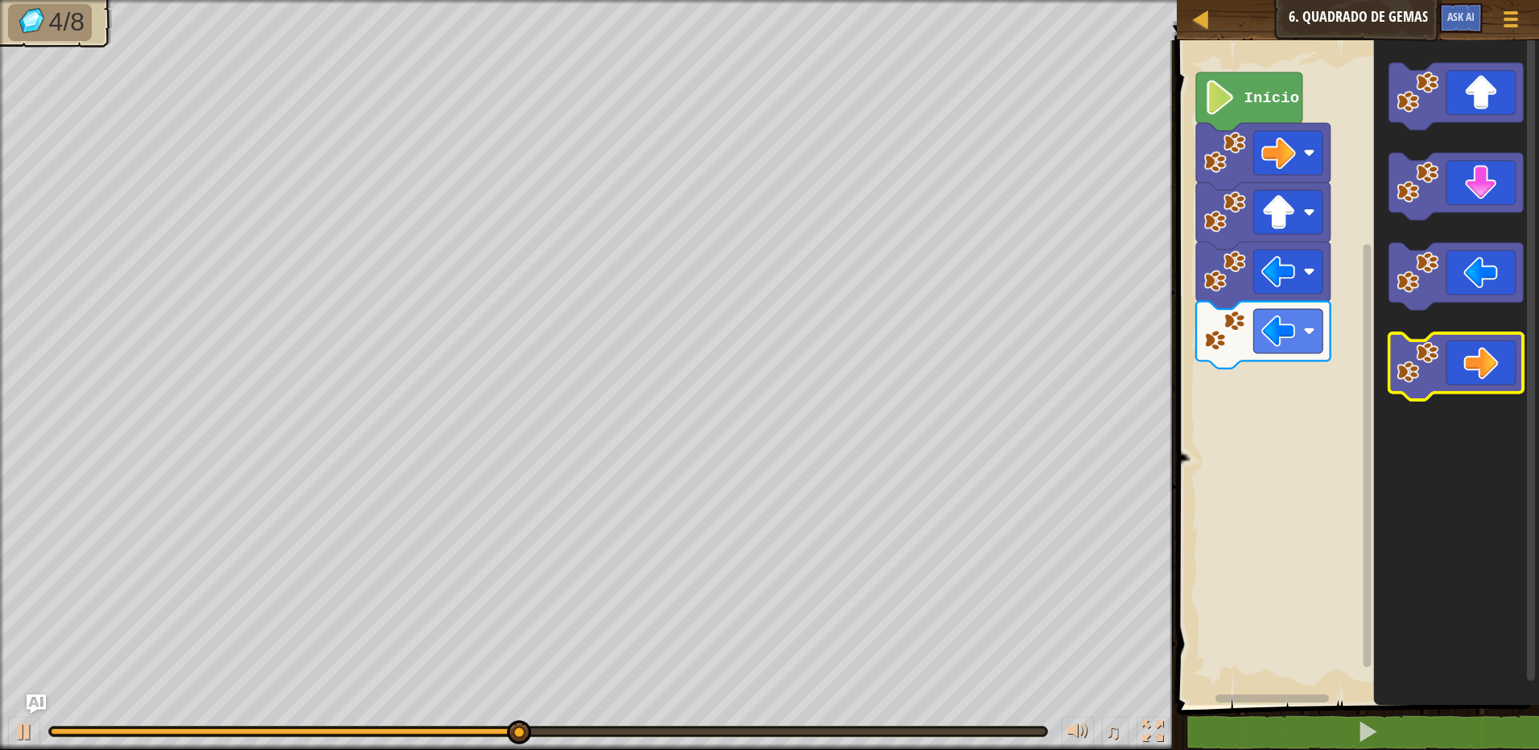
click at [1385, 253] on icon "Espaço de trabalho do Blockly" at bounding box center [1456, 368] width 165 height 673
click at [1350, 294] on div "Início" at bounding box center [1355, 368] width 367 height 673
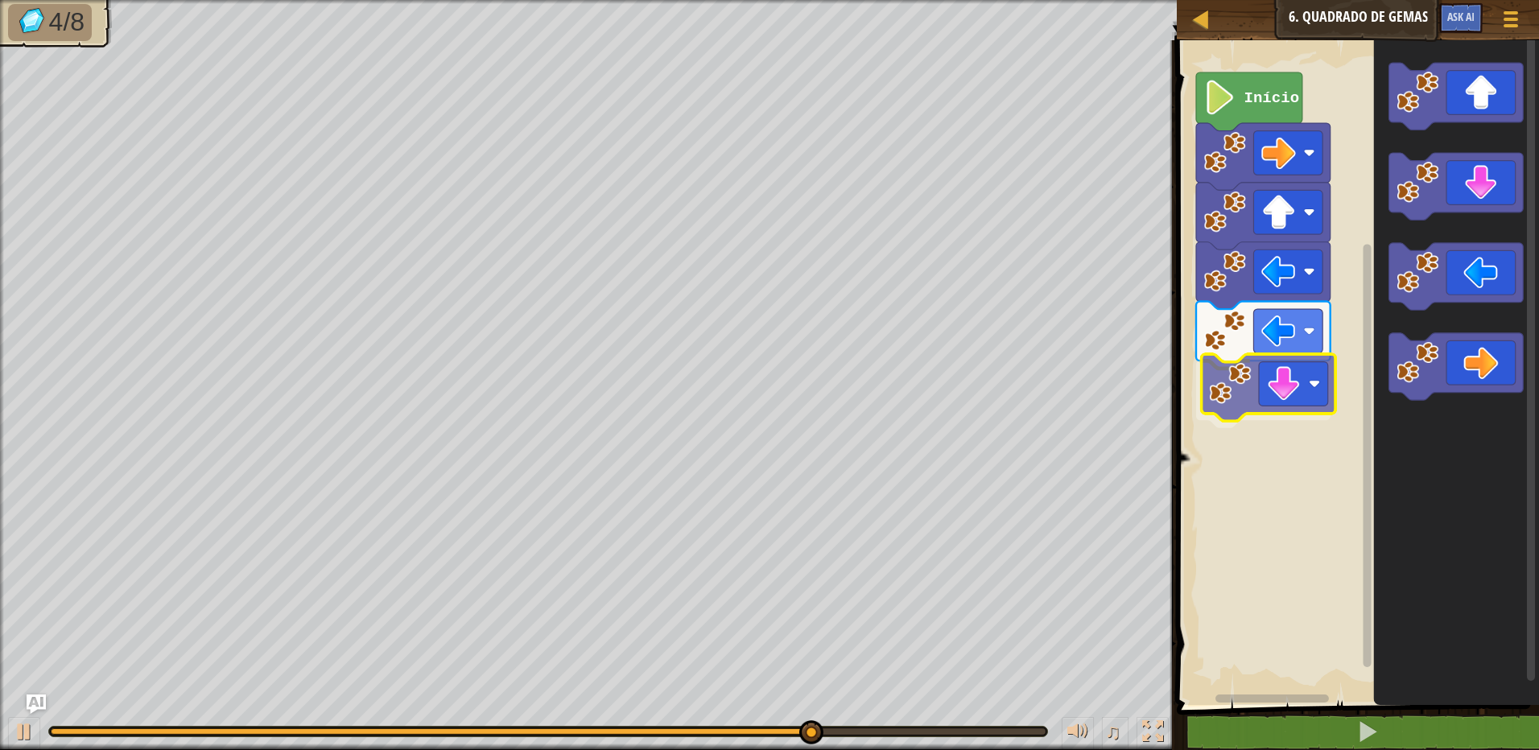
click at [1219, 383] on div "Início" at bounding box center [1355, 368] width 367 height 673
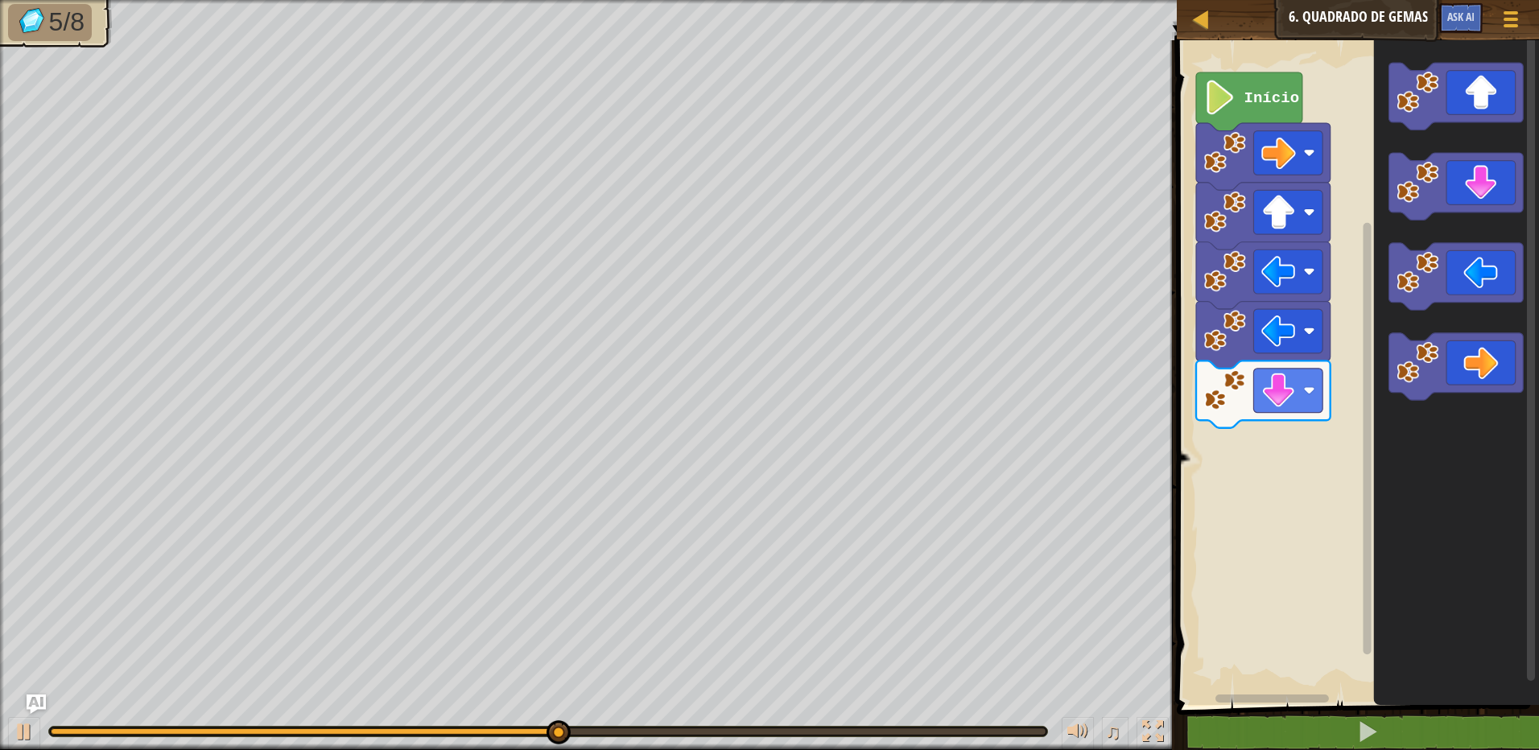
click at [1348, 357] on div "Início" at bounding box center [1355, 368] width 367 height 673
click at [1369, 290] on div "Início" at bounding box center [1355, 368] width 367 height 673
click at [1393, 209] on g "Espaço de trabalho do Blockly" at bounding box center [1456, 186] width 134 height 67
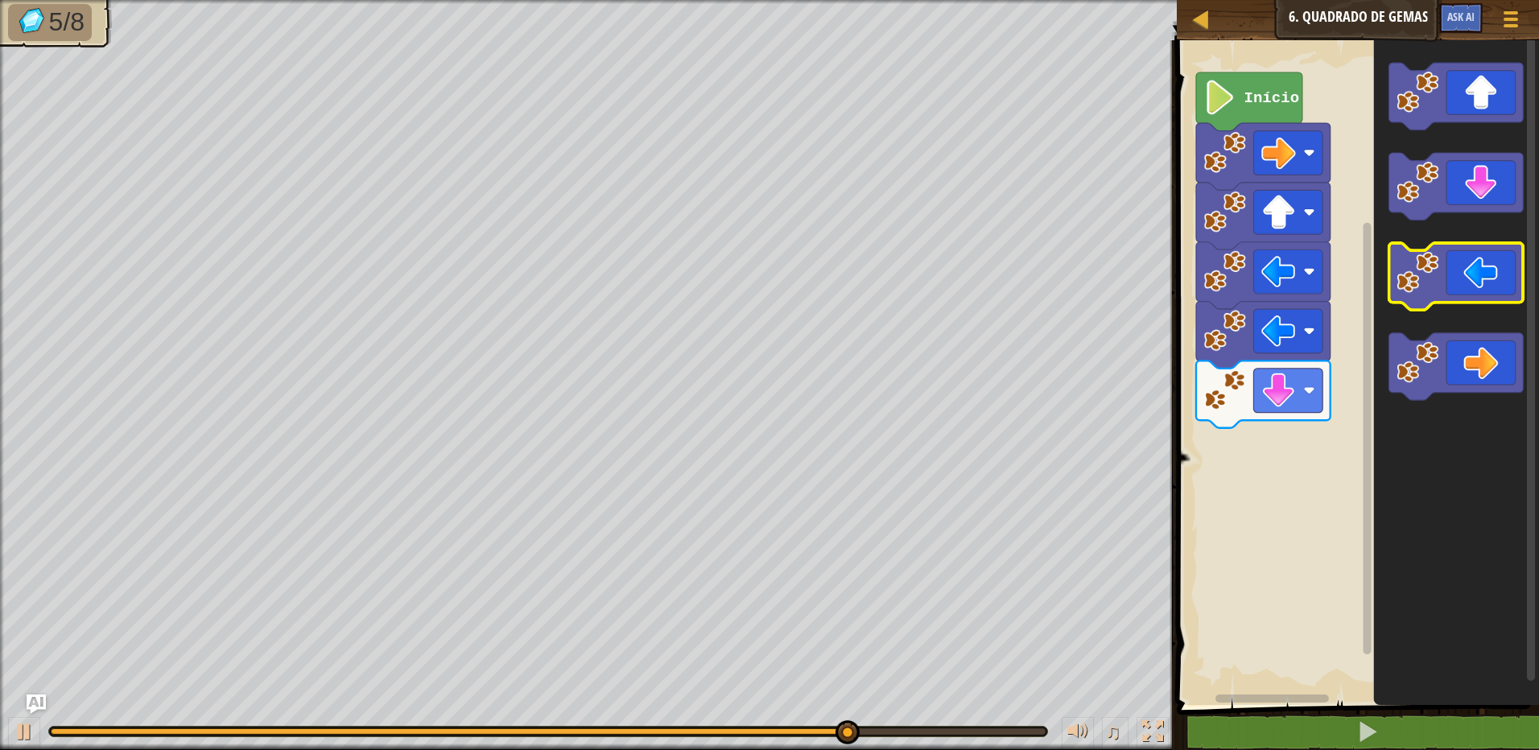
click at [1404, 236] on icon "Espaço de trabalho do Blockly" at bounding box center [1456, 368] width 165 height 673
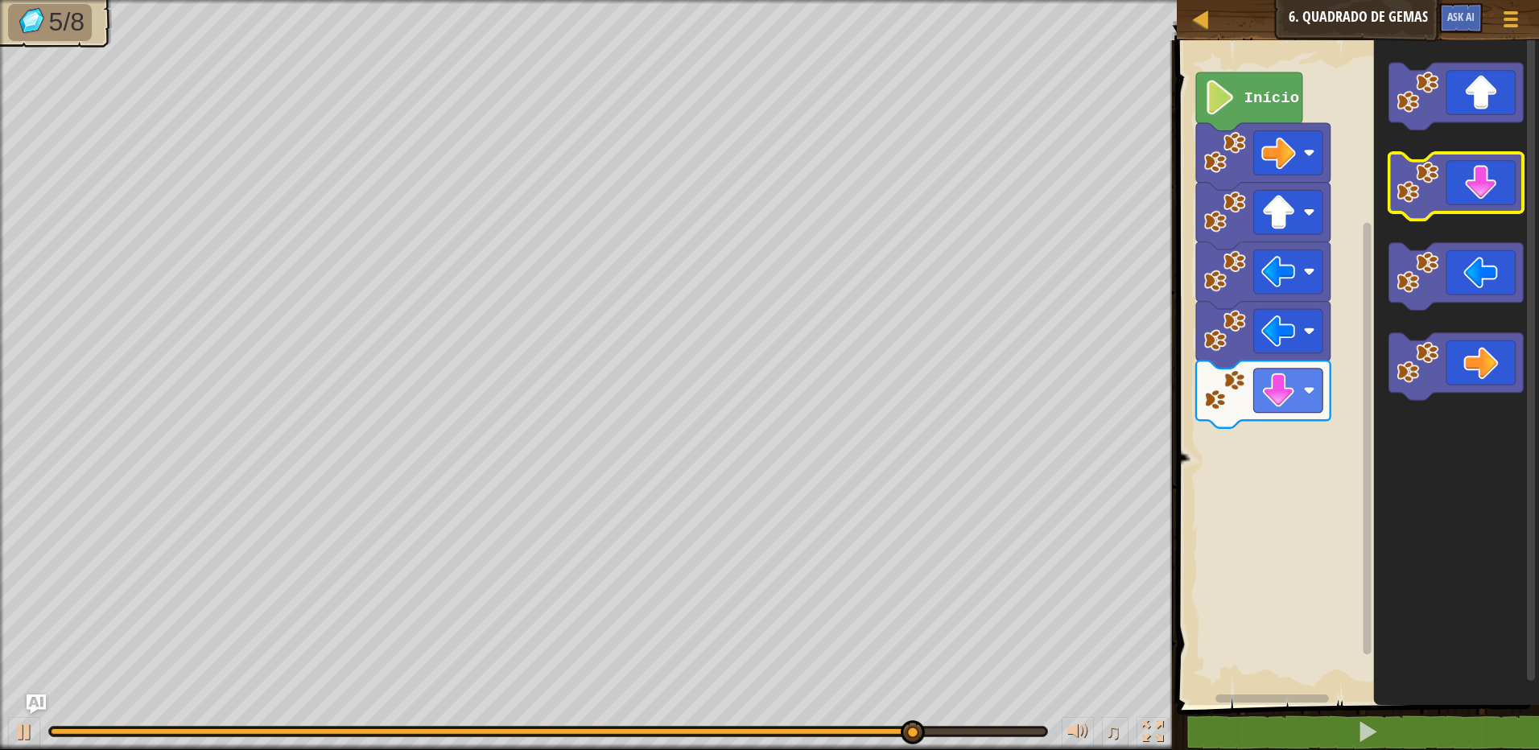
click at [1405, 196] on image "Espaço de trabalho do Blockly" at bounding box center [1418, 182] width 42 height 42
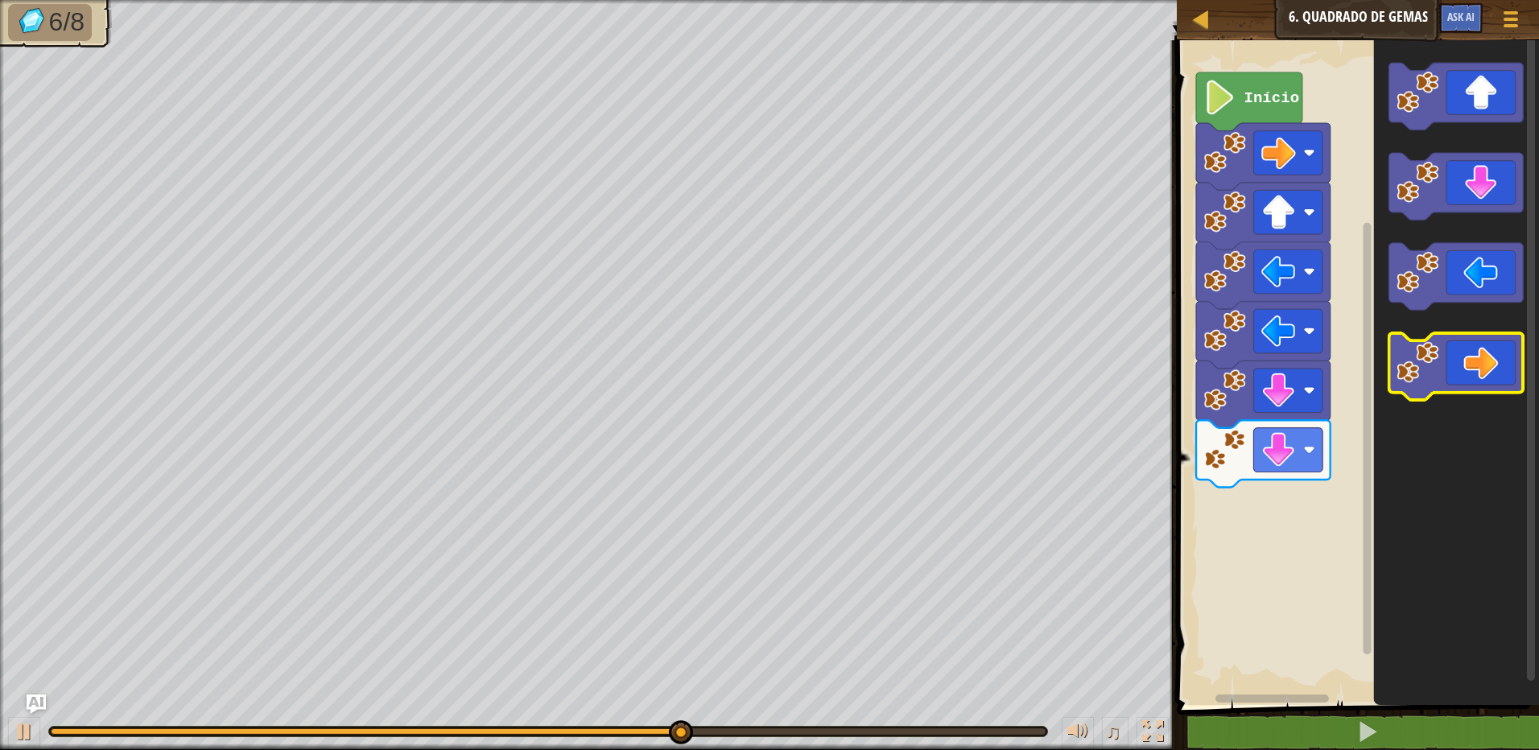
click at [1423, 340] on icon "Espaço de trabalho do Blockly" at bounding box center [1456, 366] width 134 height 67
click at [1420, 352] on image "Espaço de trabalho do Blockly" at bounding box center [1418, 362] width 42 height 42
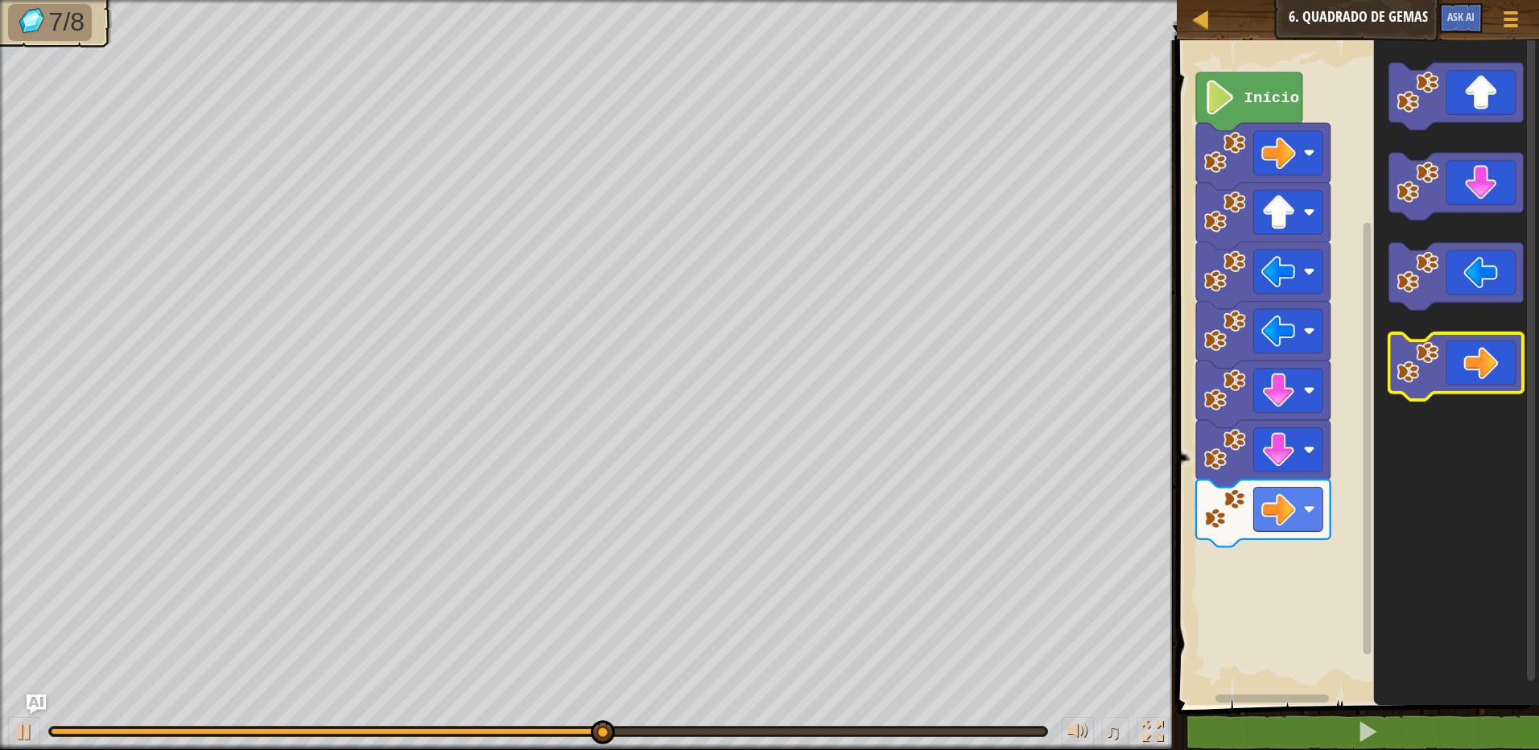
click at [1420, 352] on image "Espaço de trabalho do Blockly" at bounding box center [1418, 362] width 42 height 42
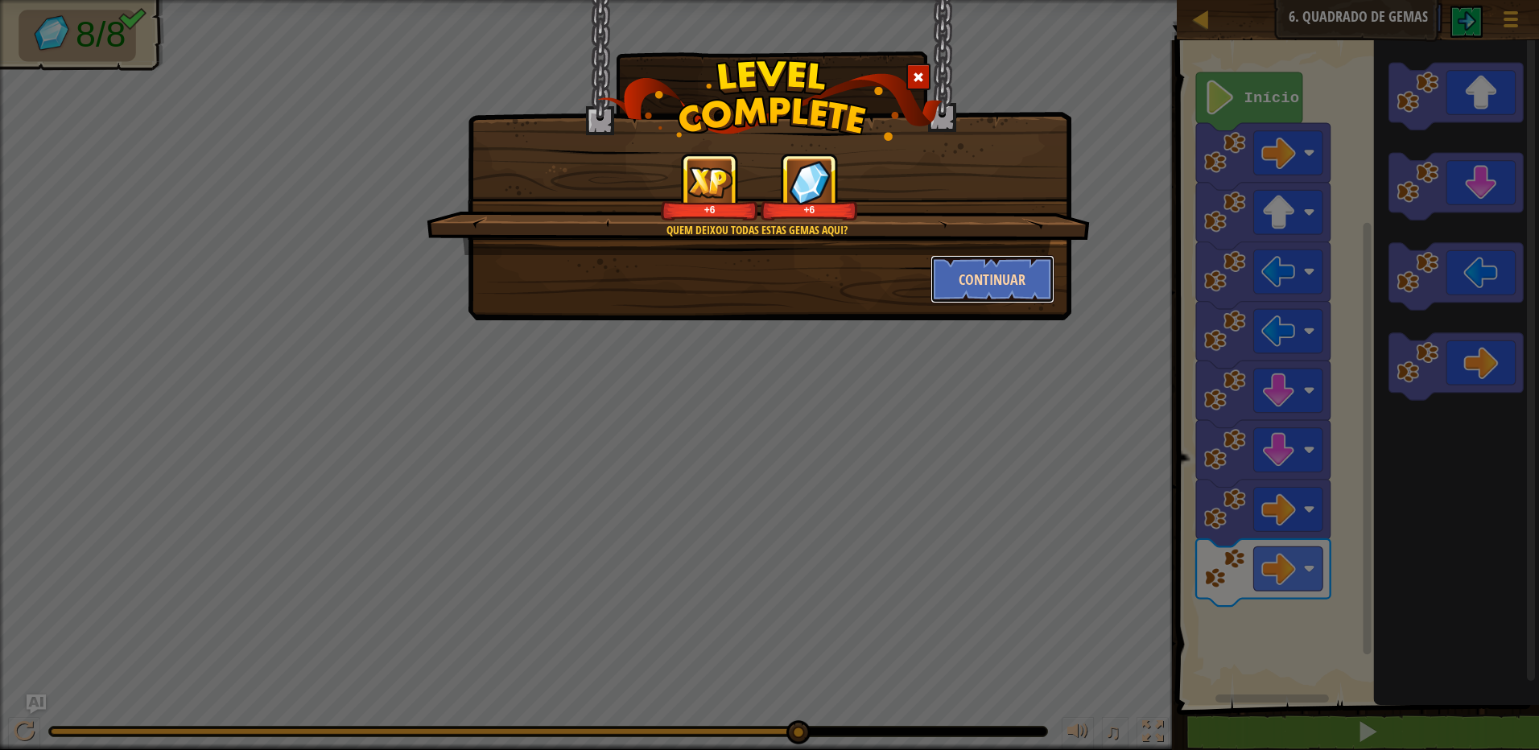
click at [1033, 283] on button "Continuar" at bounding box center [992, 279] width 125 height 48
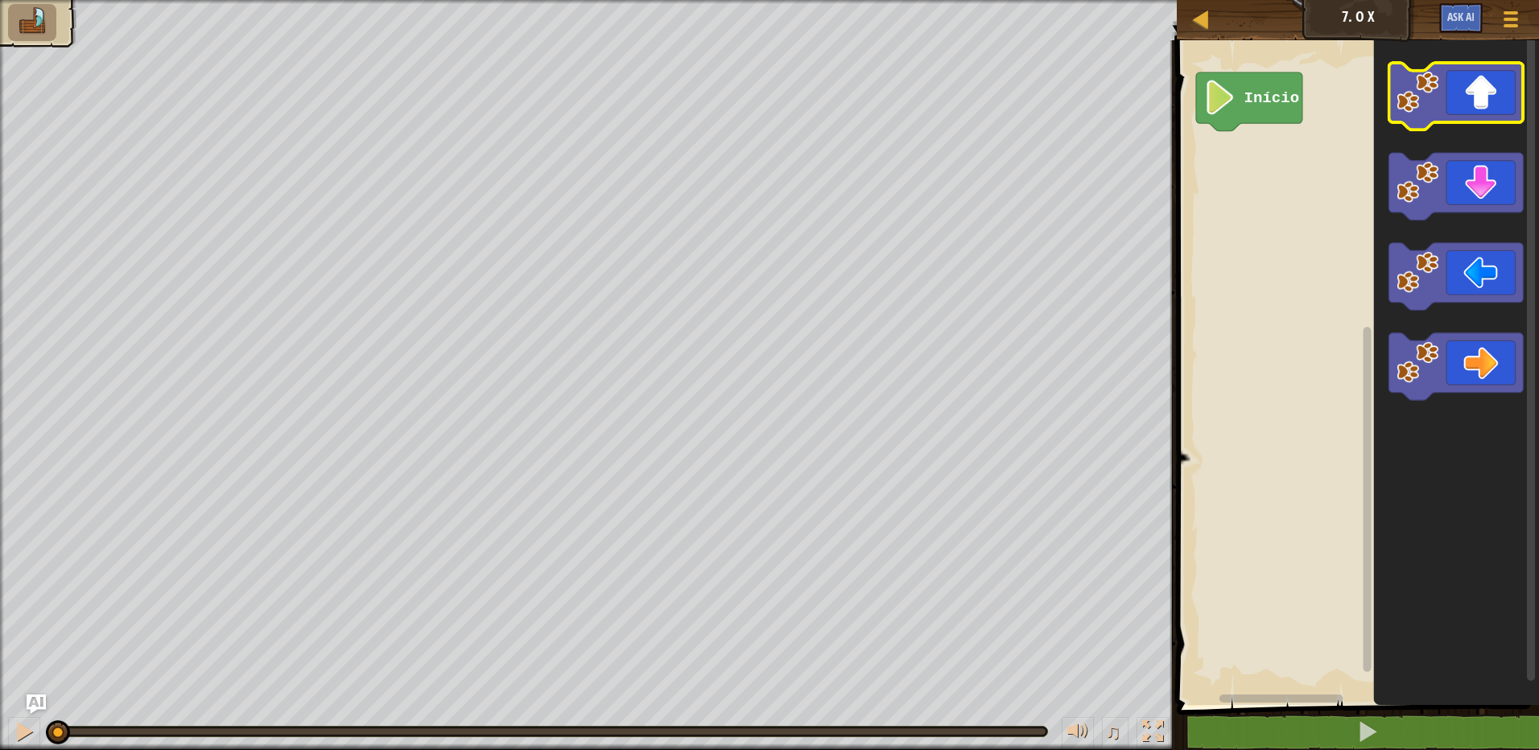
click at [1441, 85] on icon "Espaço de trabalho do Blockly" at bounding box center [1456, 96] width 134 height 67
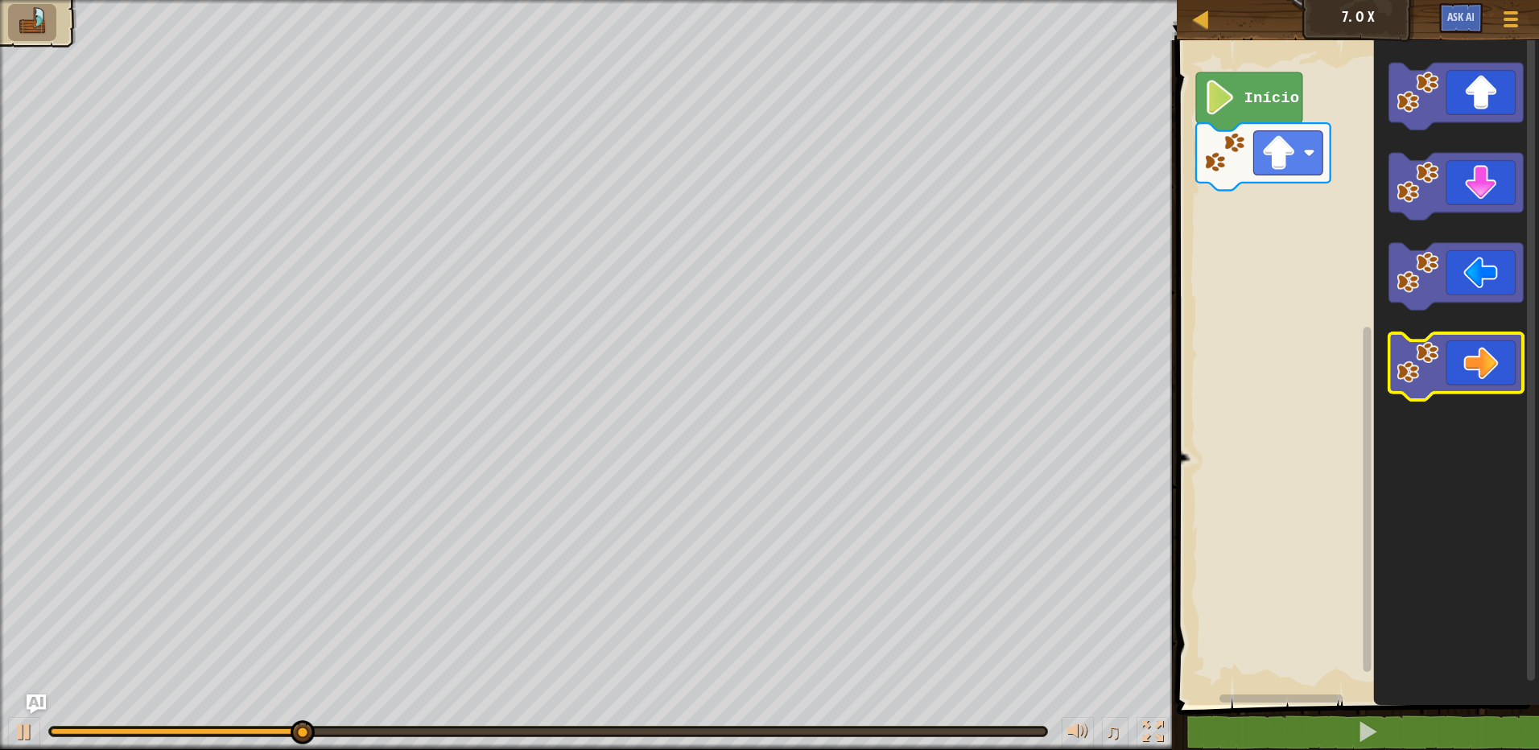
click at [1421, 359] on image "Espaço de trabalho do Blockly" at bounding box center [1418, 362] width 42 height 42
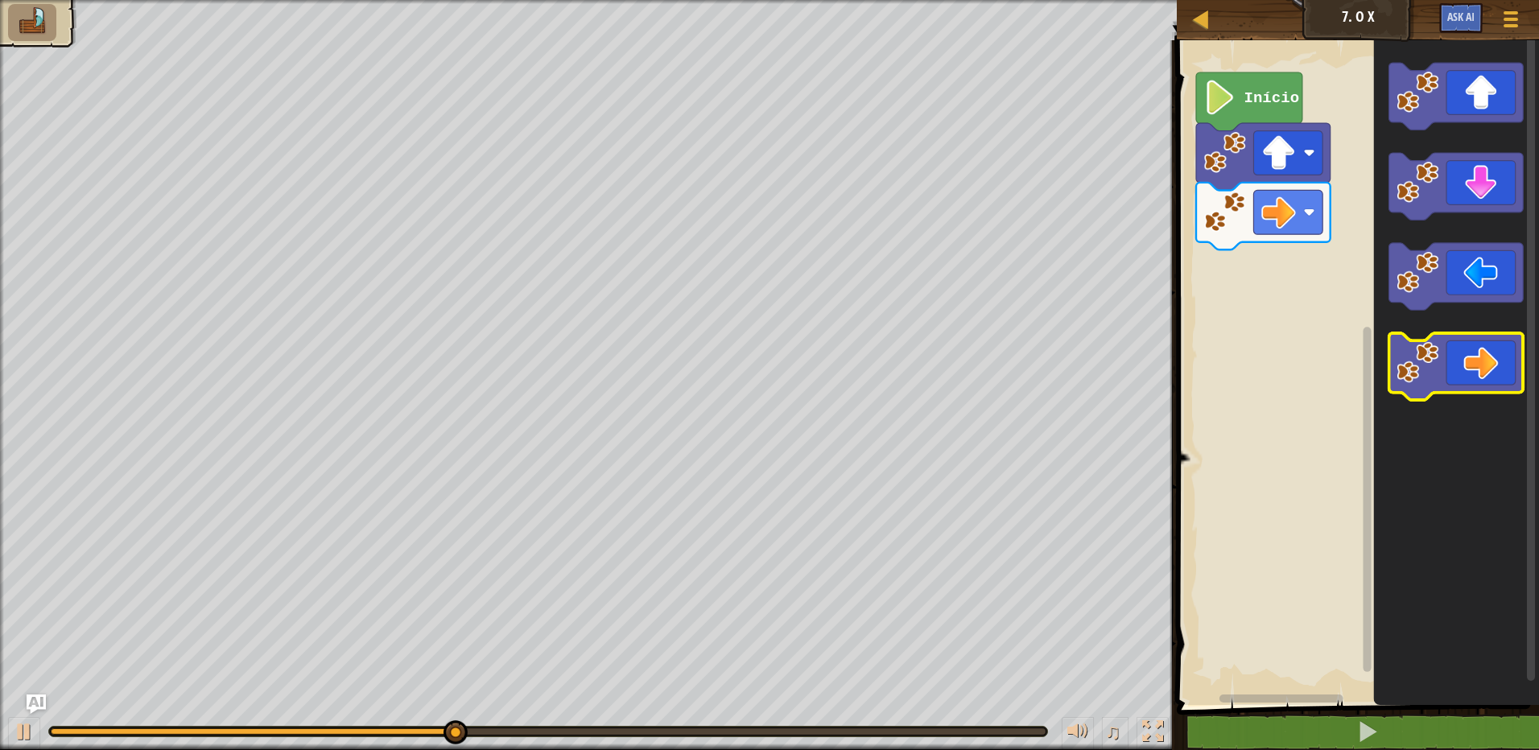
click at [1421, 359] on image "Espaço de trabalho do Blockly" at bounding box center [1418, 362] width 42 height 42
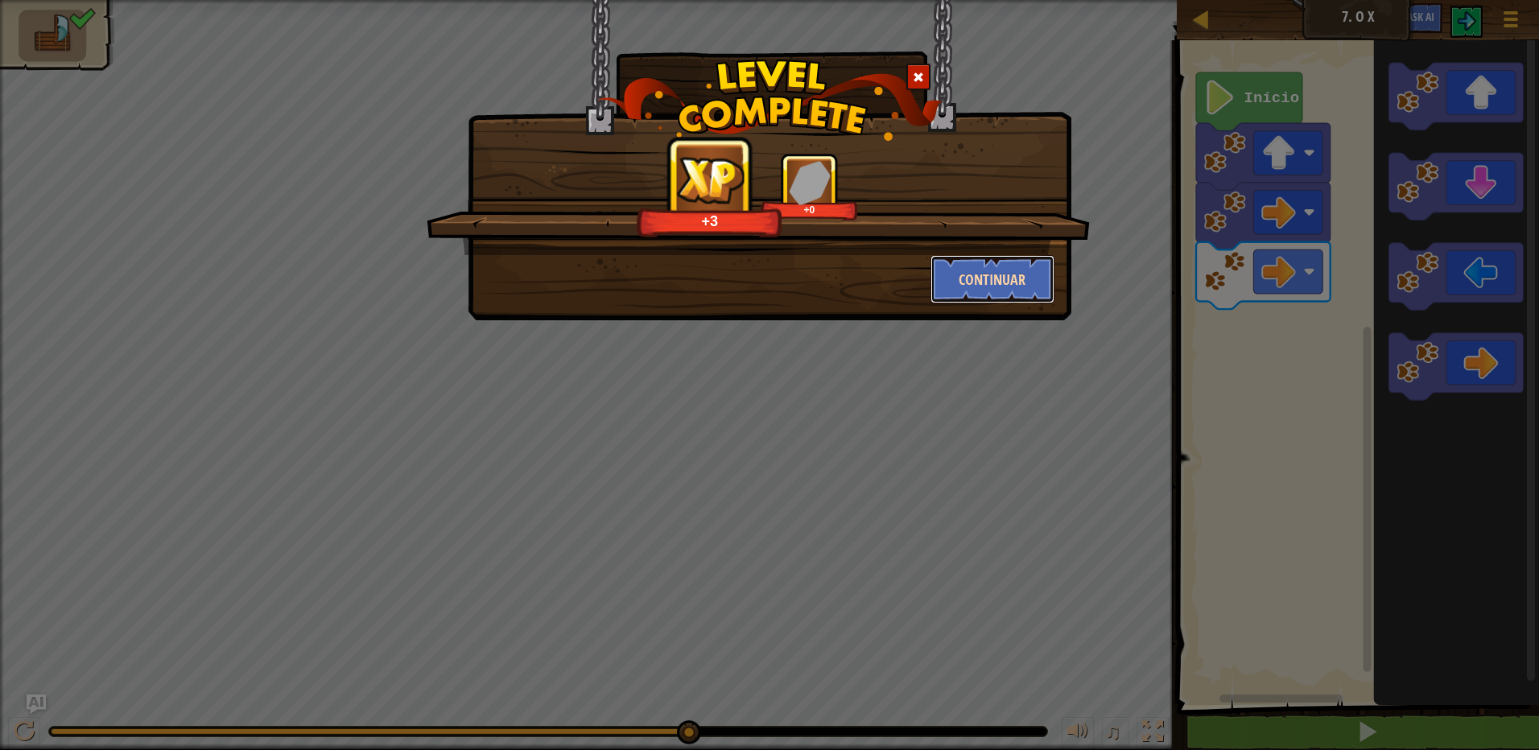
click at [991, 278] on button "Continuar" at bounding box center [992, 279] width 125 height 48
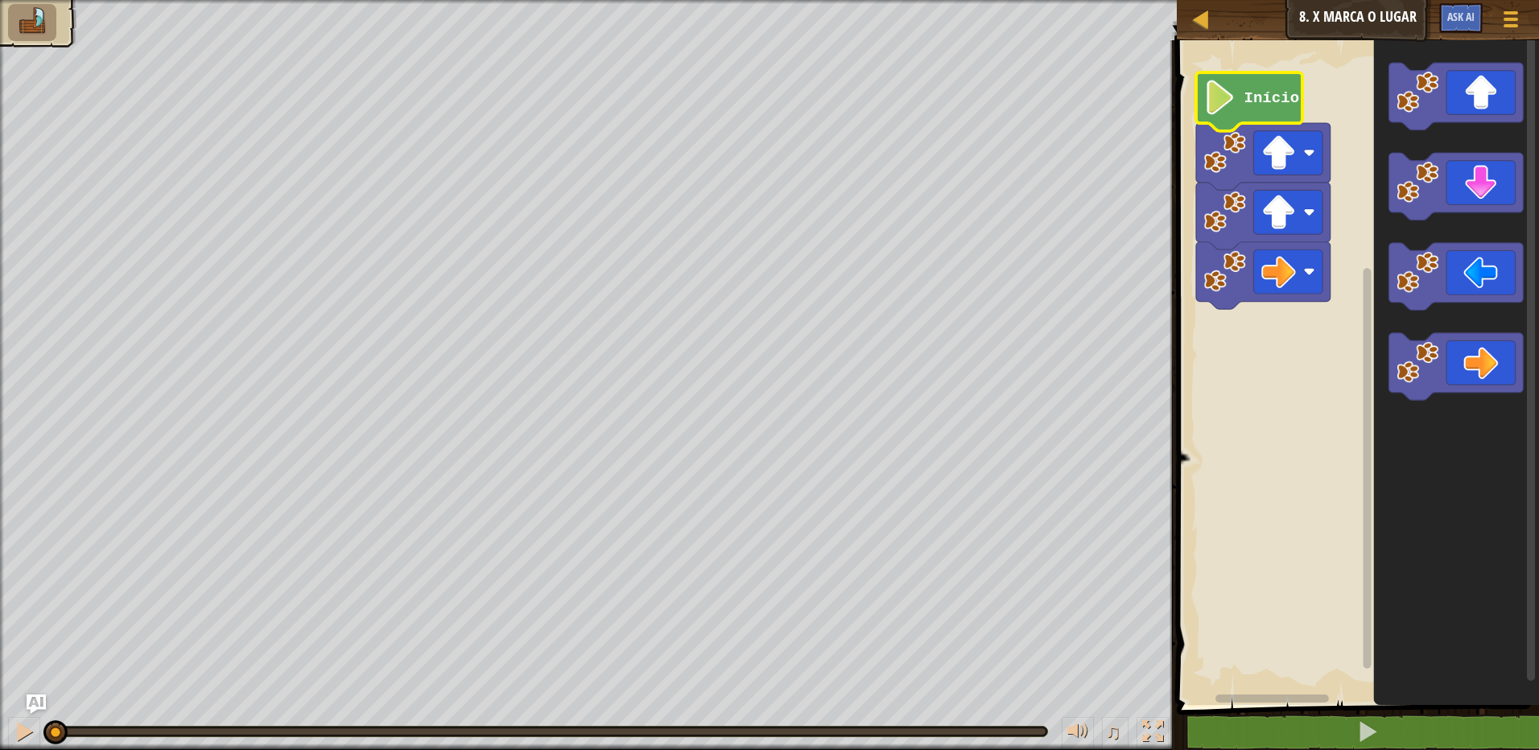
click at [1229, 93] on image "Espaço de trabalho do Blockly" at bounding box center [1220, 97] width 32 height 35
click at [1384, 132] on icon "Espaço de trabalho do Blockly" at bounding box center [1456, 368] width 165 height 673
click at [1322, 146] on rect "Espaço de trabalho do Blockly" at bounding box center [1288, 153] width 69 height 44
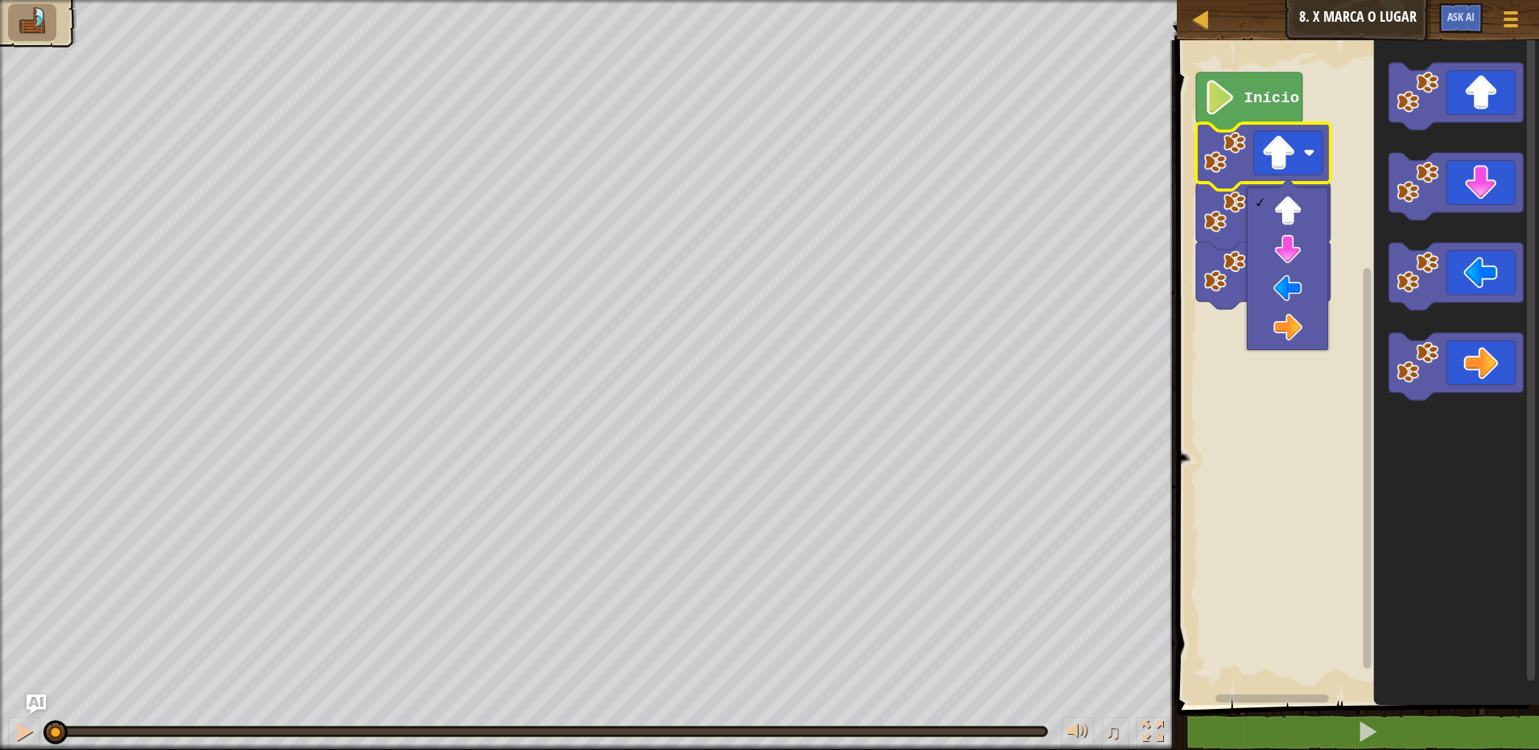
click at [1376, 130] on icon "Espaço de trabalho do Blockly" at bounding box center [1456, 368] width 165 height 673
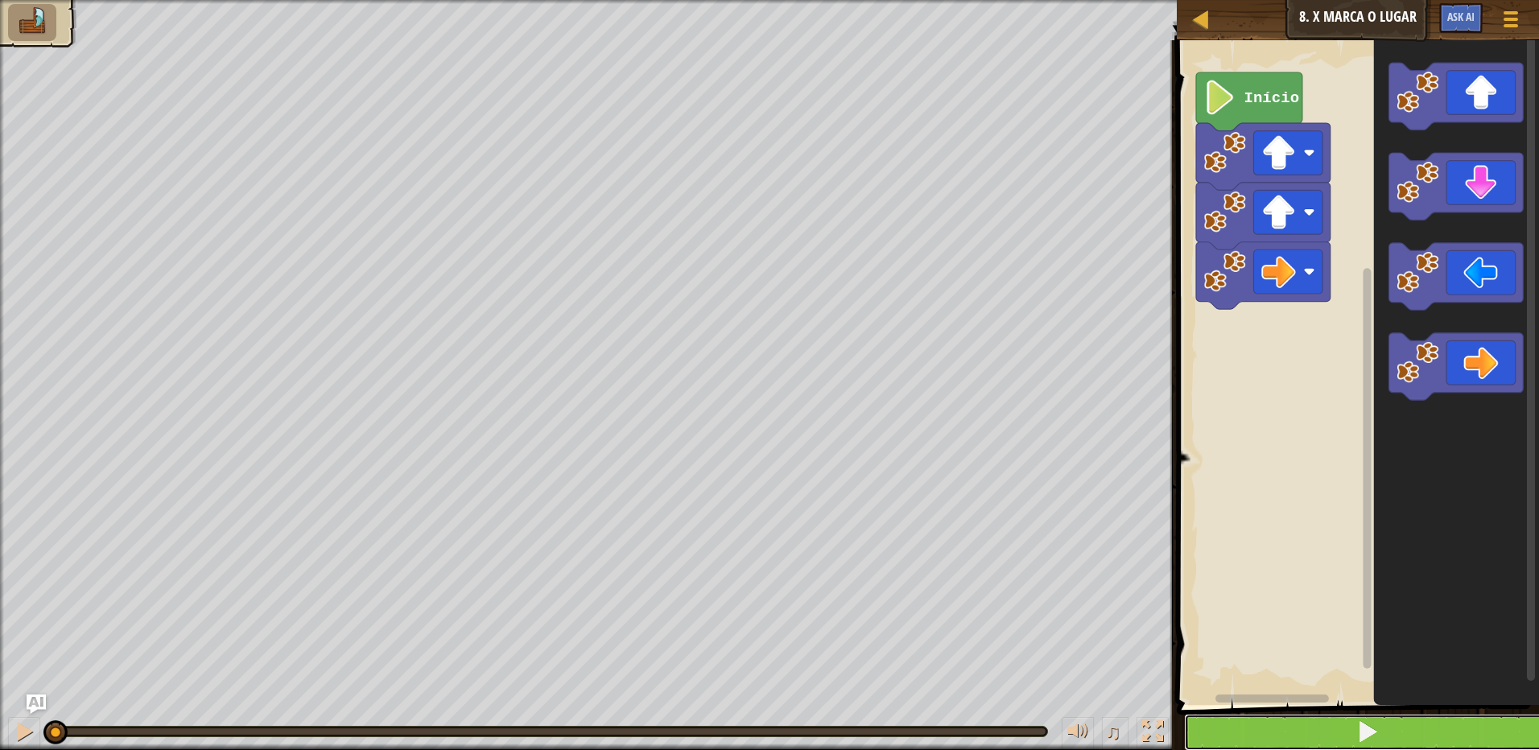
click at [1488, 734] on button at bounding box center [1367, 732] width 367 height 37
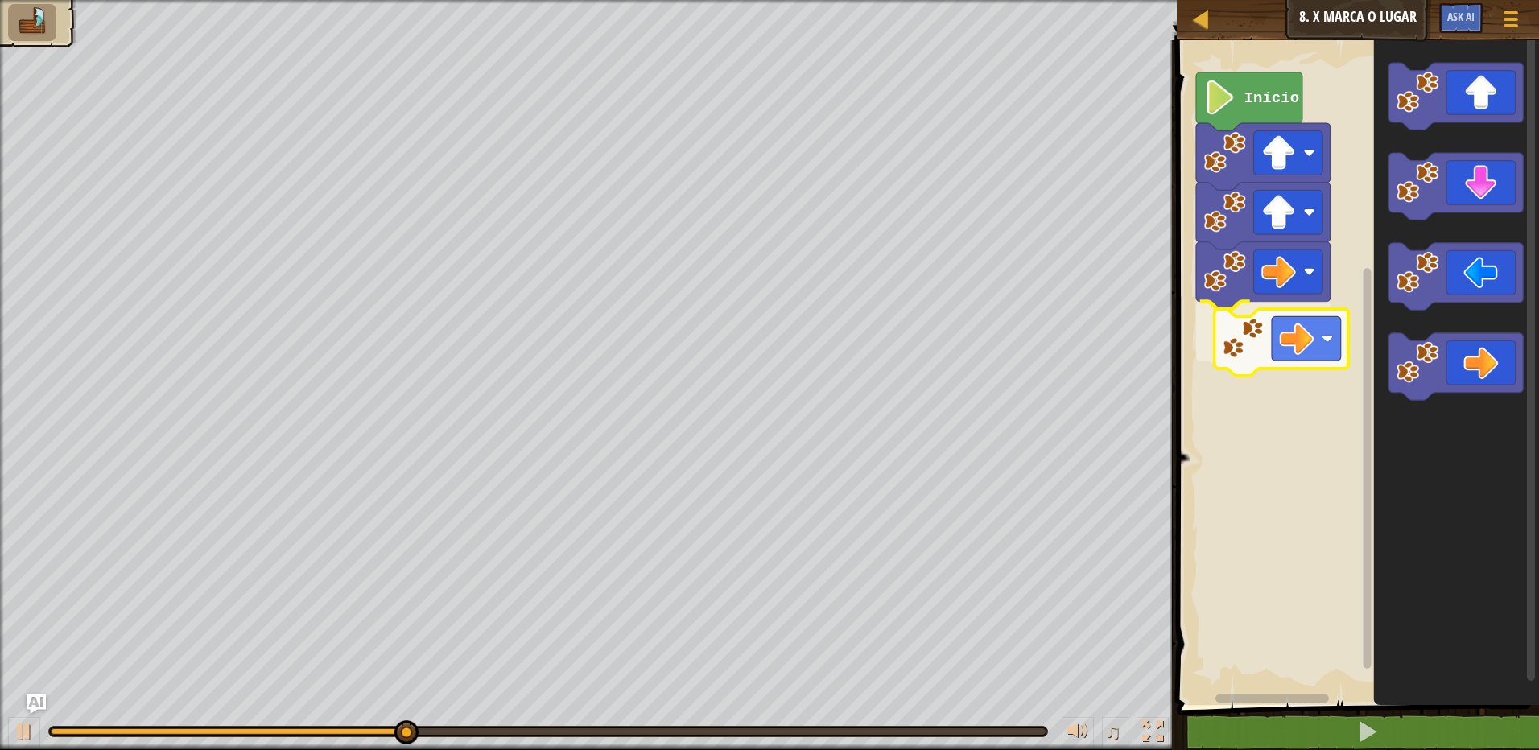
click at [1241, 360] on div "Início" at bounding box center [1355, 368] width 367 height 673
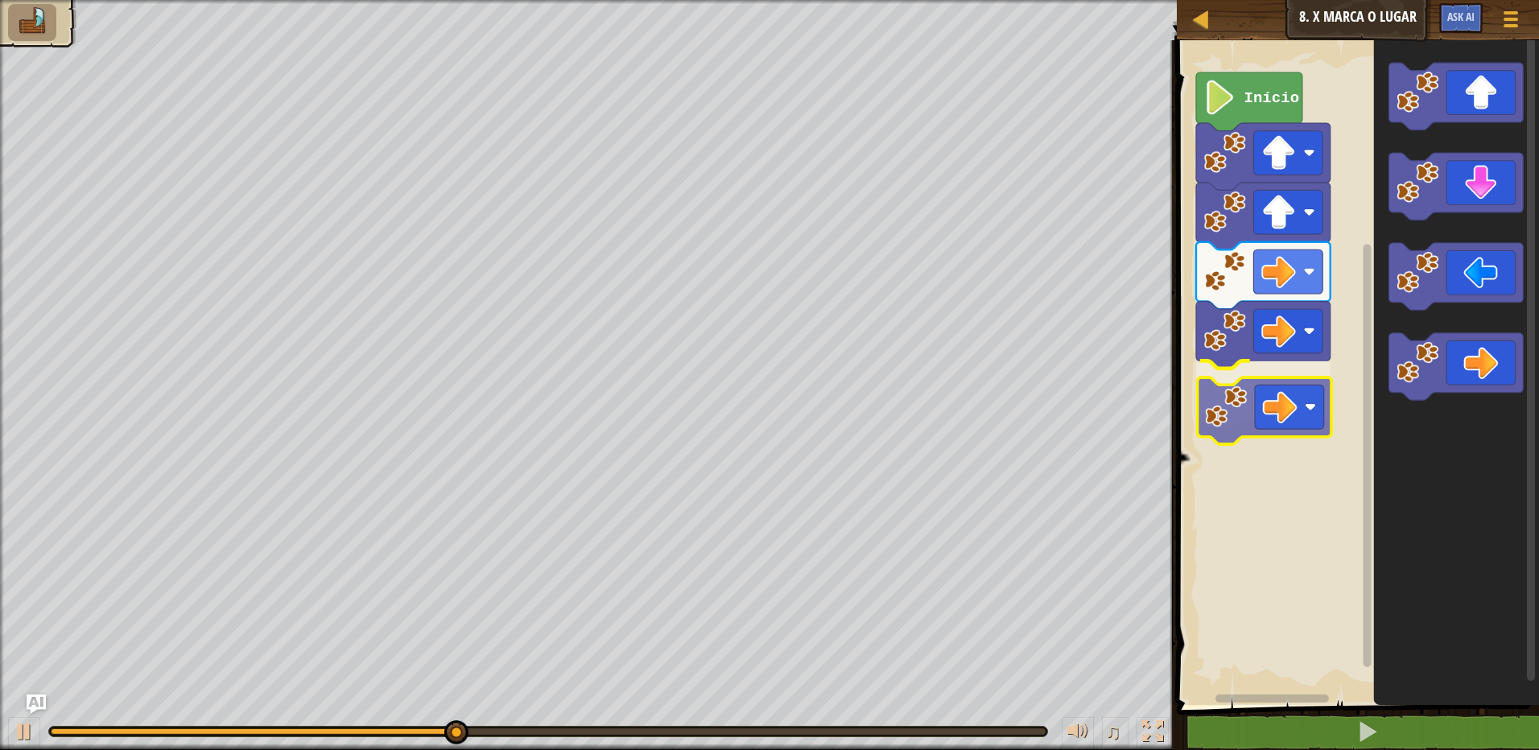
click at [1222, 418] on div "Início" at bounding box center [1355, 368] width 367 height 673
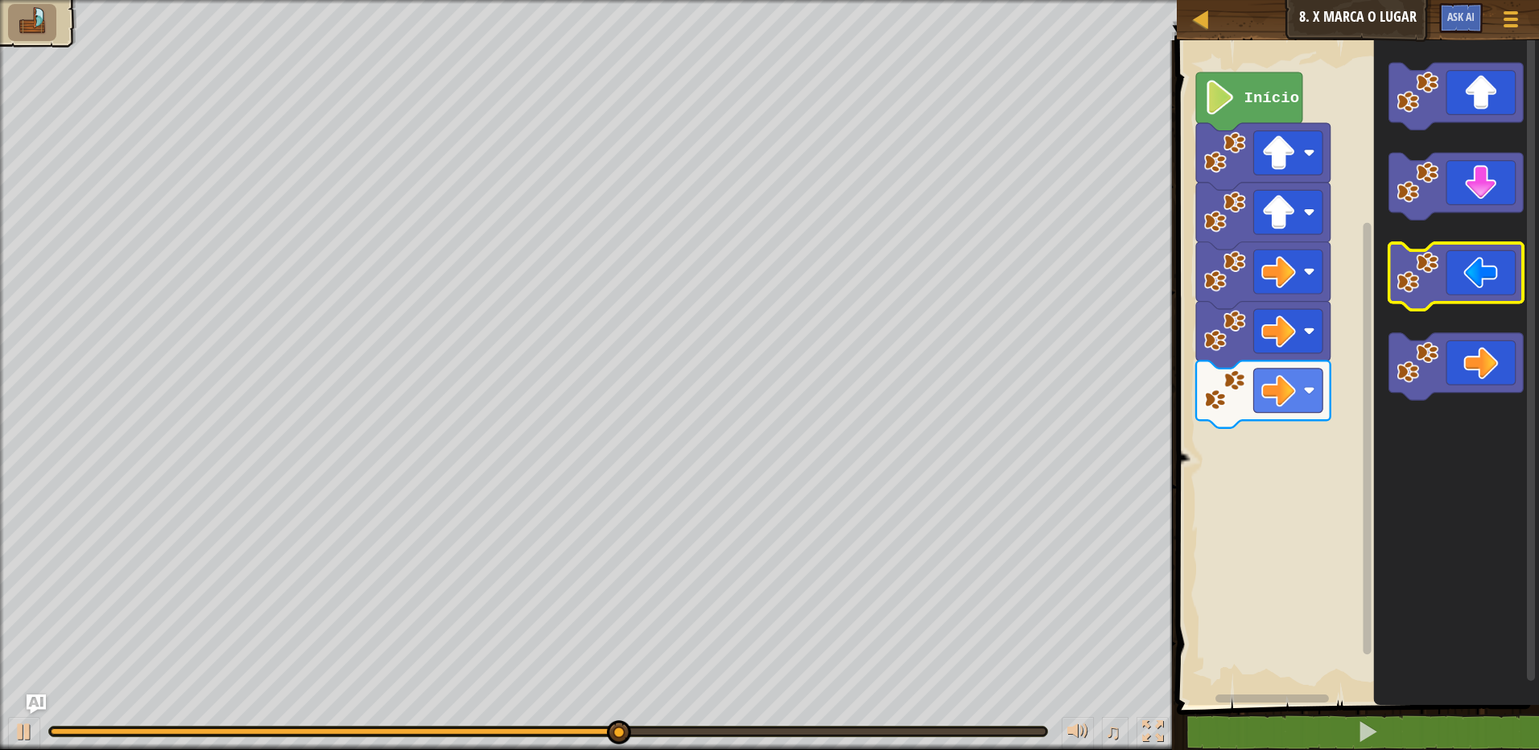
click at [1398, 262] on g "Espaço de trabalho do Blockly" at bounding box center [1456, 231] width 134 height 337
click at [1401, 245] on g "Espaço de trabalho do Blockly" at bounding box center [1456, 231] width 134 height 337
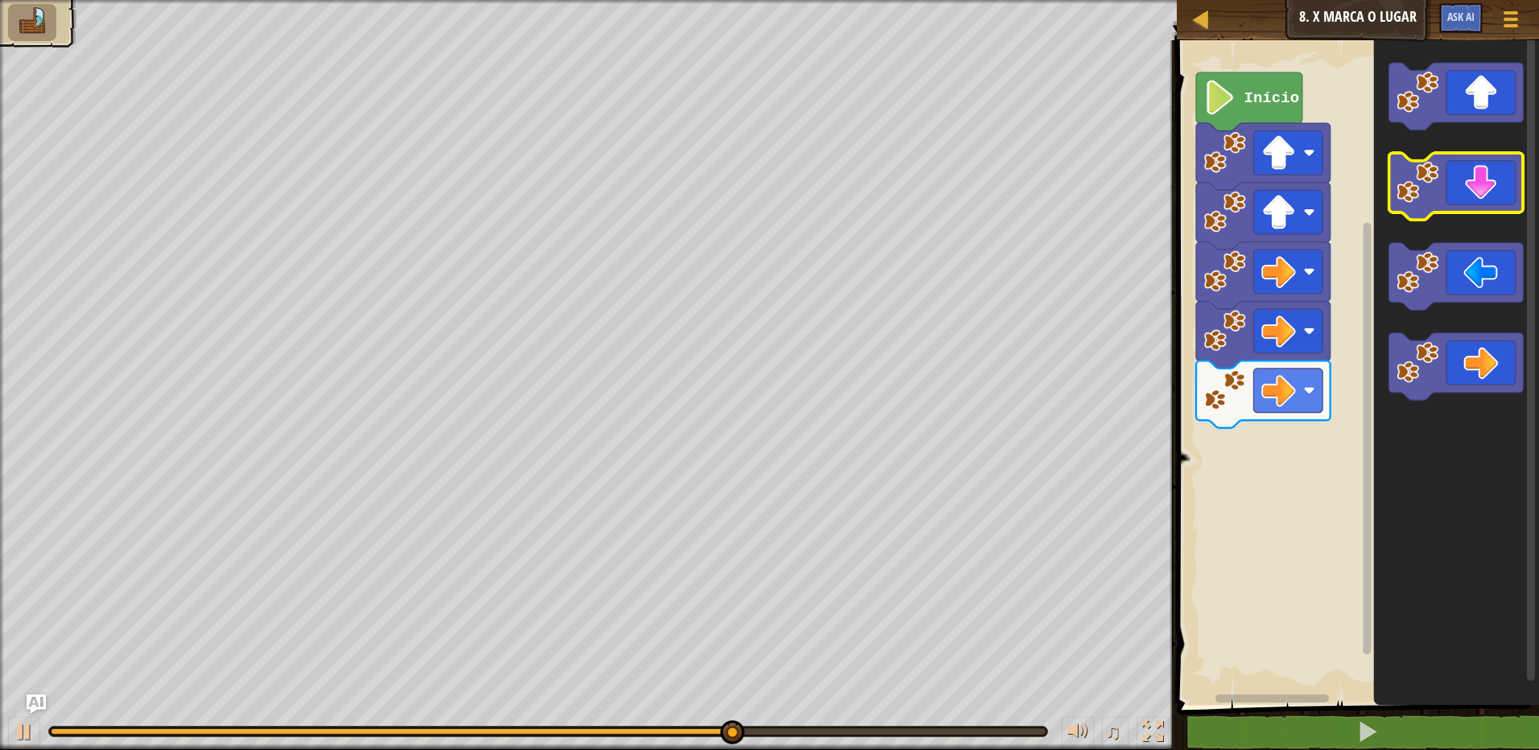
click at [1411, 200] on image "Espaço de trabalho do Blockly" at bounding box center [1418, 182] width 42 height 42
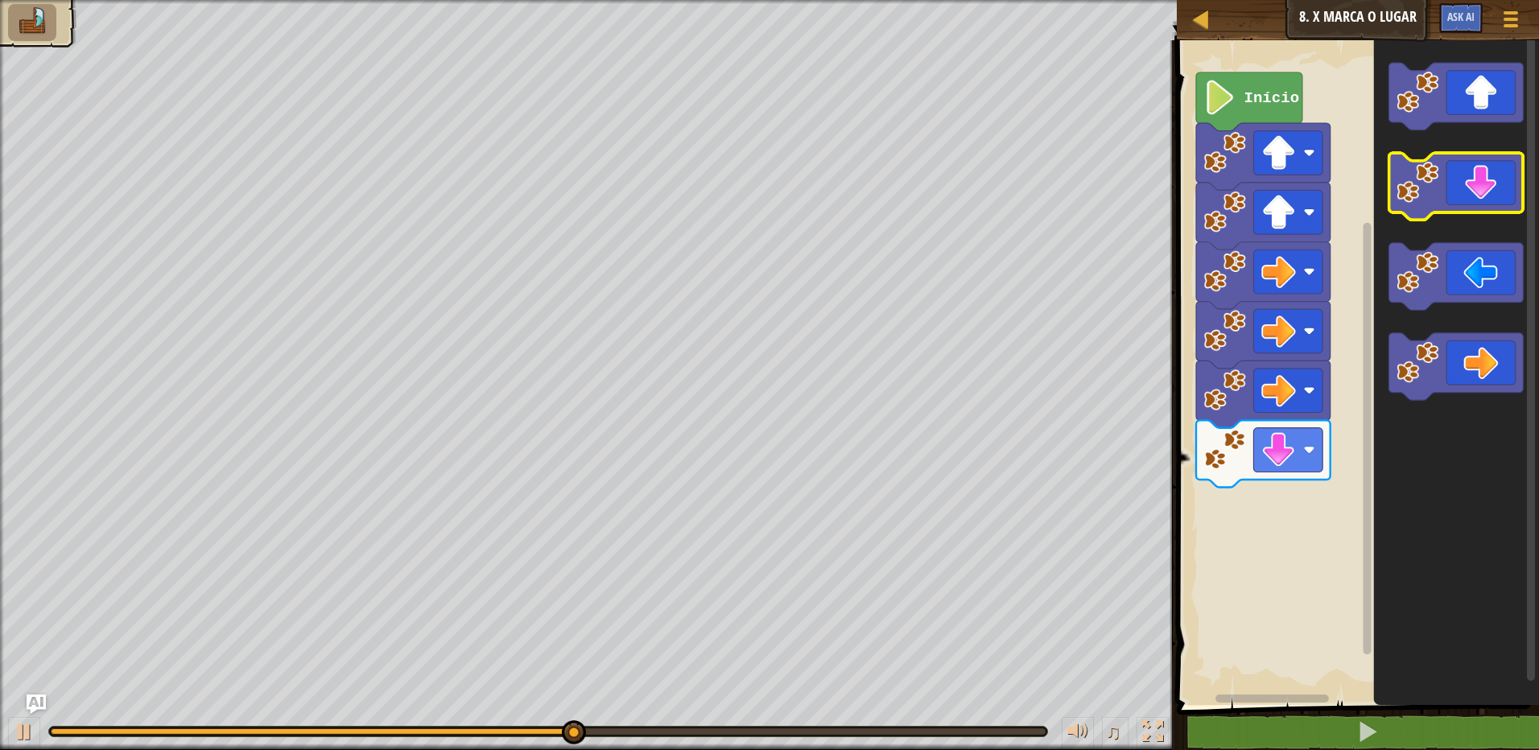
click at [1411, 200] on image "Espaço de trabalho do Blockly" at bounding box center [1418, 182] width 42 height 42
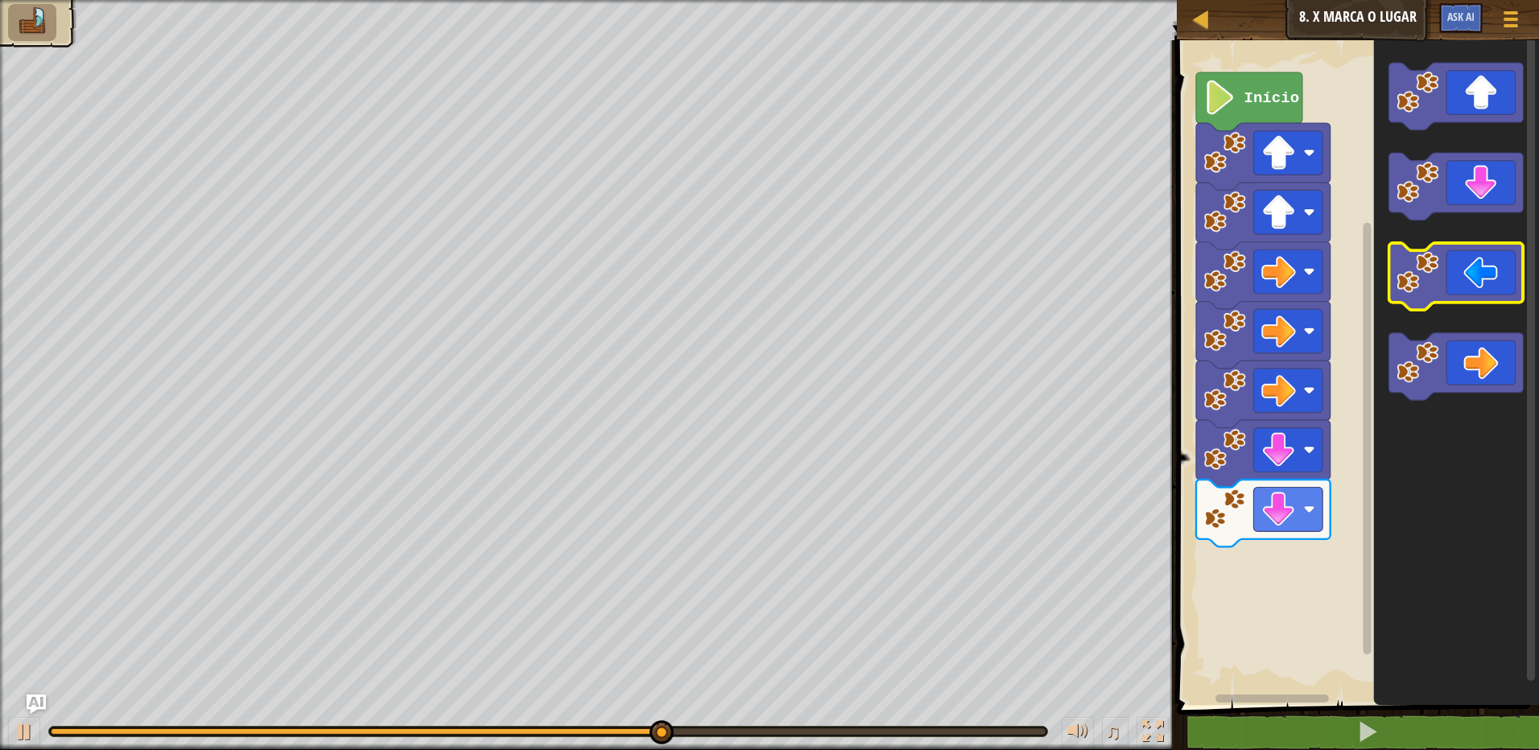
click at [1421, 287] on image "Espaço de trabalho do Blockly" at bounding box center [1418, 272] width 42 height 42
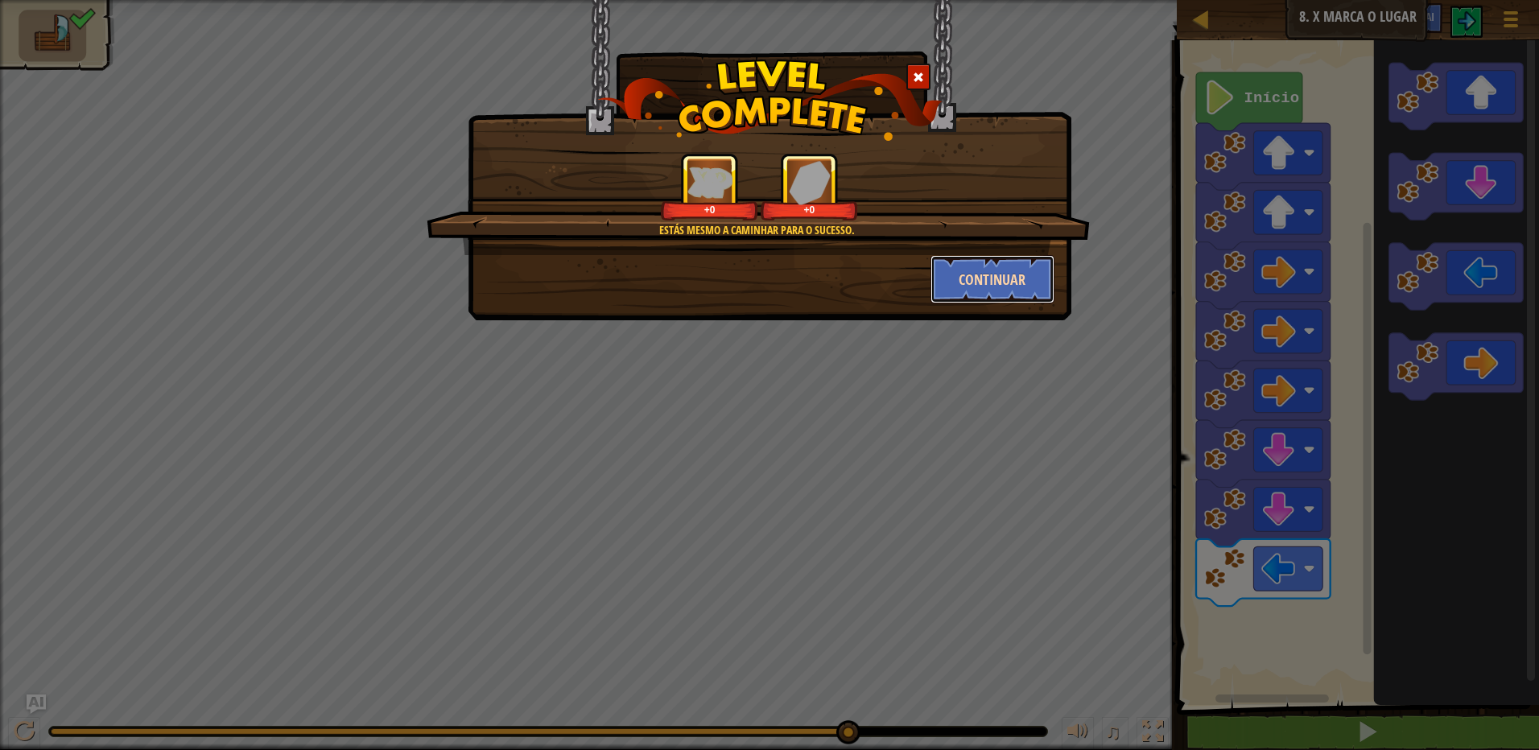
click at [996, 273] on button "Continuar" at bounding box center [992, 279] width 125 height 48
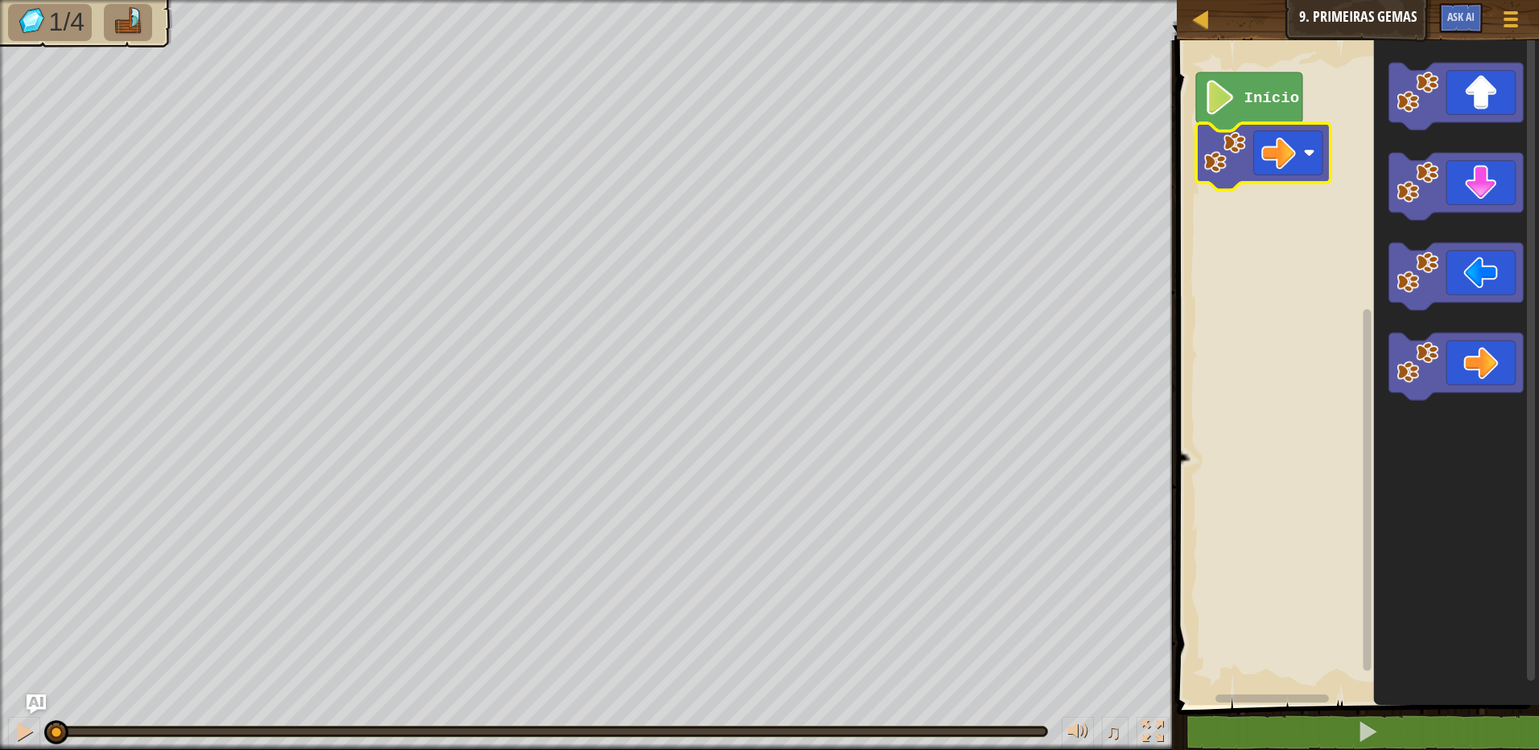
click at [1211, 155] on image "Espaço de trabalho do Blockly" at bounding box center [1225, 152] width 42 height 42
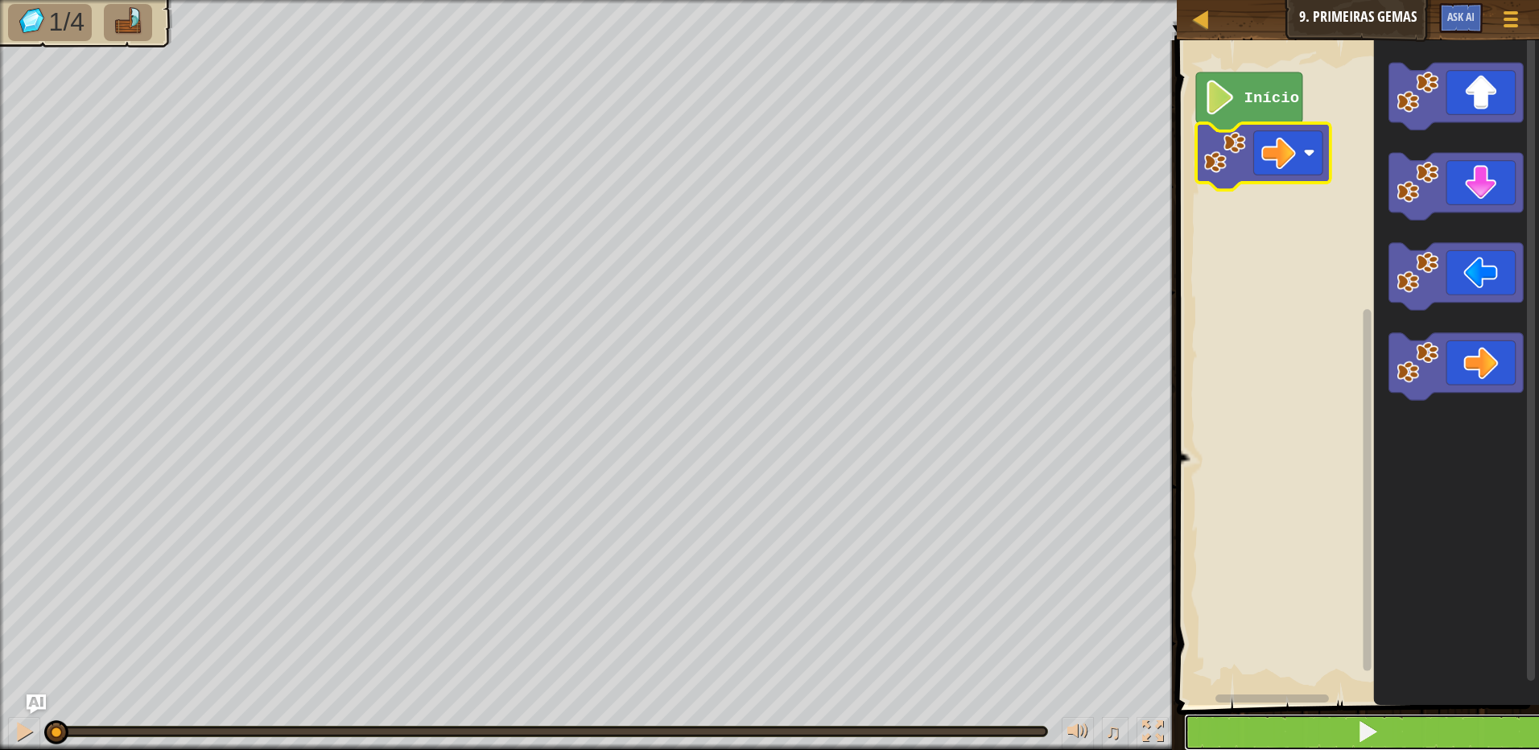
click at [1387, 740] on button at bounding box center [1367, 732] width 367 height 37
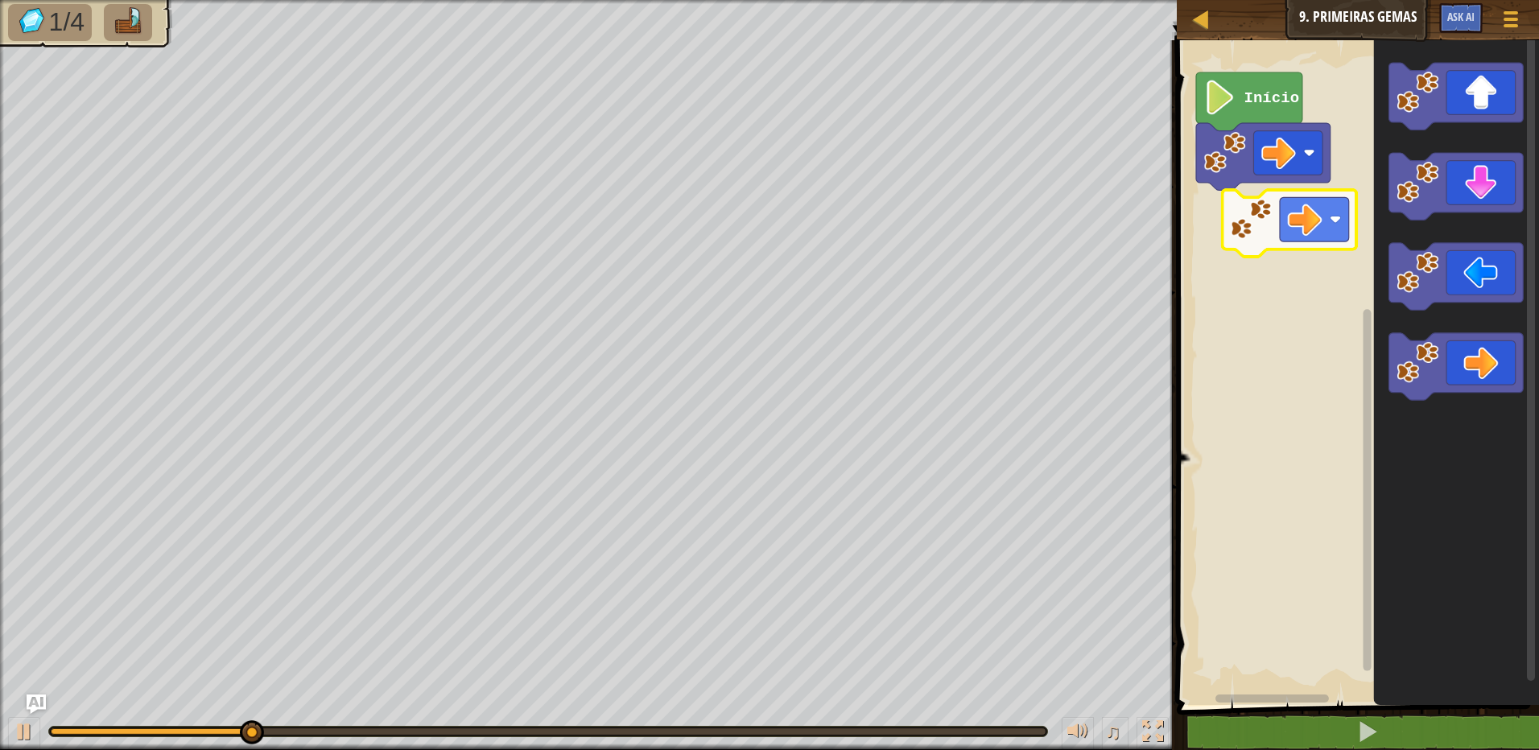
click at [1237, 231] on div "Início" at bounding box center [1355, 368] width 367 height 673
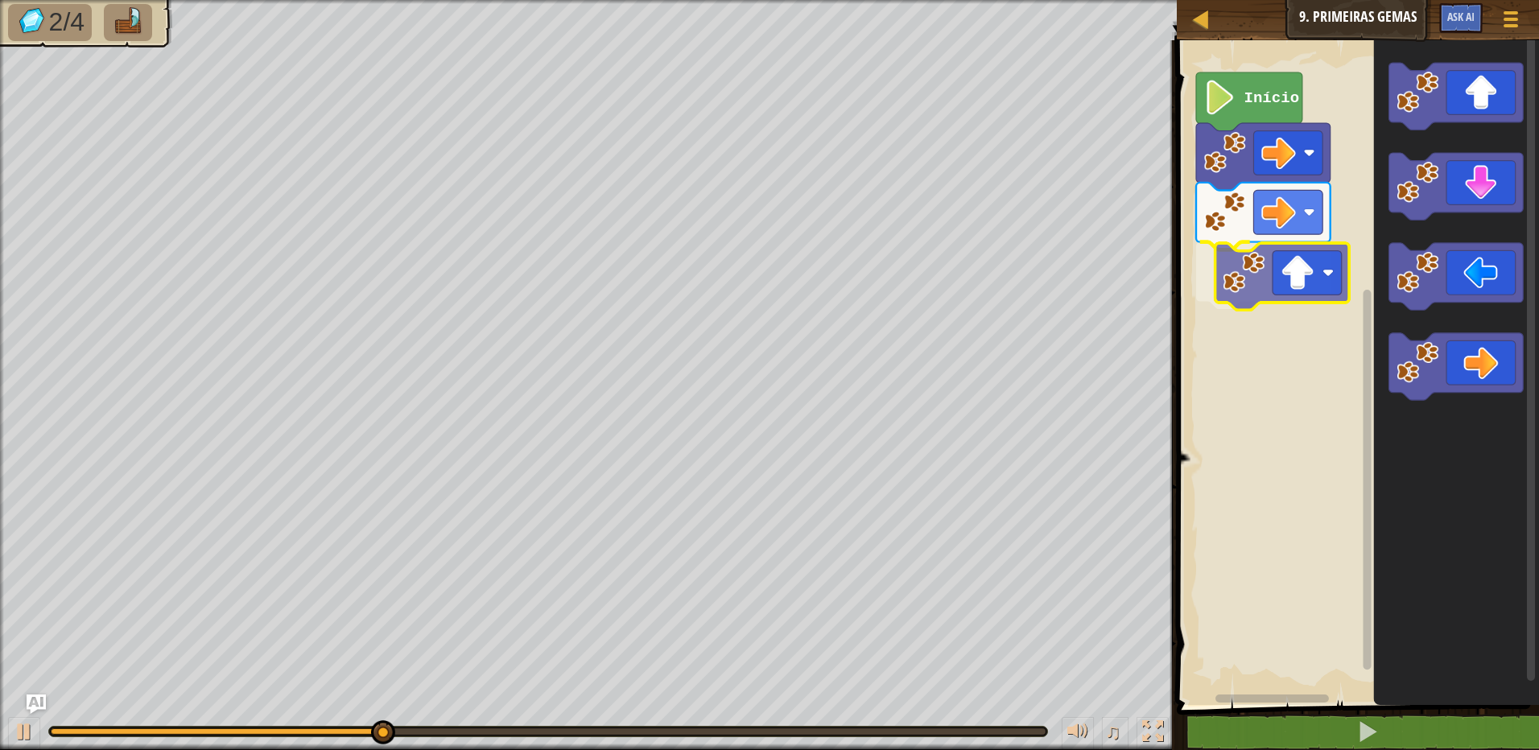
click at [1240, 283] on div "Início" at bounding box center [1355, 368] width 367 height 673
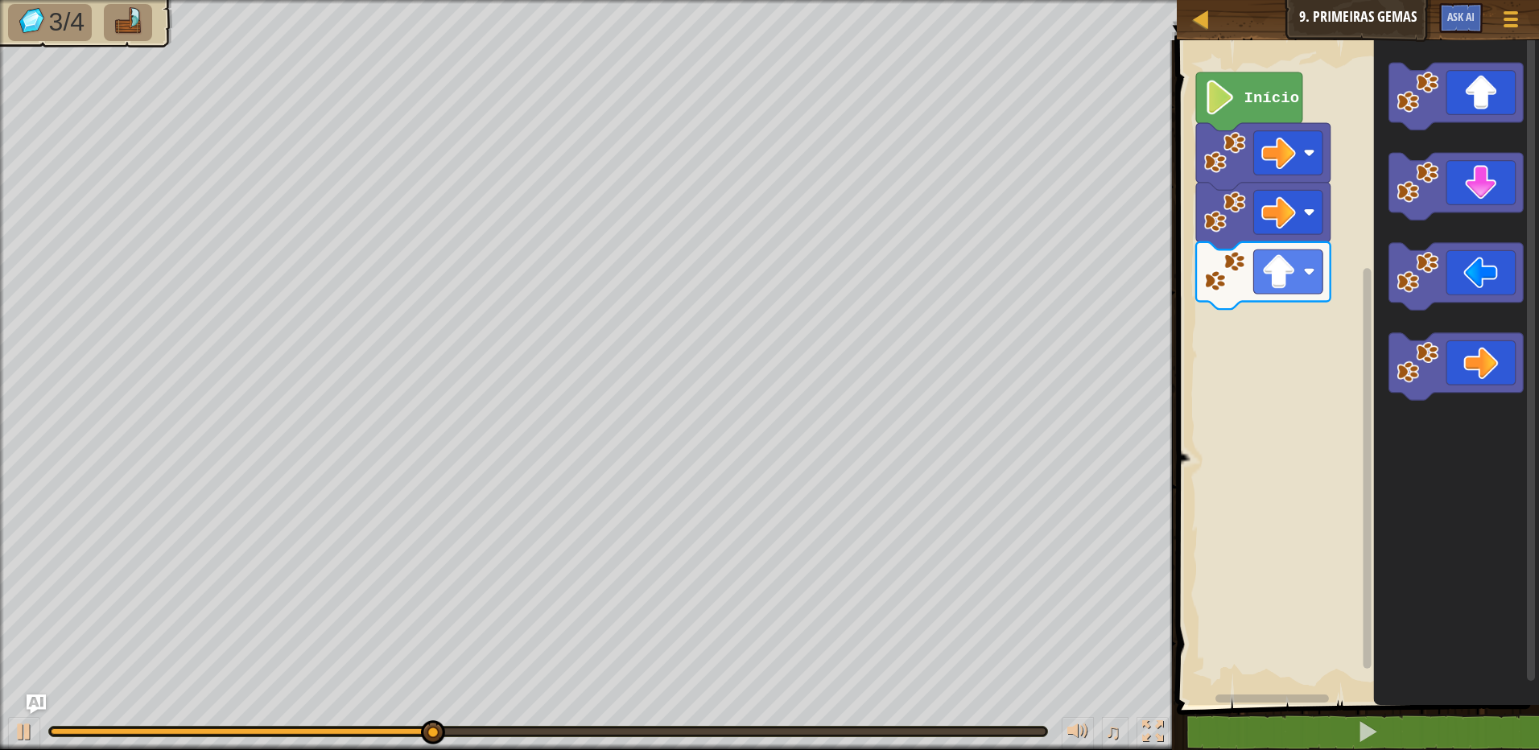
click at [1370, 249] on div "Início" at bounding box center [1355, 368] width 367 height 673
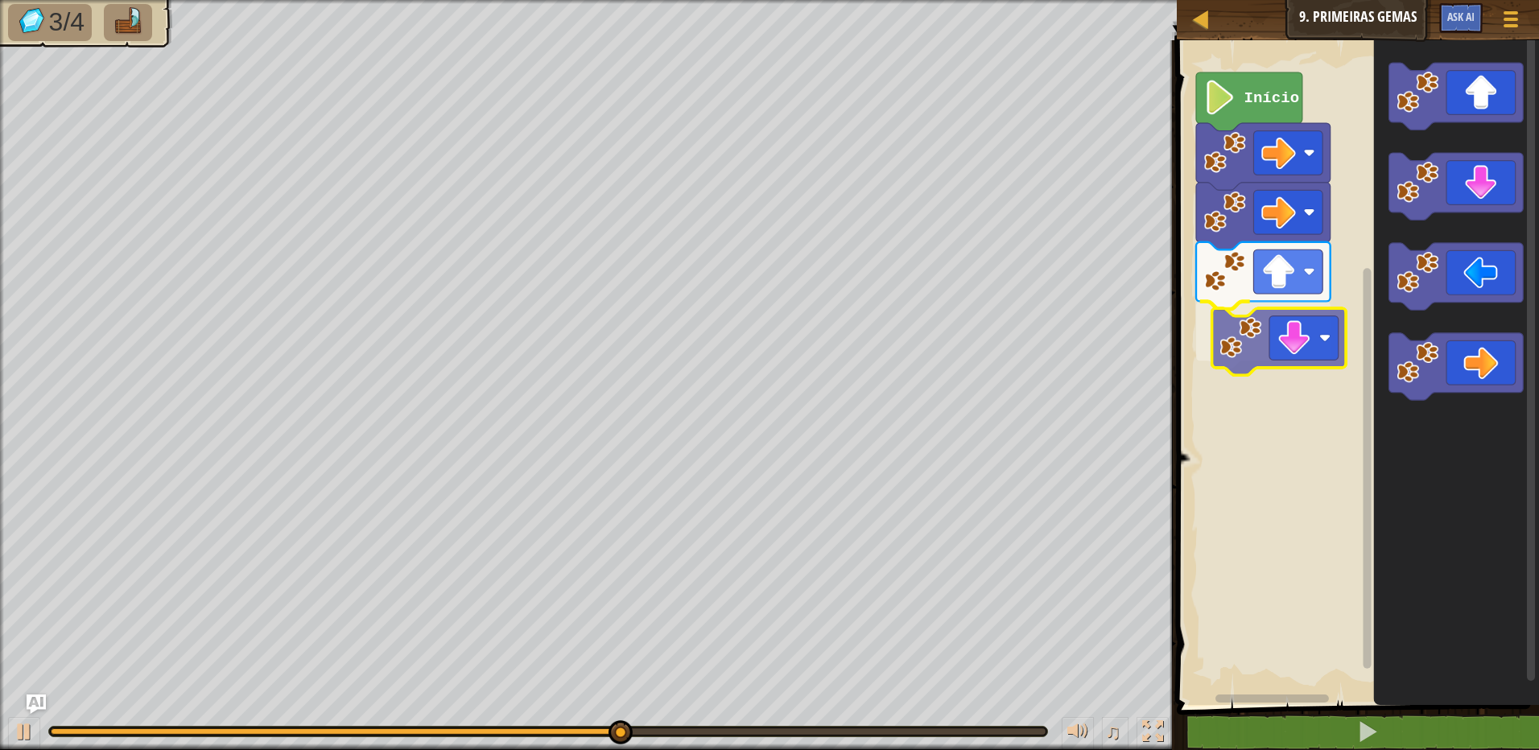
click at [1223, 340] on div "Início" at bounding box center [1355, 368] width 367 height 673
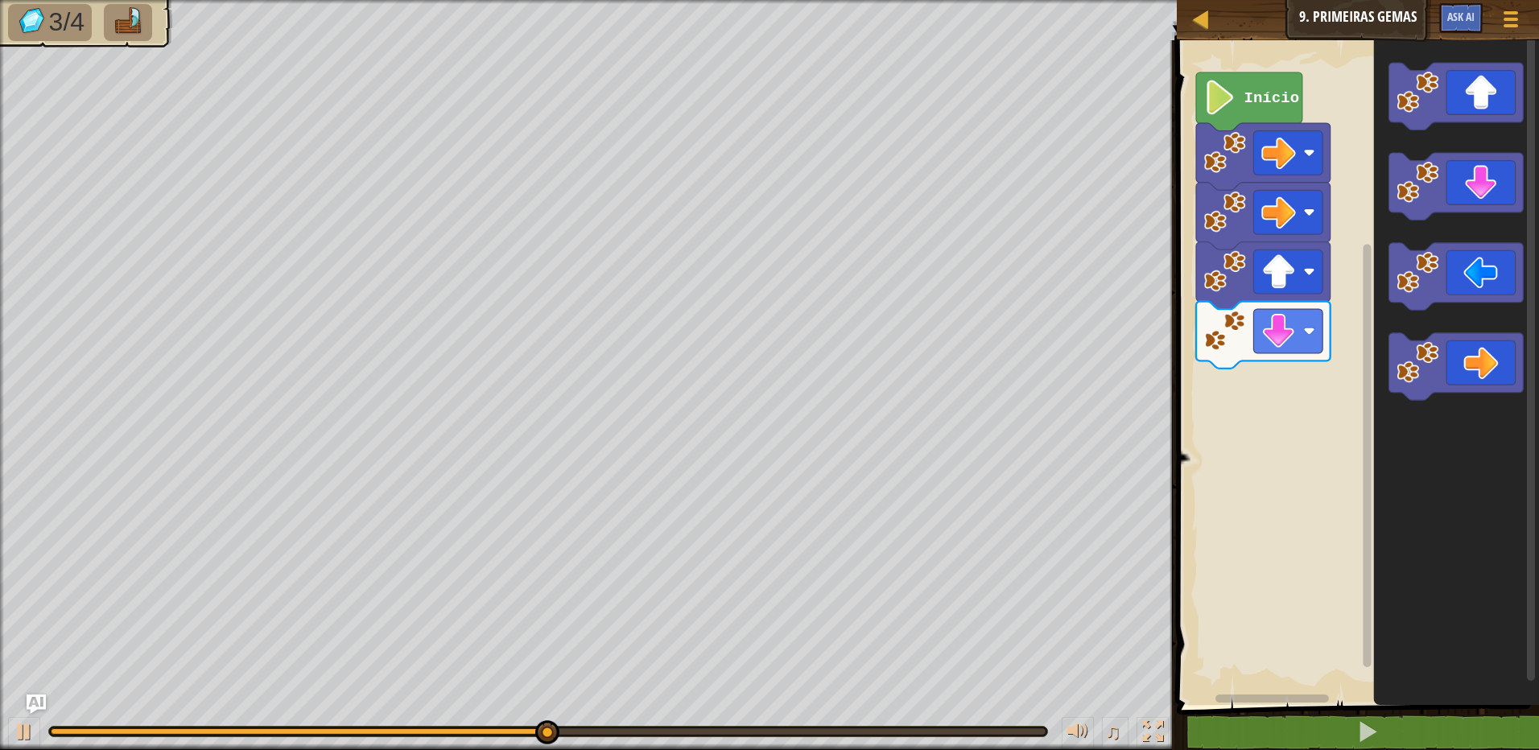
click at [1413, 212] on g "Espaço de trabalho do Blockly" at bounding box center [1456, 231] width 134 height 337
click at [1330, 329] on div "Início" at bounding box center [1355, 368] width 367 height 673
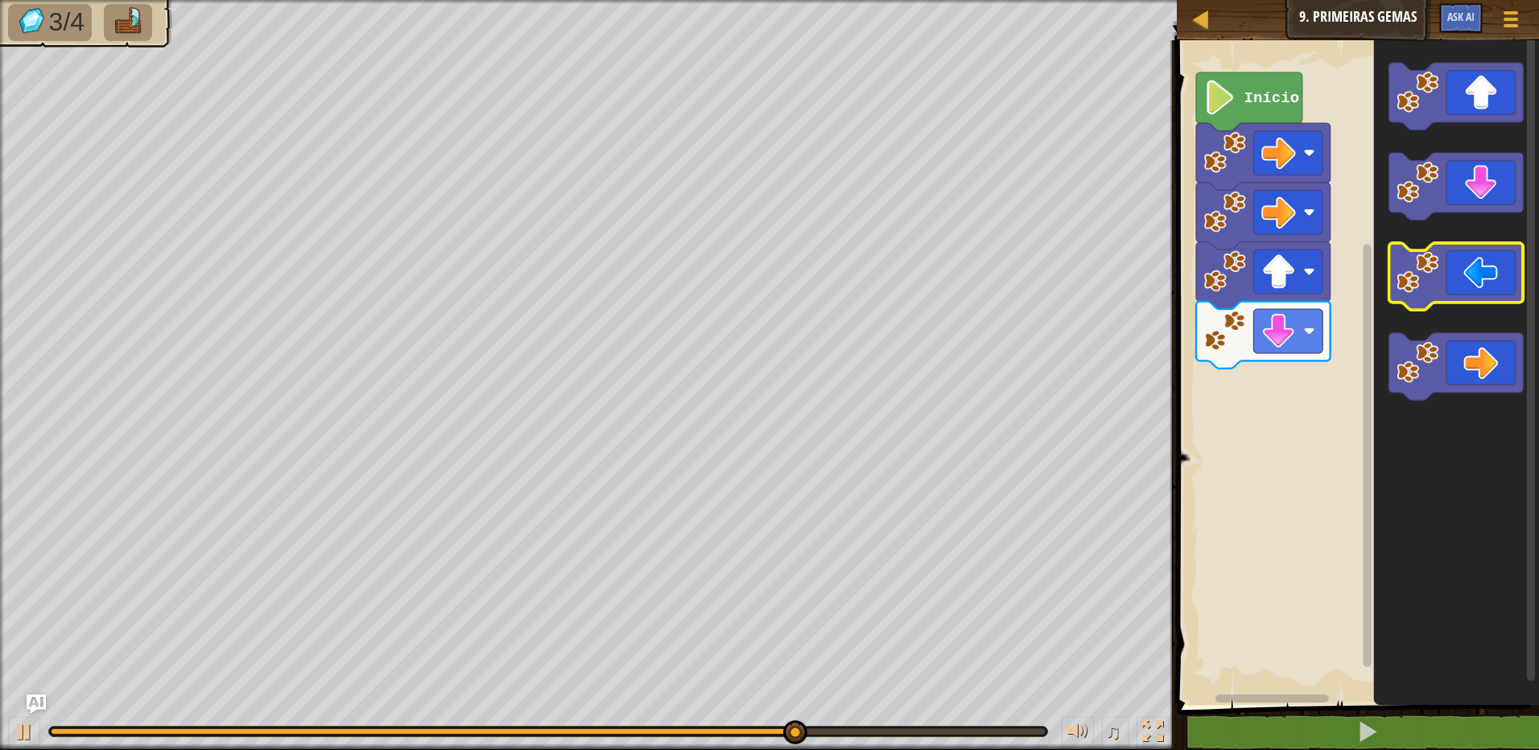
click at [1415, 233] on icon "Espaço de trabalho do Blockly" at bounding box center [1456, 368] width 165 height 673
click at [1412, 266] on g "Espaço de trabalho do Blockly" at bounding box center [1456, 231] width 134 height 337
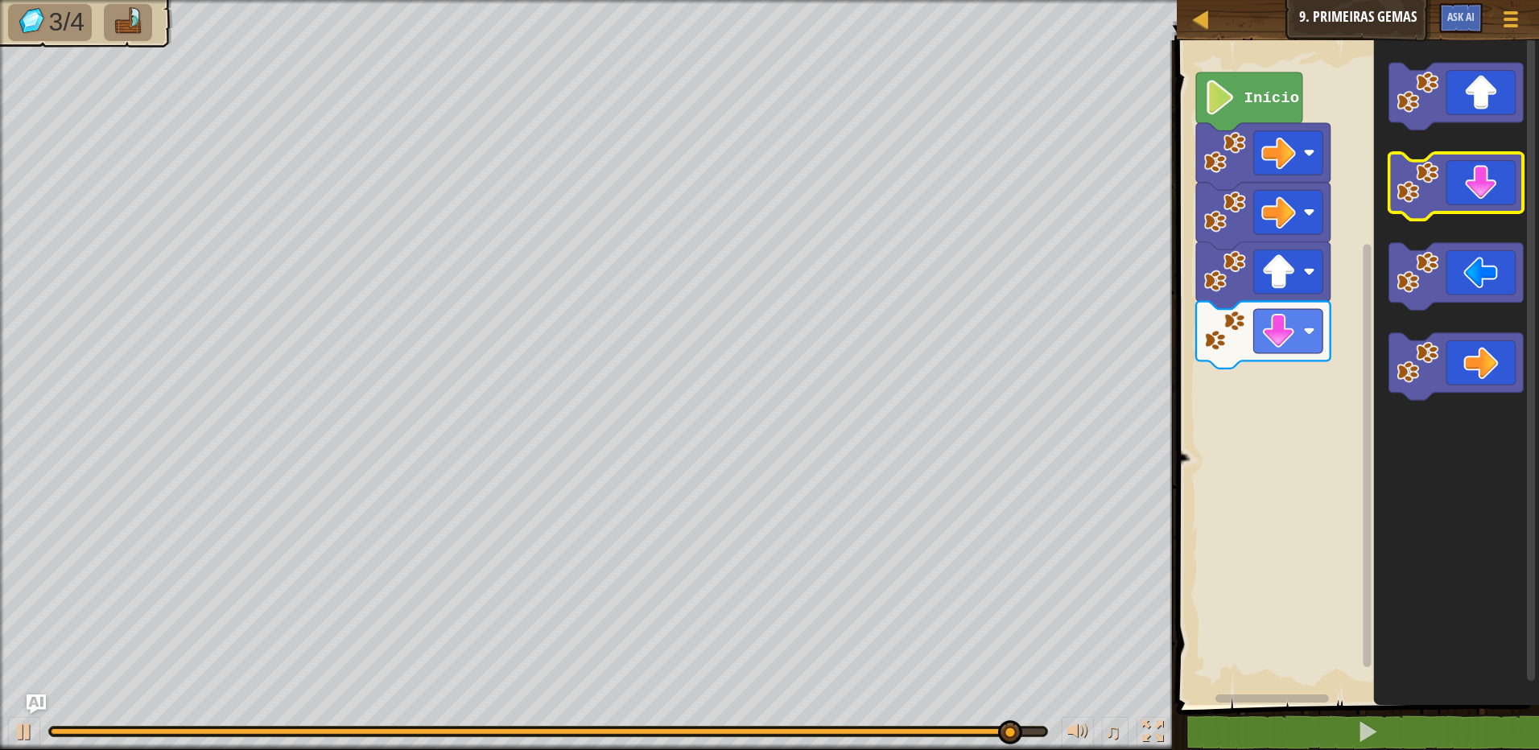
click at [1412, 210] on icon "Espaço de trabalho do Blockly" at bounding box center [1456, 186] width 134 height 67
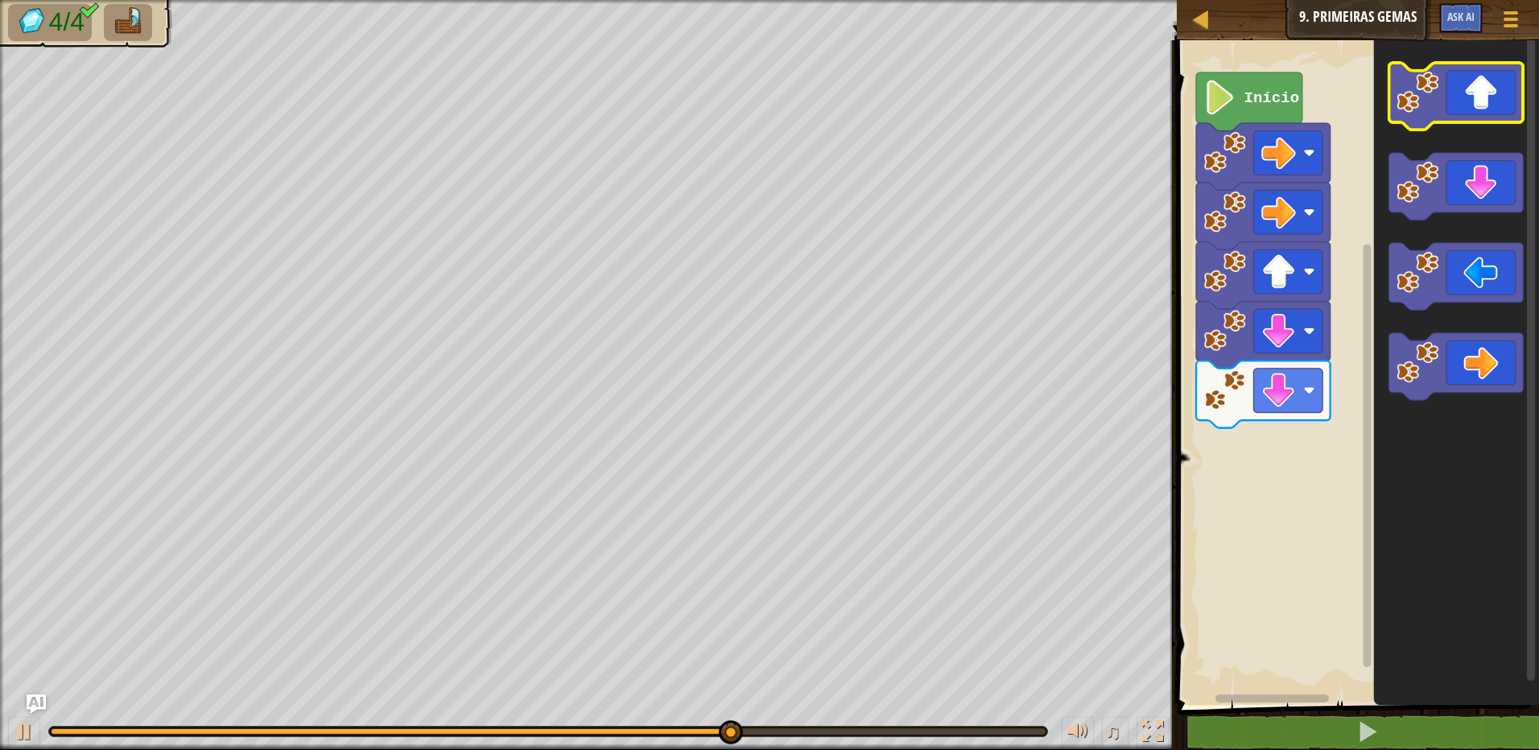
click at [1431, 90] on image "Espaço de trabalho do Blockly" at bounding box center [1418, 92] width 42 height 42
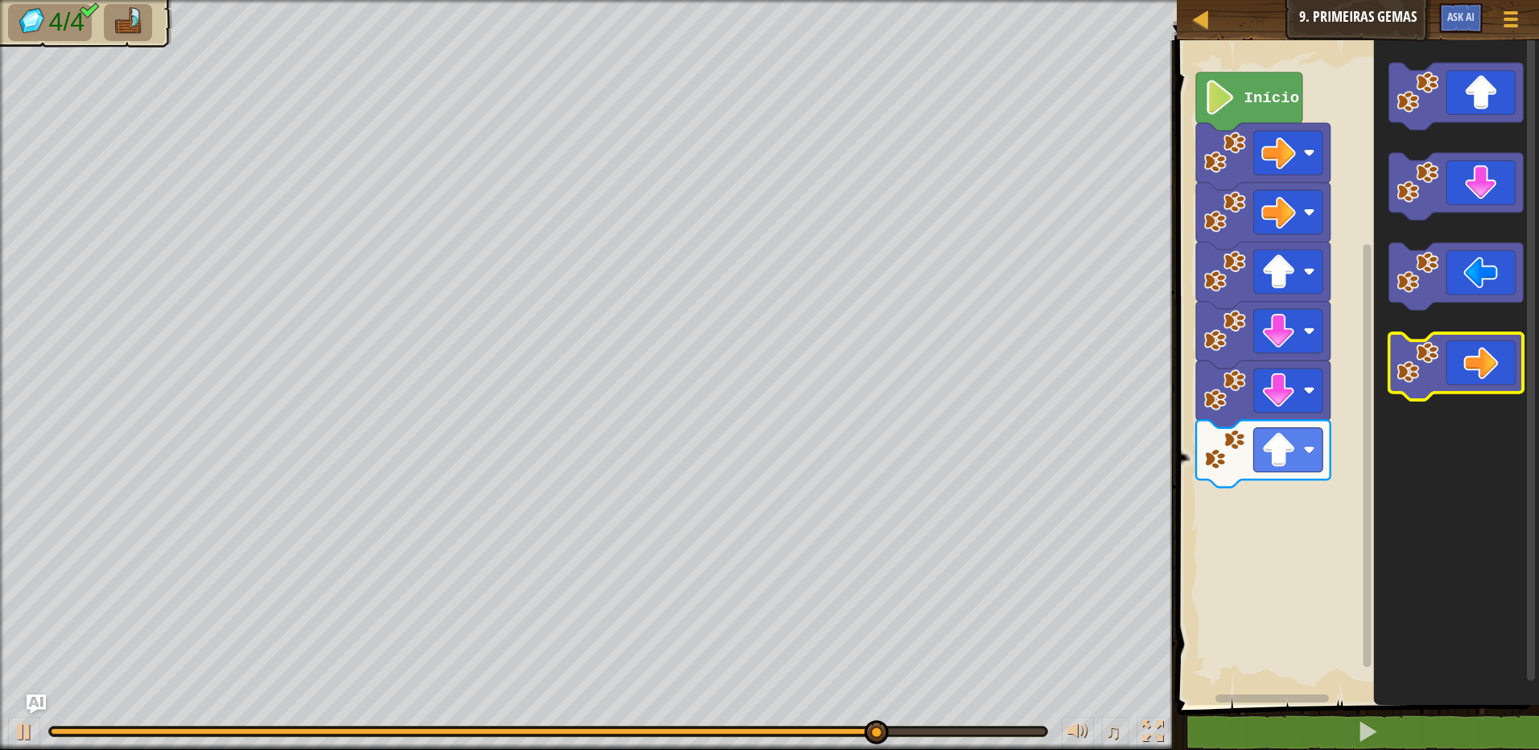
click at [1435, 374] on image "Espaço de trabalho do Blockly" at bounding box center [1418, 362] width 42 height 42
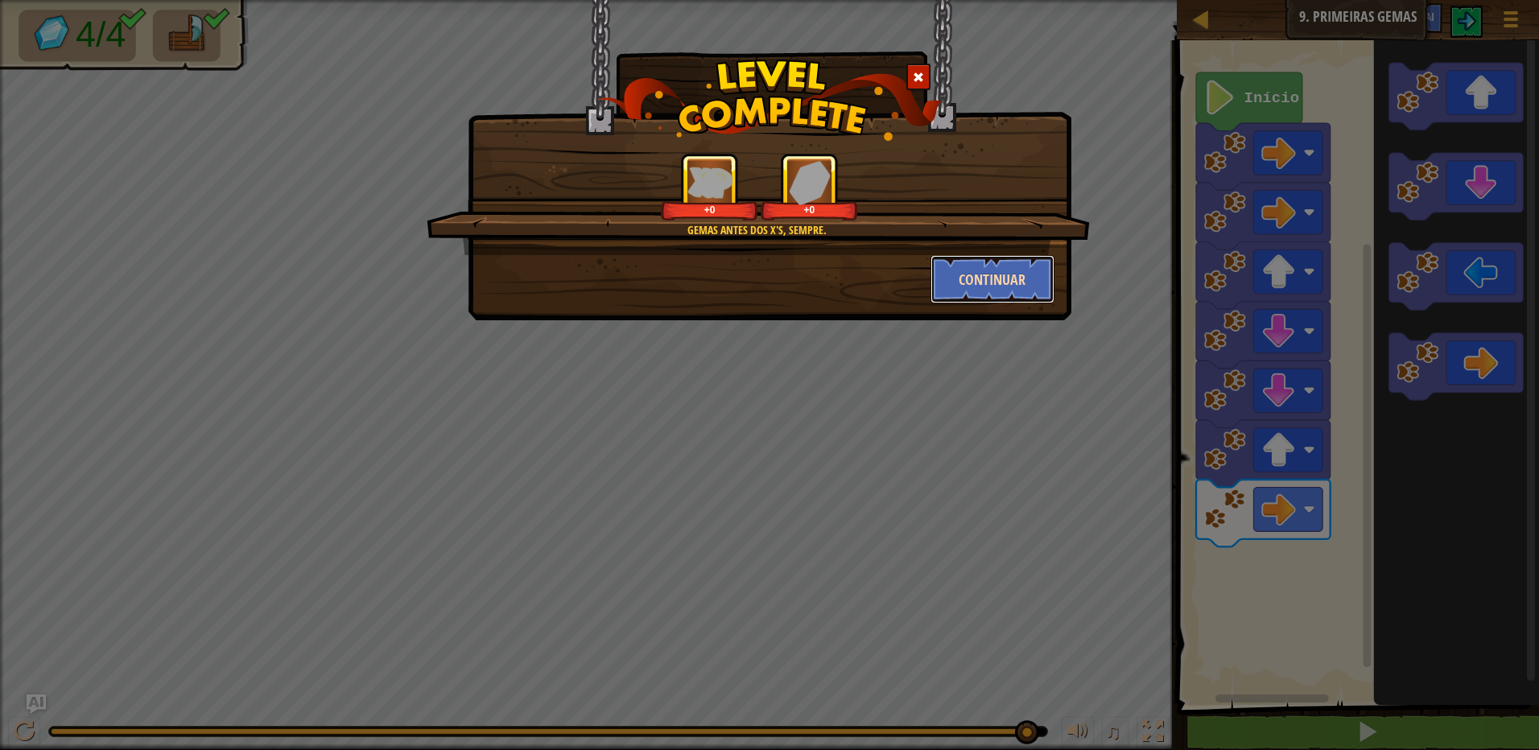
click at [995, 267] on button "Continuar" at bounding box center [992, 279] width 125 height 48
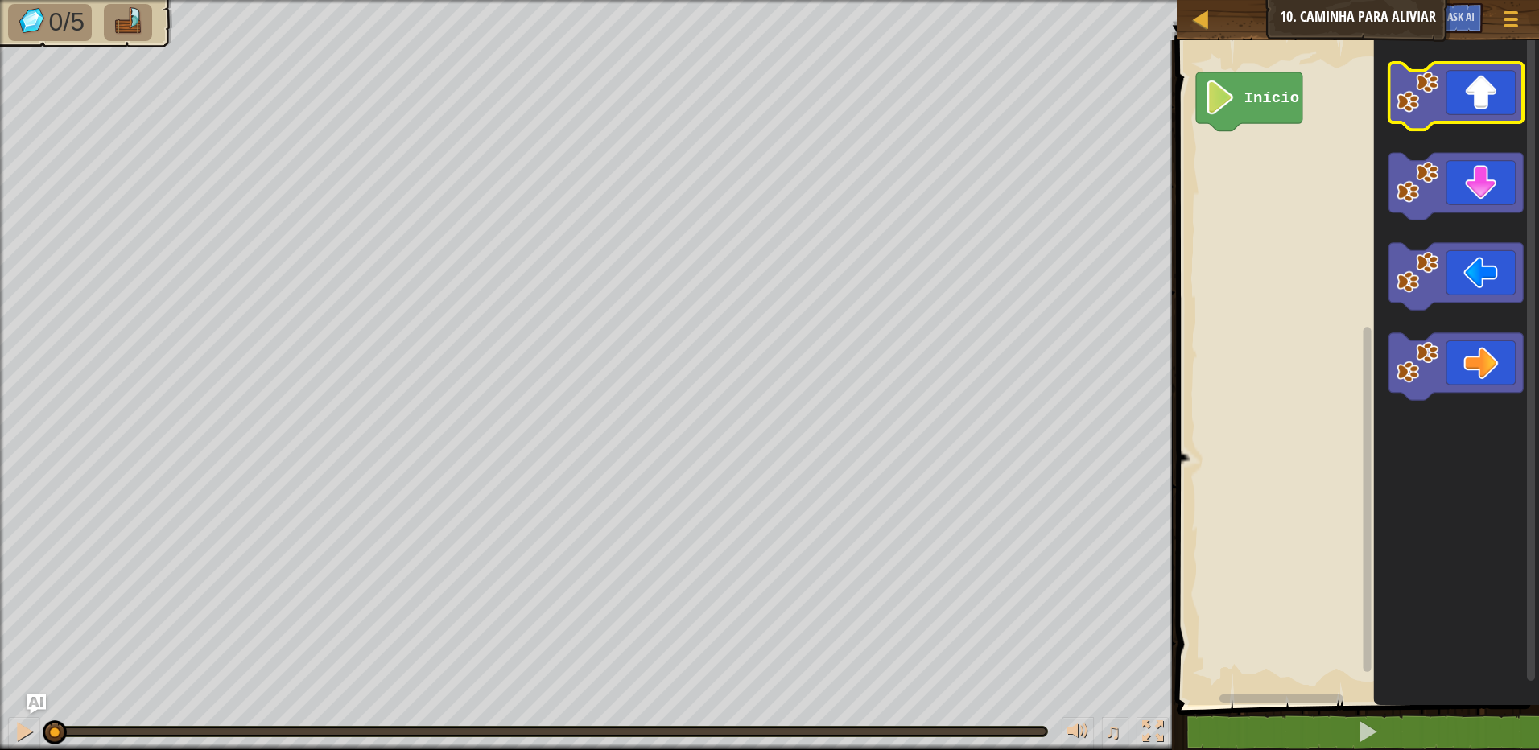
click at [1437, 115] on icon "Espaço de trabalho do Blockly" at bounding box center [1456, 96] width 134 height 67
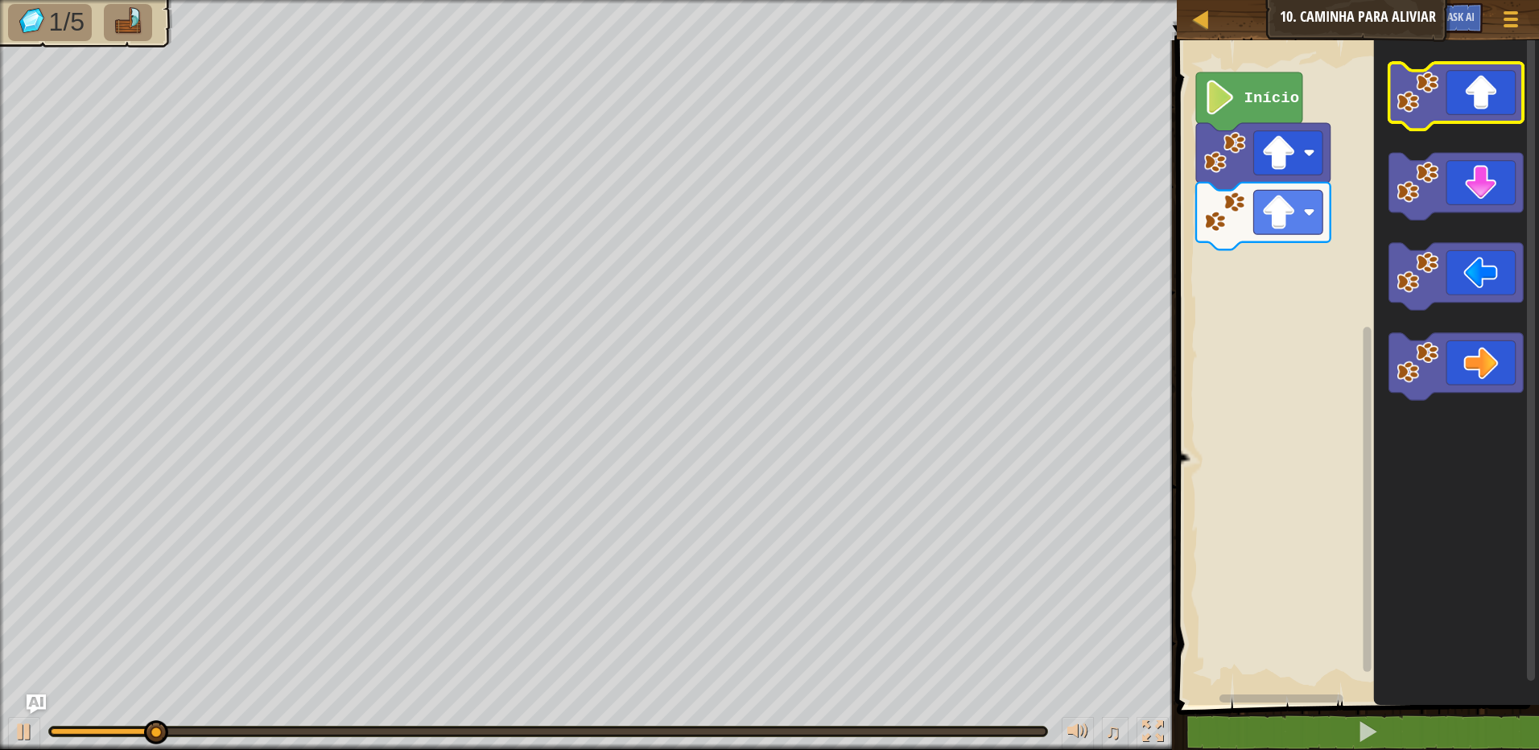
click at [1437, 115] on icon "Espaço de trabalho do Blockly" at bounding box center [1456, 96] width 134 height 67
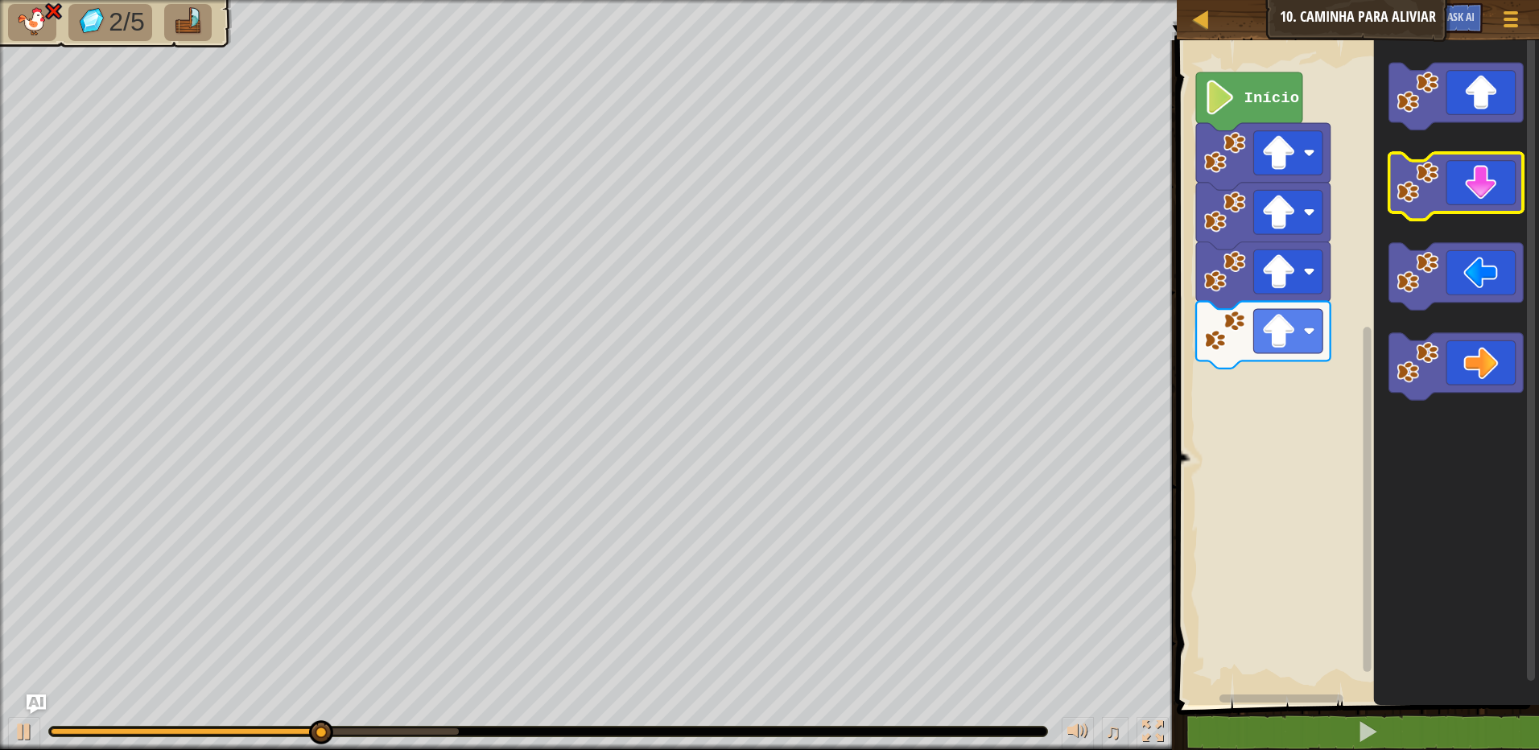
click at [1423, 202] on image "Espaço de trabalho do Blockly" at bounding box center [1418, 182] width 42 height 42
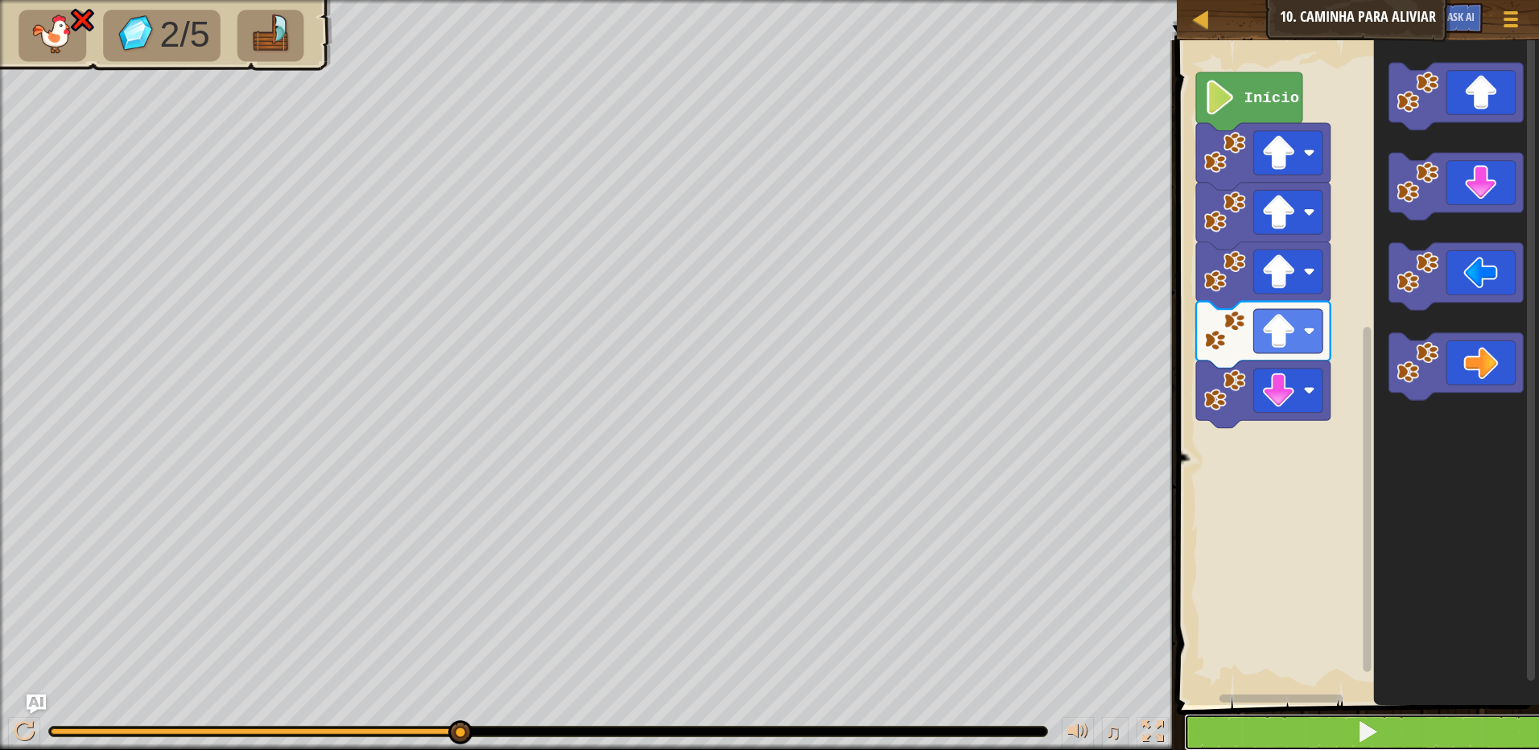
click at [1323, 726] on button at bounding box center [1367, 732] width 367 height 37
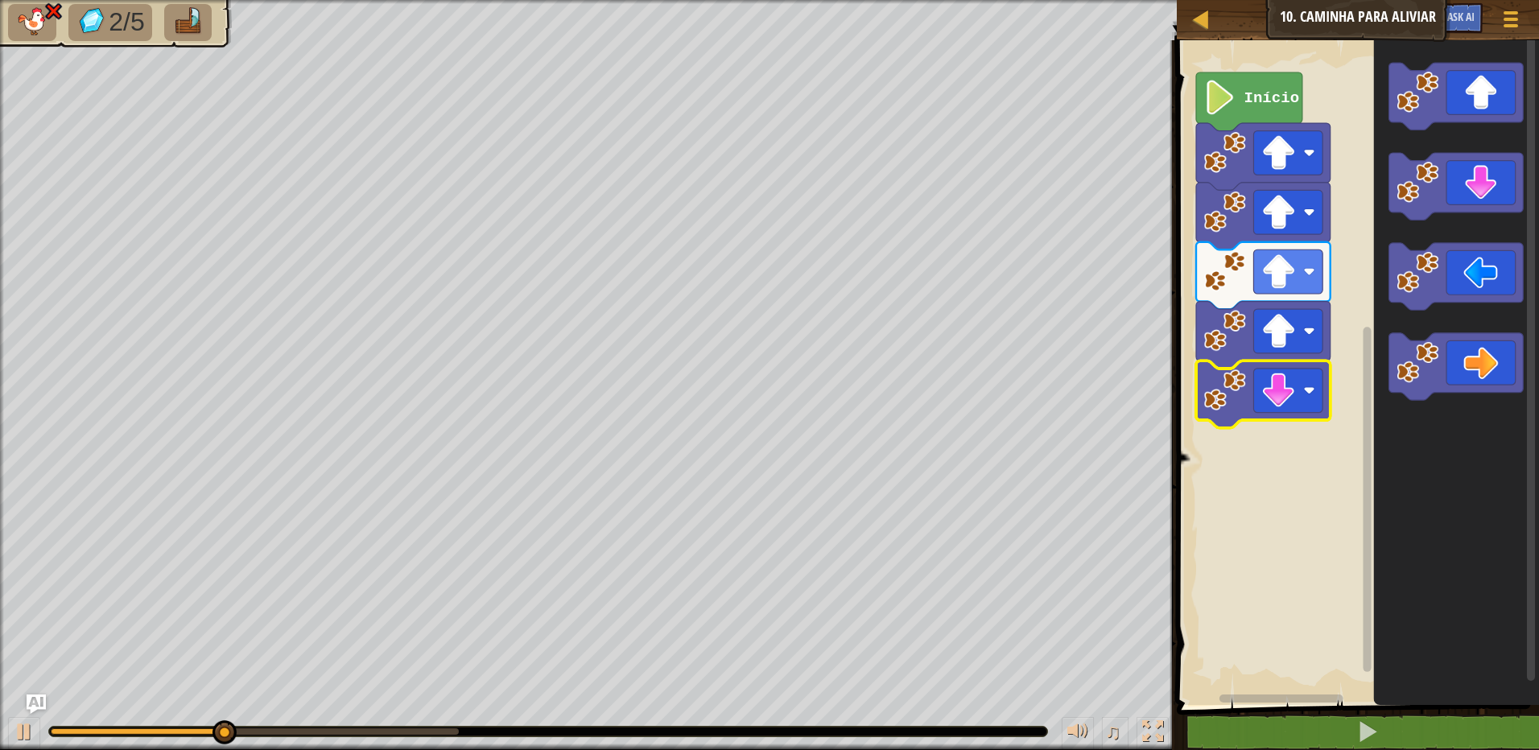
click at [1245, 402] on image "Espaço de trabalho do Blockly" at bounding box center [1225, 390] width 42 height 42
click at [1274, 402] on image "Espaço de trabalho do Blockly" at bounding box center [1278, 390] width 35 height 35
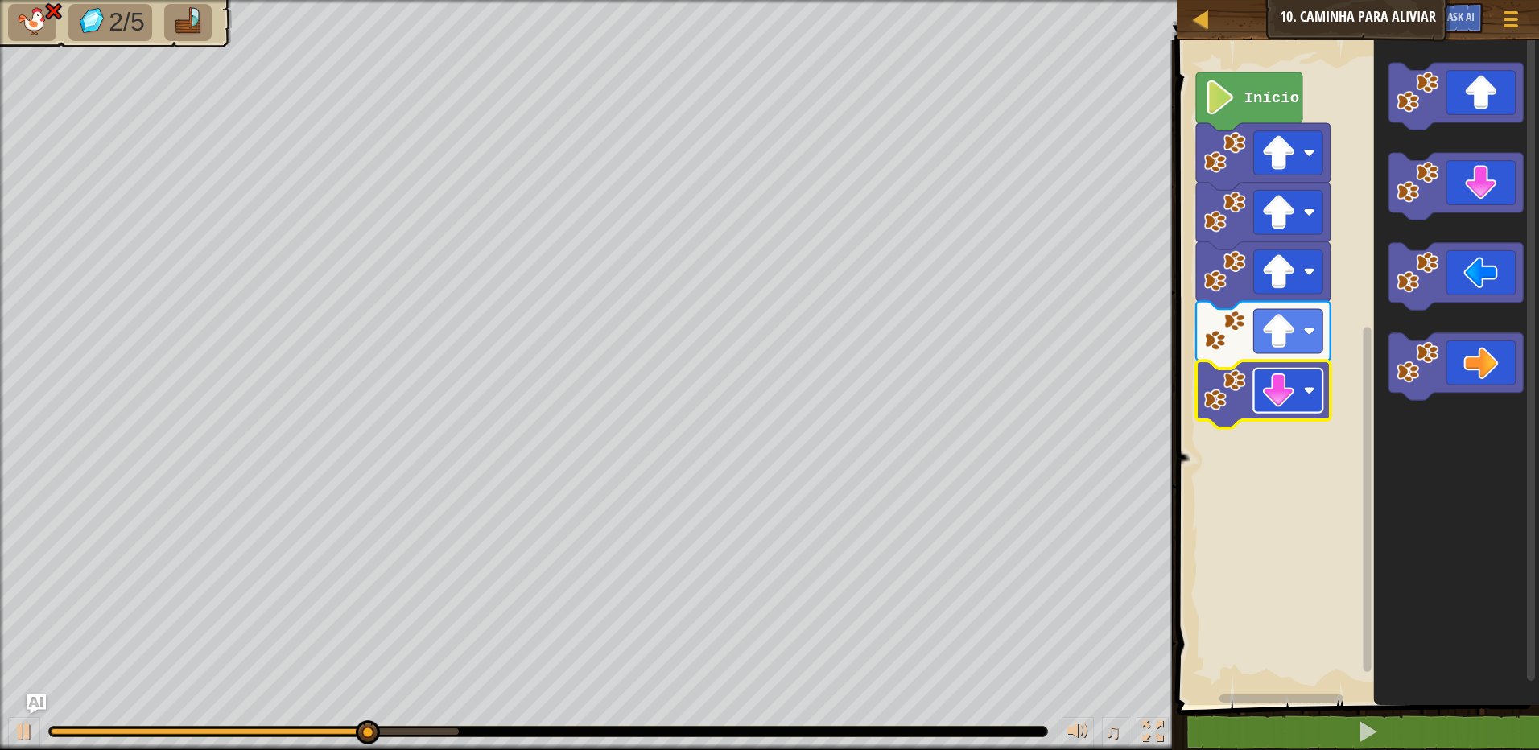
click at [1291, 398] on image "Espaço de trabalho do Blockly" at bounding box center [1278, 390] width 35 height 35
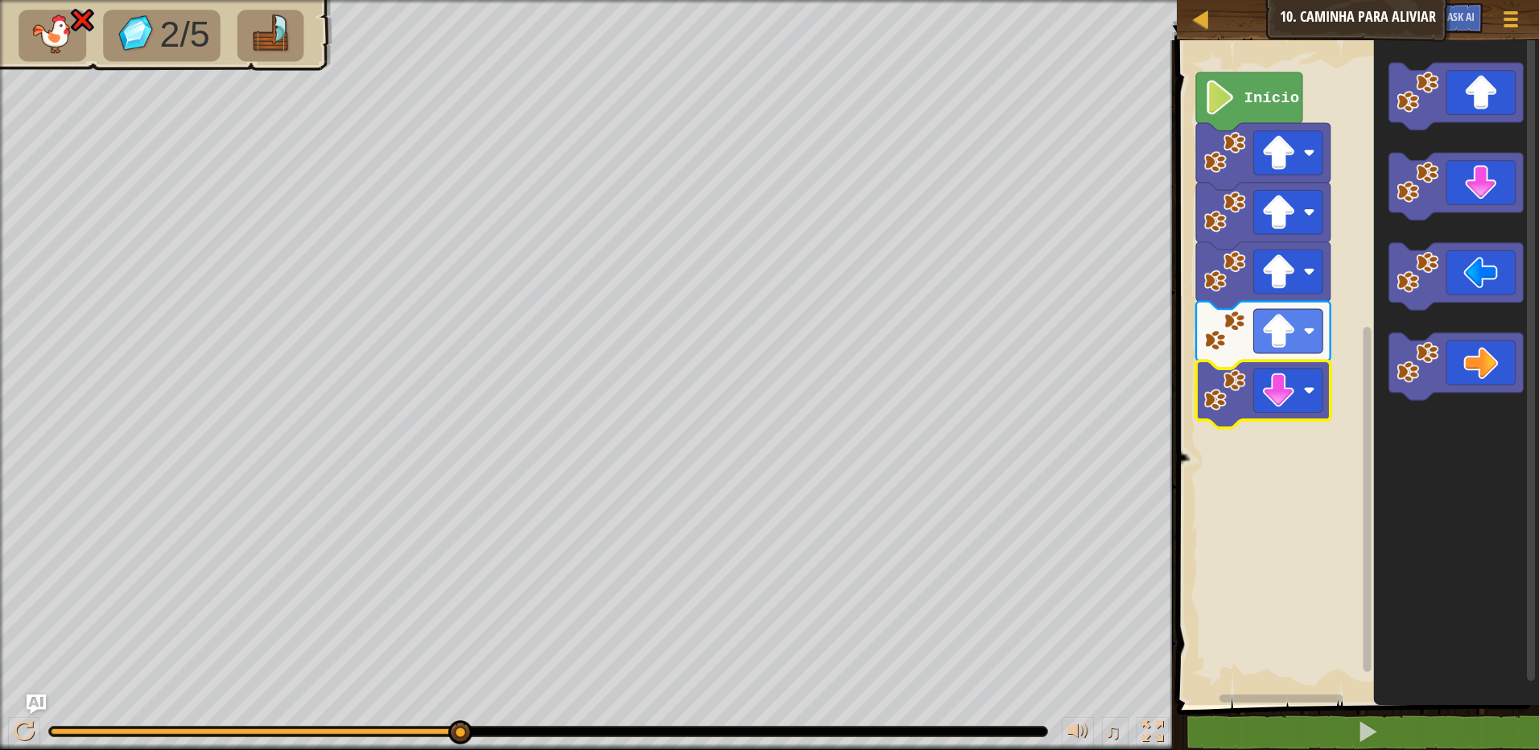
click at [1211, 459] on rect "Espaço de trabalho do Blockly" at bounding box center [1355, 368] width 367 height 673
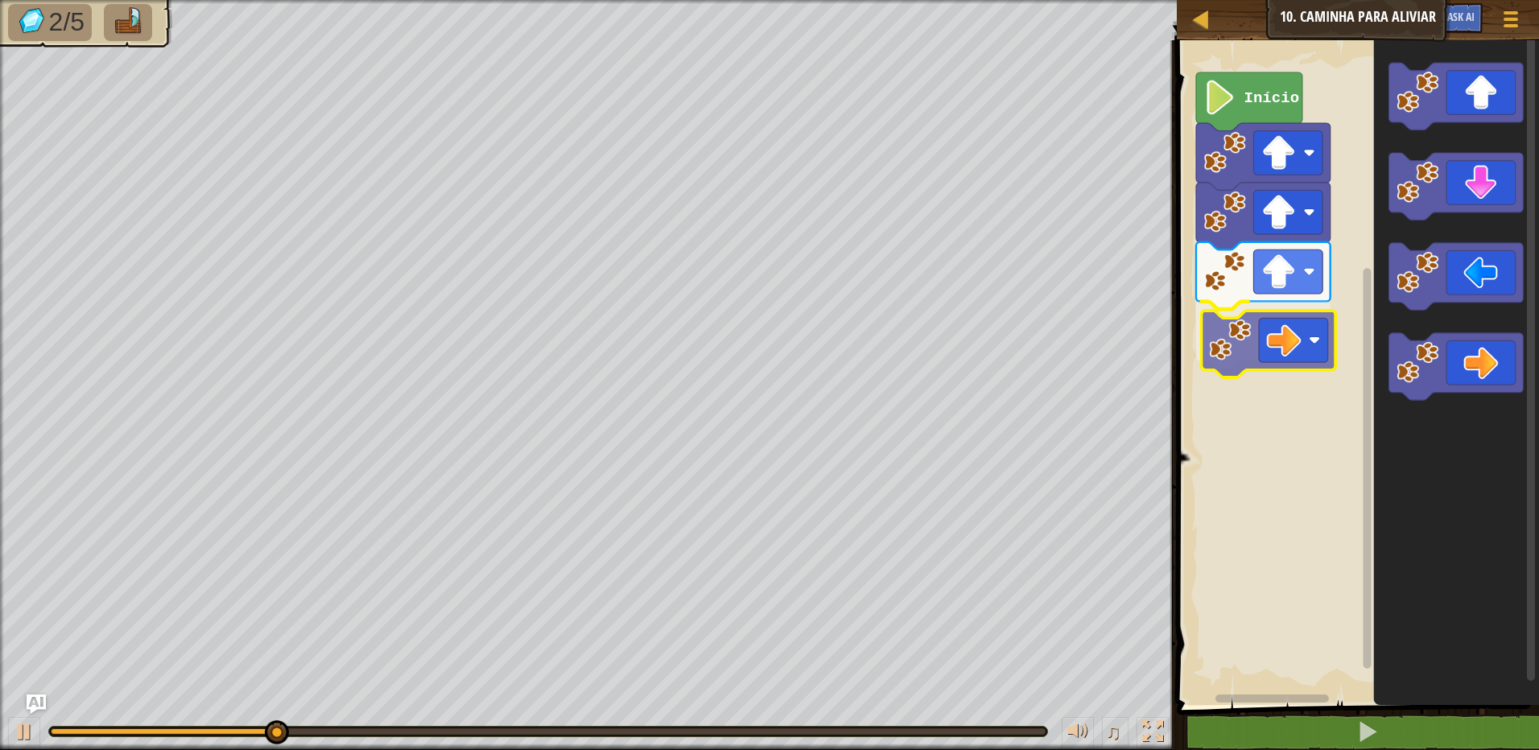
click at [1217, 364] on div "Início" at bounding box center [1355, 368] width 367 height 673
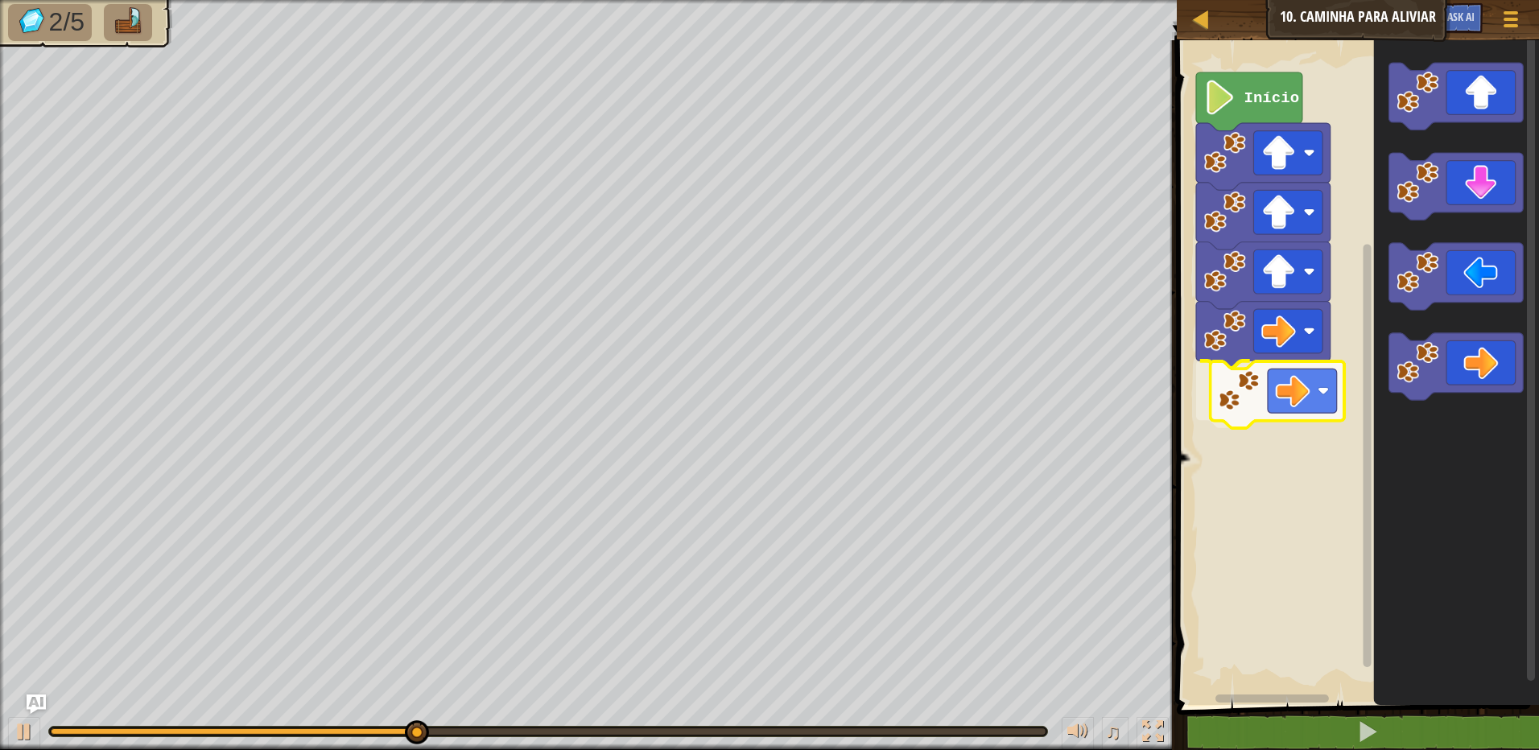
click at [1219, 411] on div "Início" at bounding box center [1355, 368] width 367 height 673
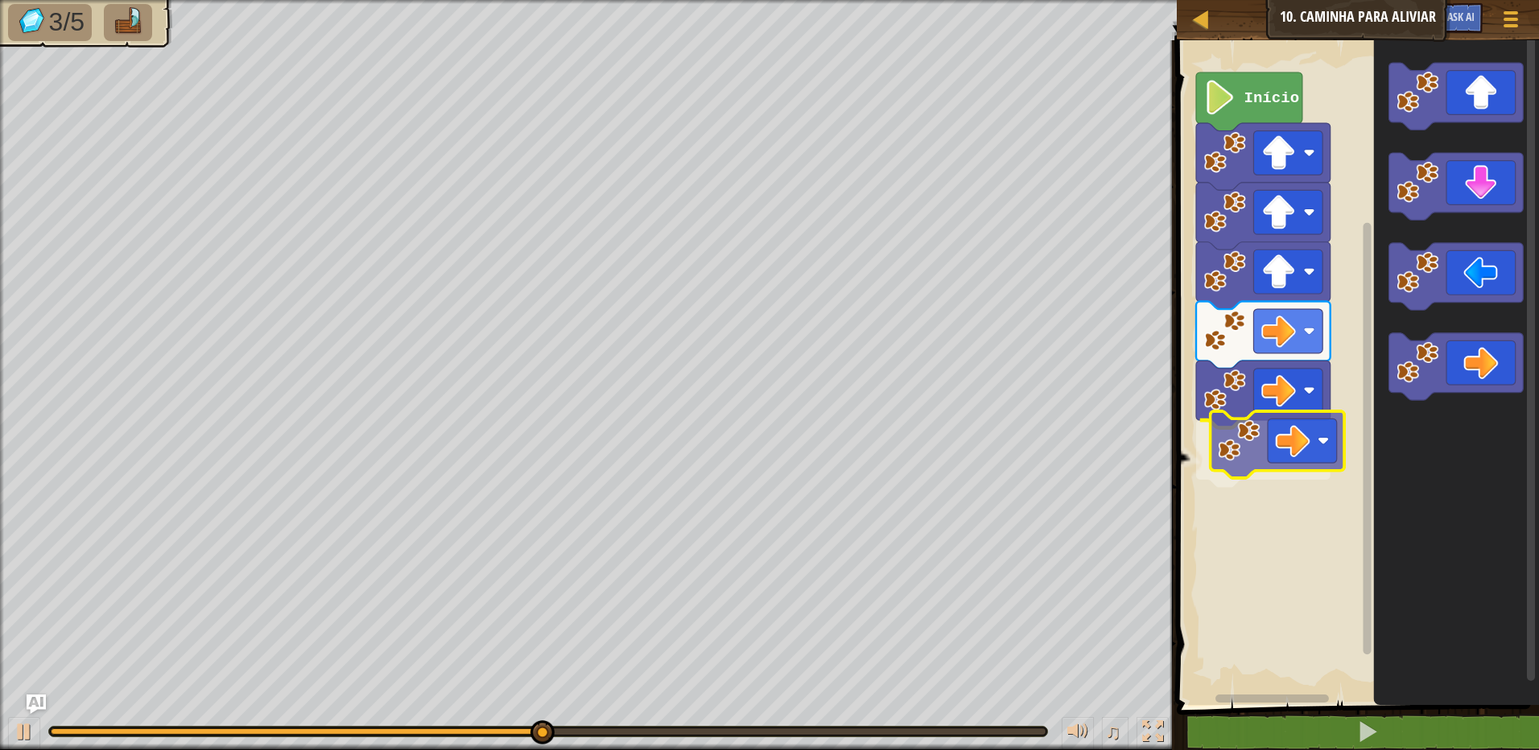
click at [1261, 446] on div "Início" at bounding box center [1355, 368] width 367 height 673
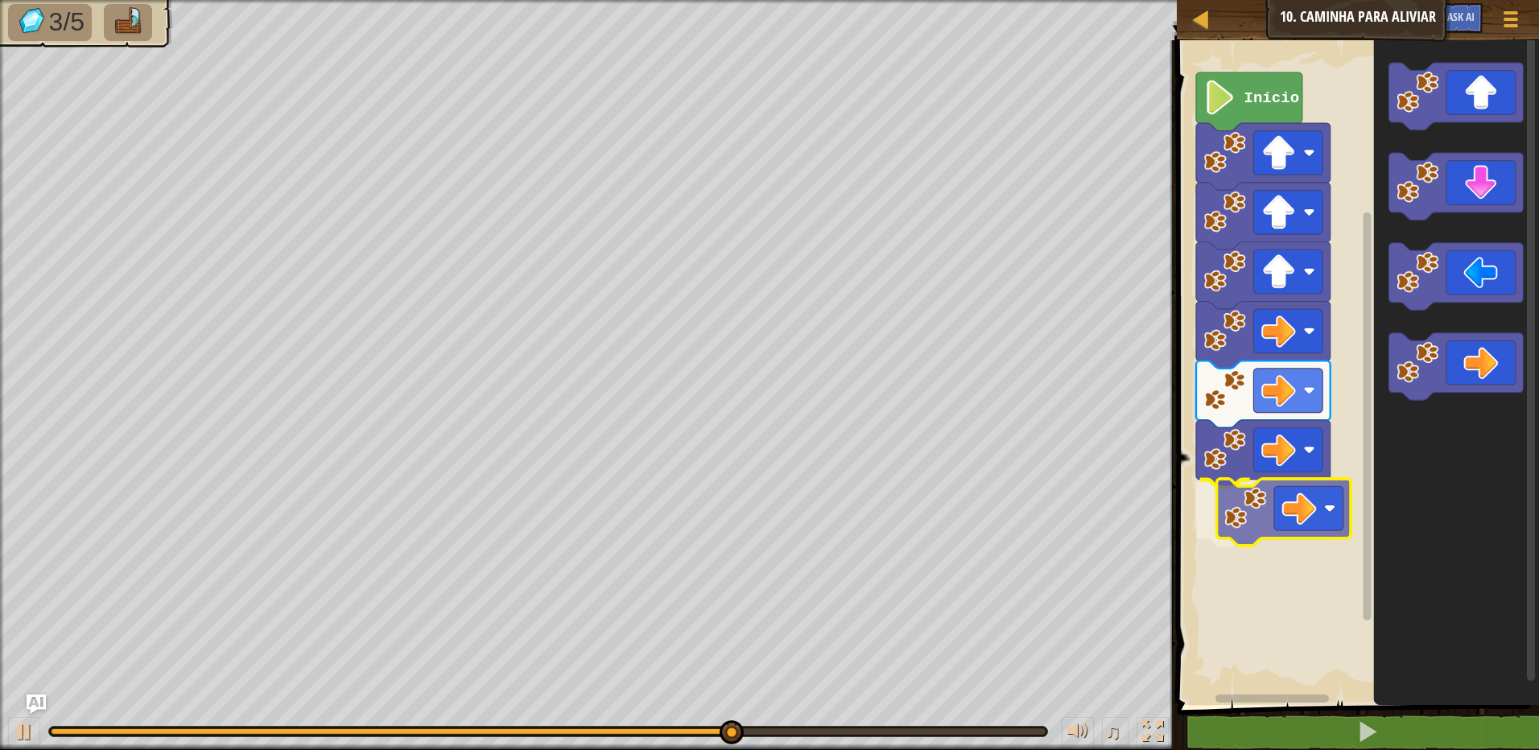
click at [1230, 493] on div "Início" at bounding box center [1355, 368] width 367 height 673
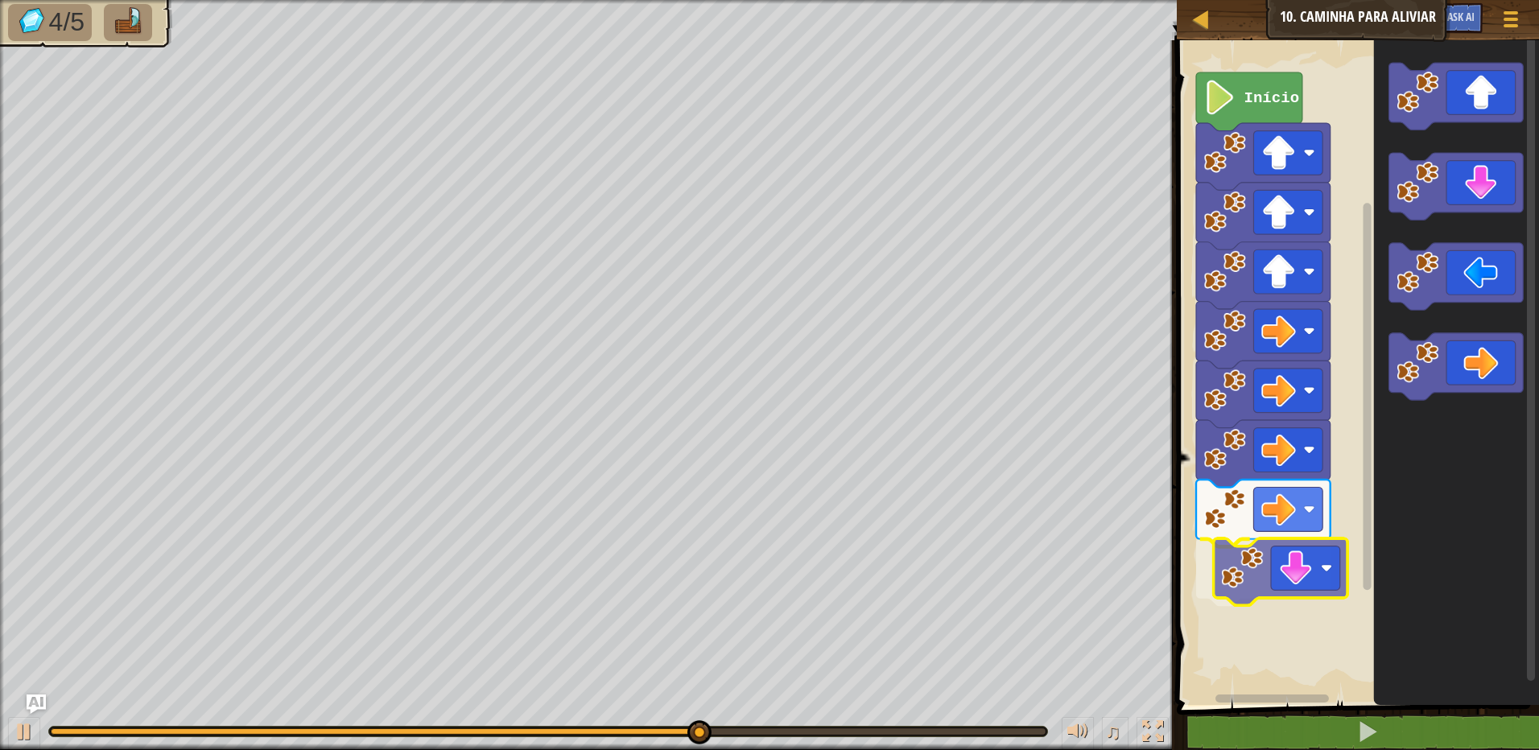
click at [1236, 565] on div "Início" at bounding box center [1355, 368] width 367 height 673
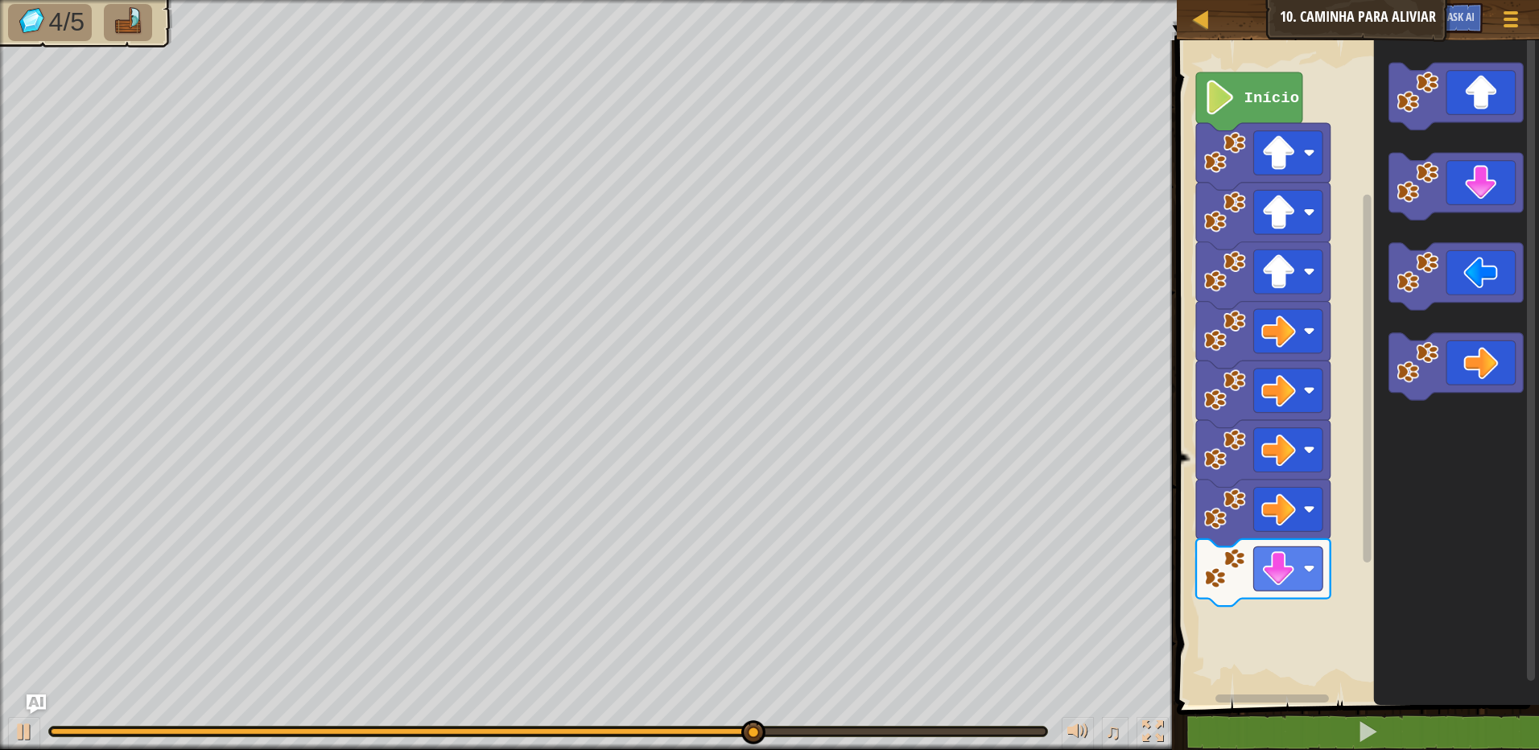
click at [1374, 237] on icon "Espaço de trabalho do Blockly" at bounding box center [1456, 368] width 165 height 673
click at [1408, 291] on g "Espaço de trabalho do Blockly" at bounding box center [1456, 231] width 134 height 337
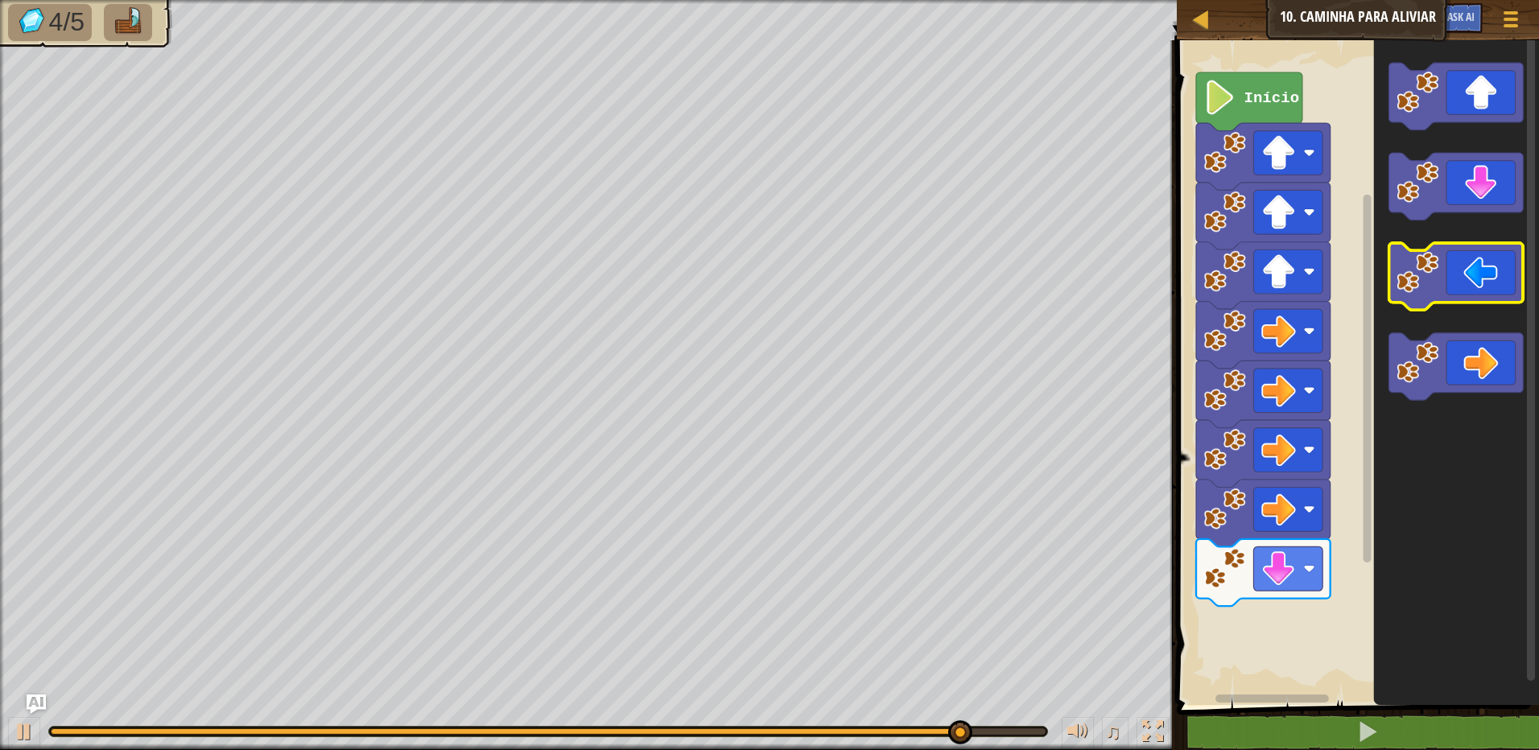
click at [1440, 247] on g "Espaço de trabalho do Blockly" at bounding box center [1456, 231] width 134 height 337
click at [1429, 204] on g "Espaço de trabalho do Blockly" at bounding box center [1456, 186] width 134 height 67
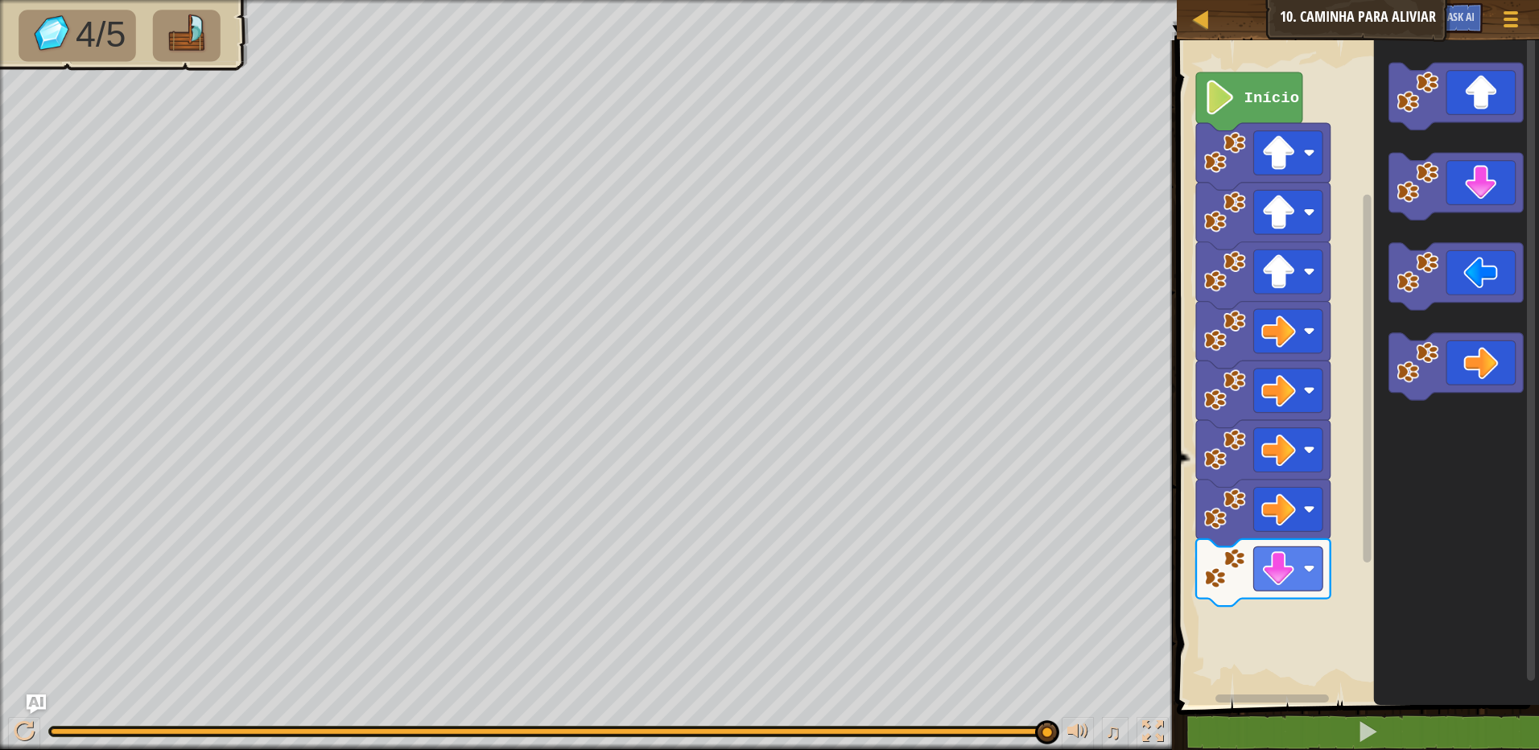
click at [1438, 238] on icon "Espaço de trabalho do Blockly" at bounding box center [1456, 368] width 165 height 673
click at [1262, 642] on div "Início" at bounding box center [1355, 368] width 367 height 673
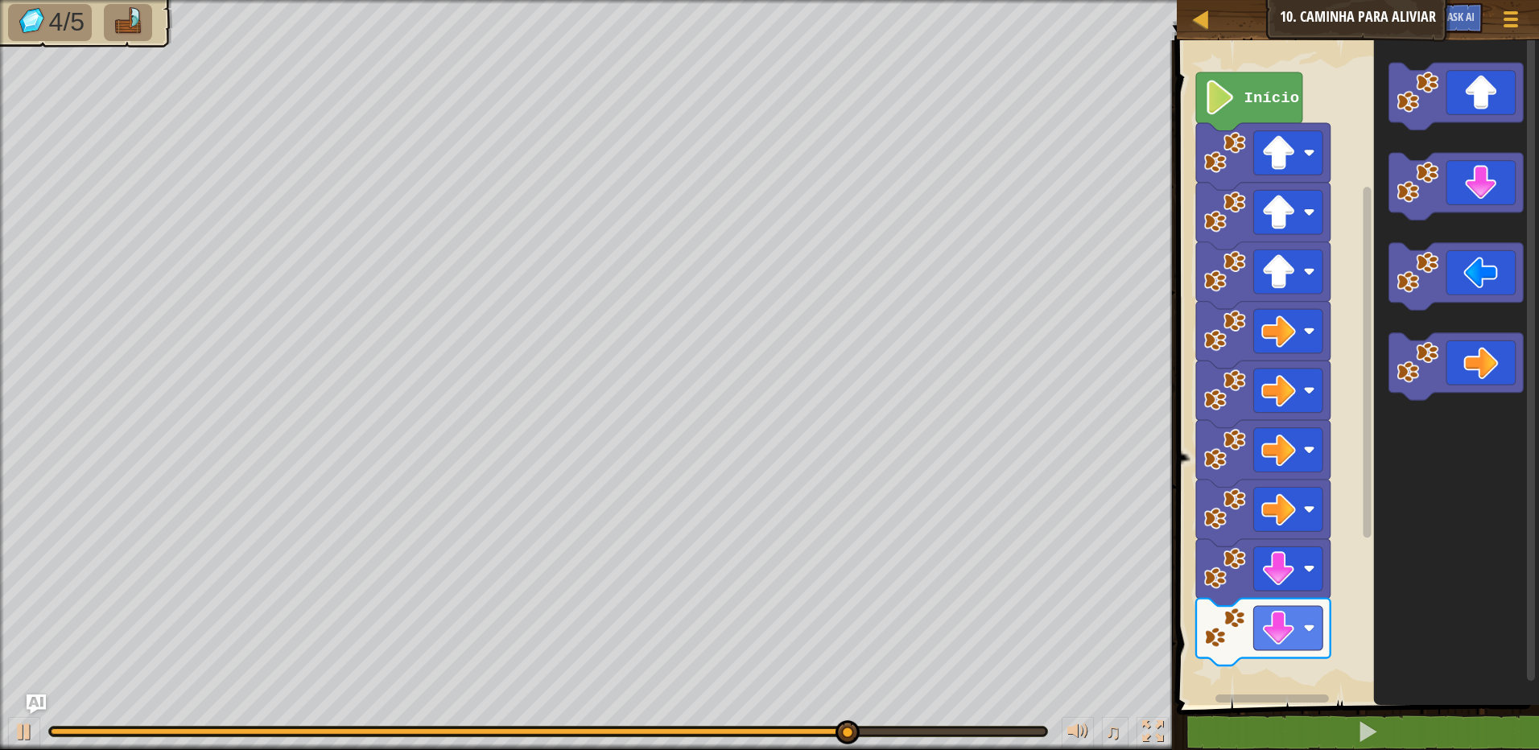
click at [1435, 212] on g "Espaço de trabalho do Blockly" at bounding box center [1456, 186] width 134 height 67
click at [1431, 207] on g "Espaço de trabalho do Blockly" at bounding box center [1456, 186] width 134 height 67
click at [1434, 237] on icon "Espaço de trabalho do Blockly" at bounding box center [1456, 368] width 165 height 673
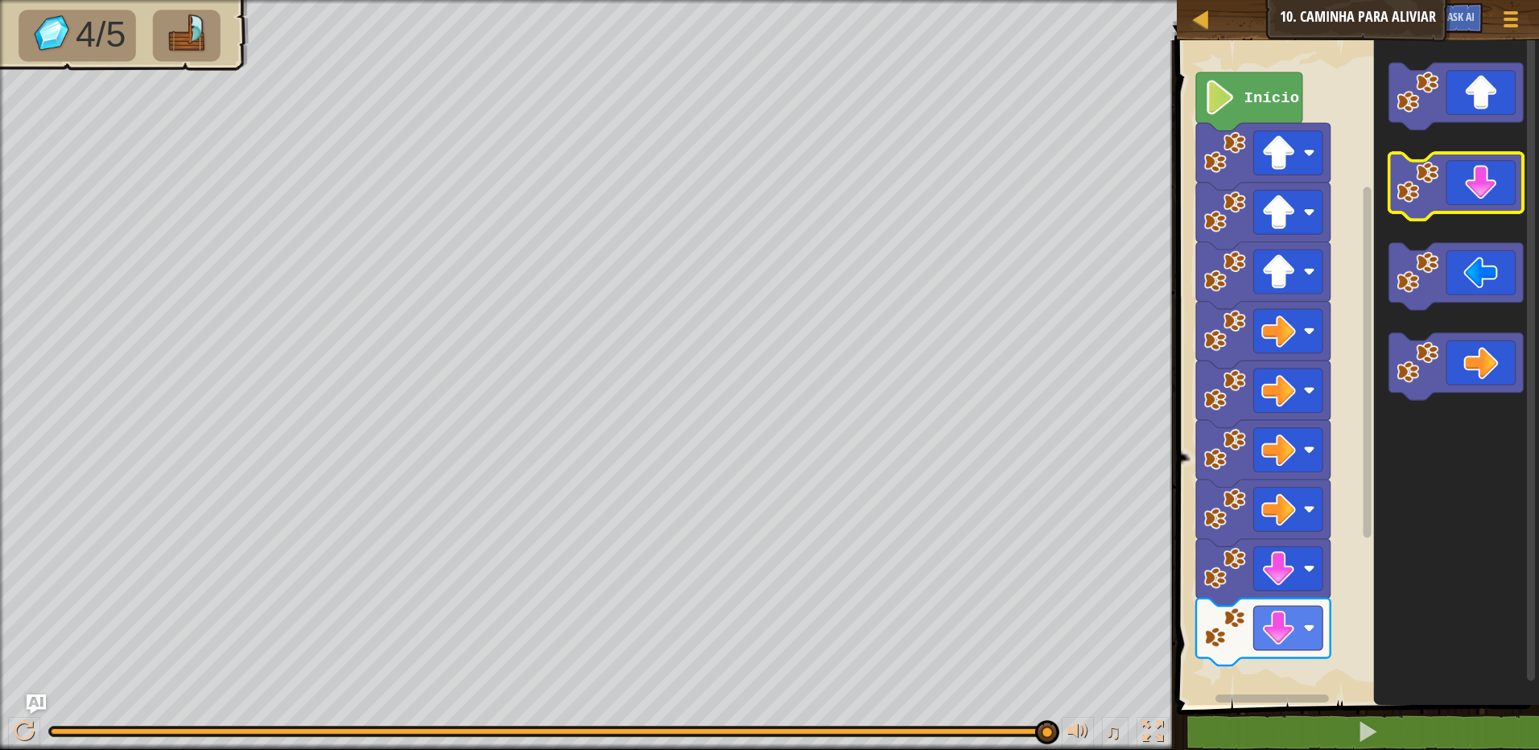
click at [1426, 196] on image "Espaço de trabalho do Blockly" at bounding box center [1418, 182] width 42 height 42
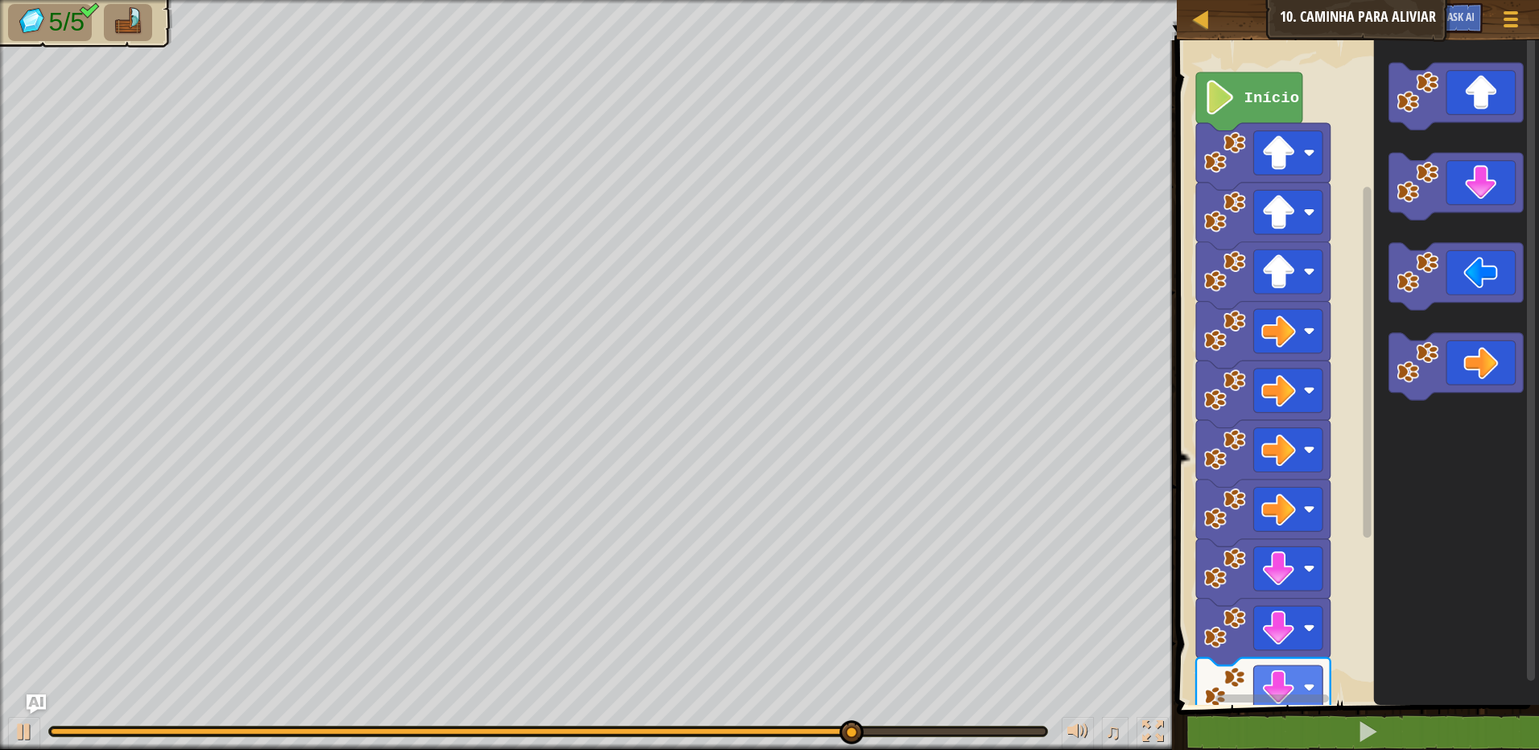
click at [1430, 216] on g "Espaço de trabalho do Blockly" at bounding box center [1456, 186] width 134 height 67
click at [1425, 288] on image "Espaço de trabalho do Blockly" at bounding box center [1418, 272] width 42 height 42
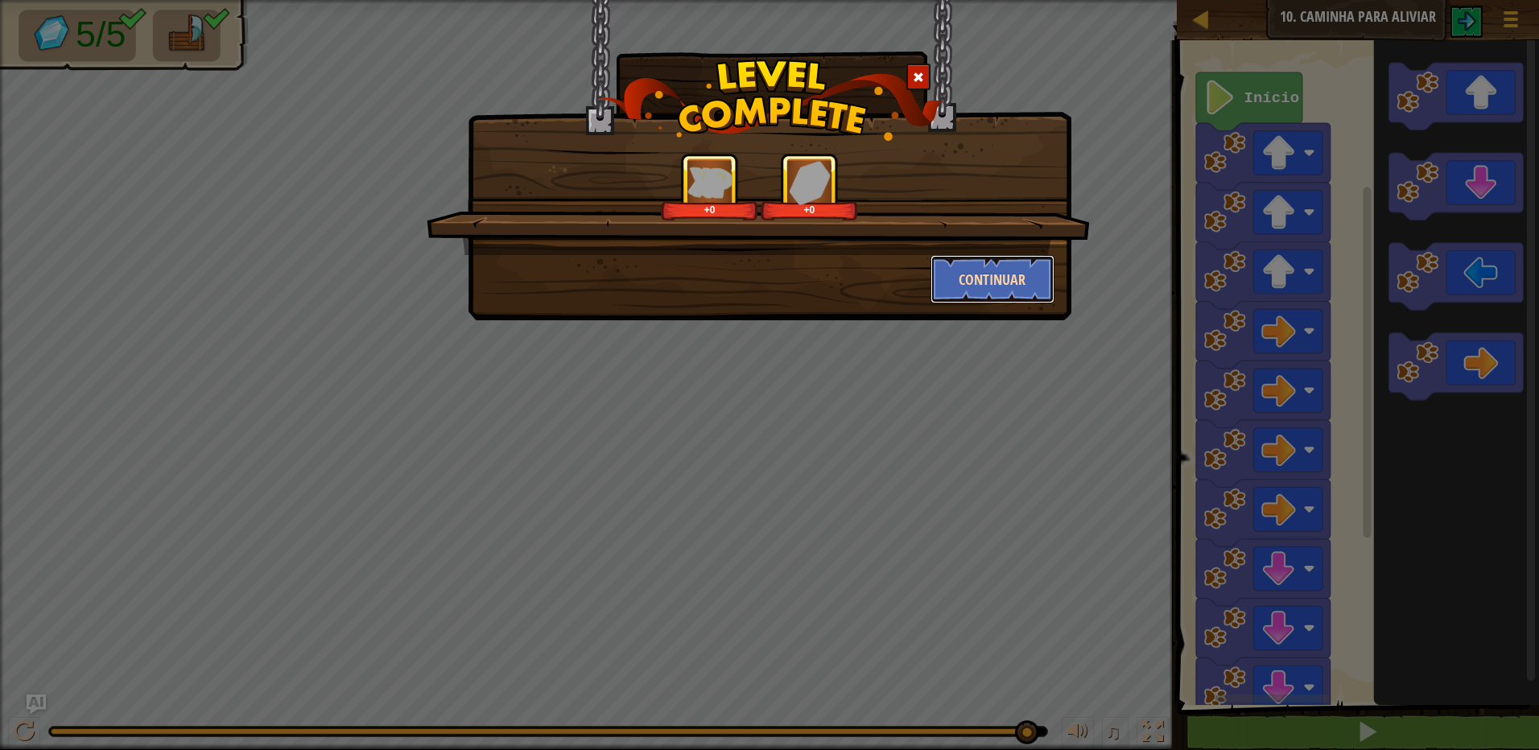
click at [1021, 276] on button "Continuar" at bounding box center [992, 279] width 125 height 48
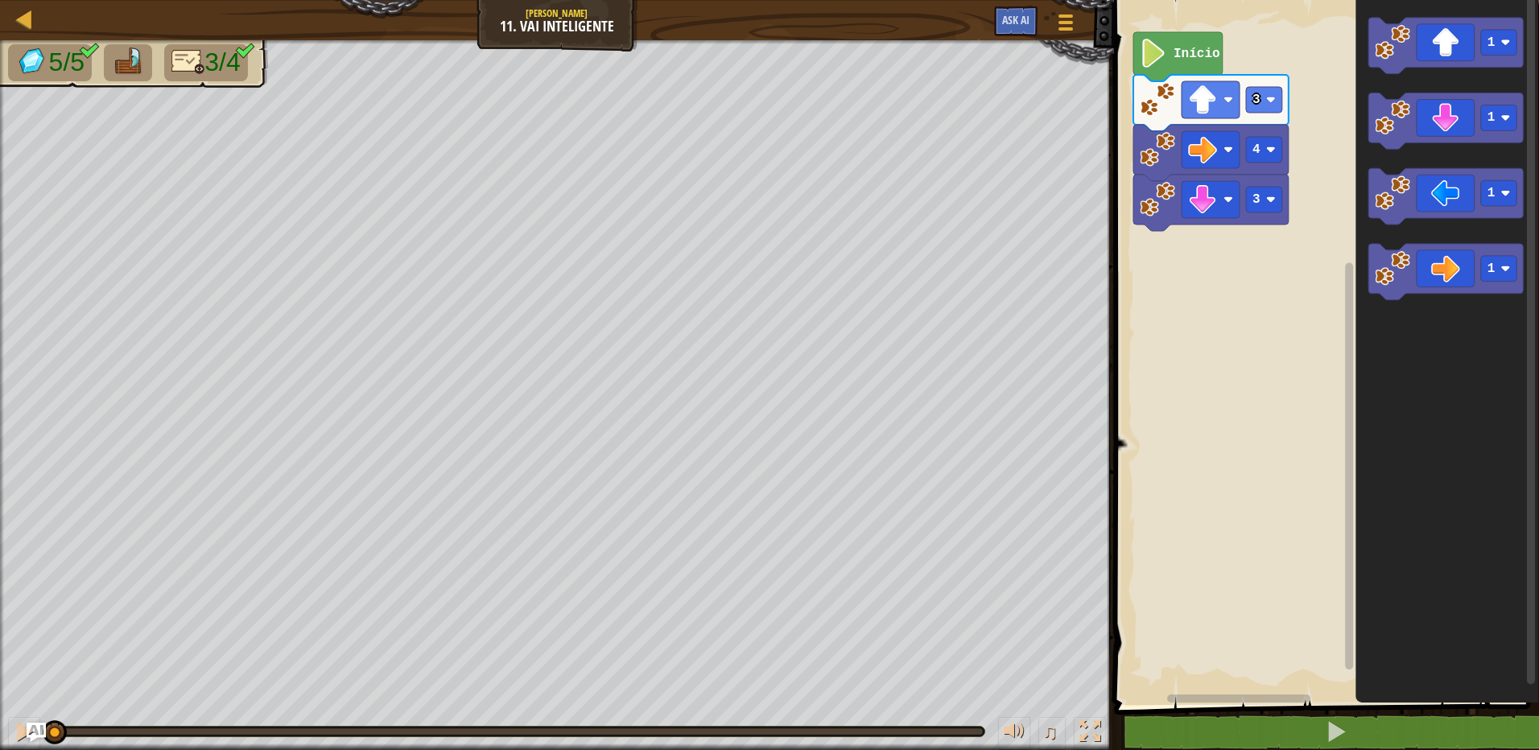
click at [1214, 64] on icon "Espaço de trabalho do Blockly" at bounding box center [1177, 56] width 89 height 49
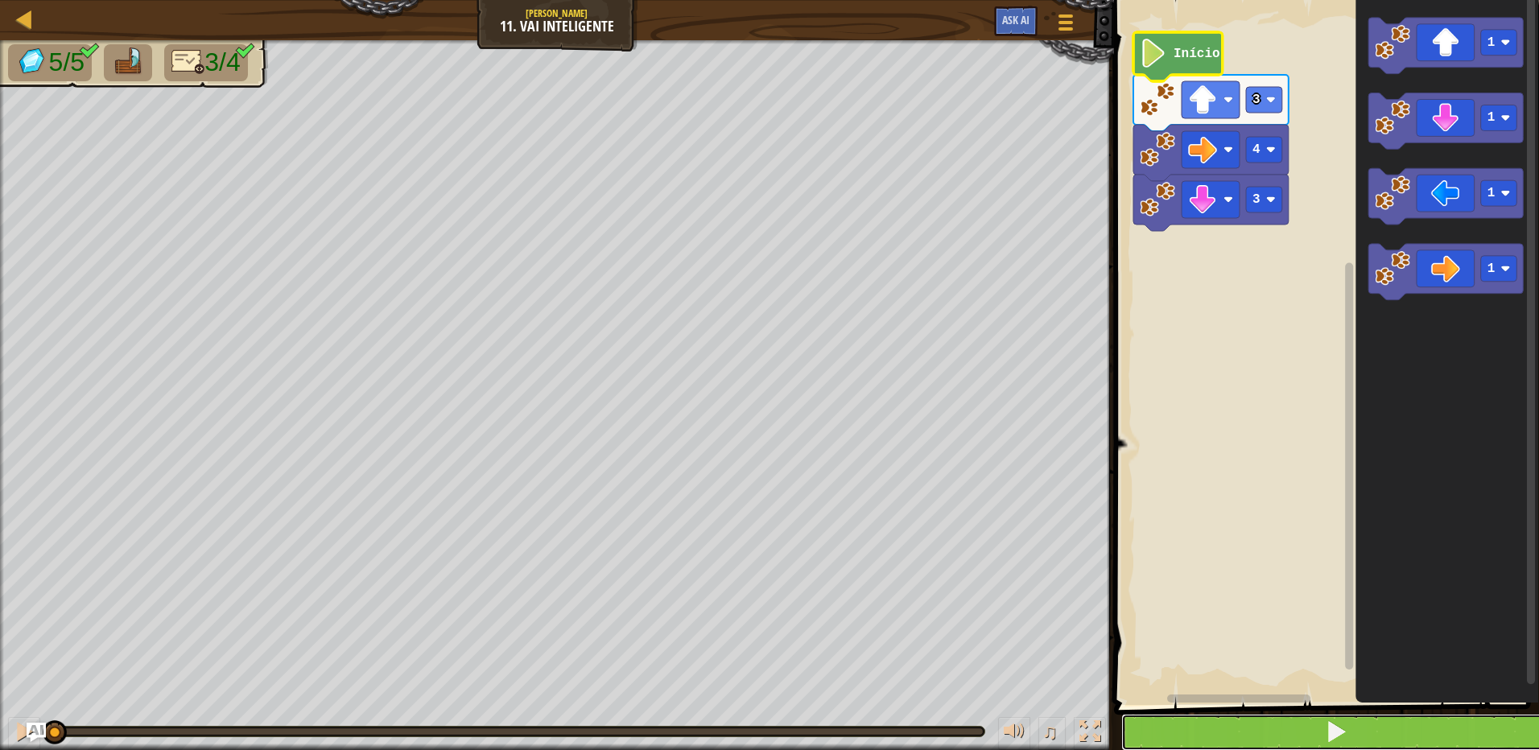
click at [1364, 718] on button at bounding box center [1336, 732] width 430 height 37
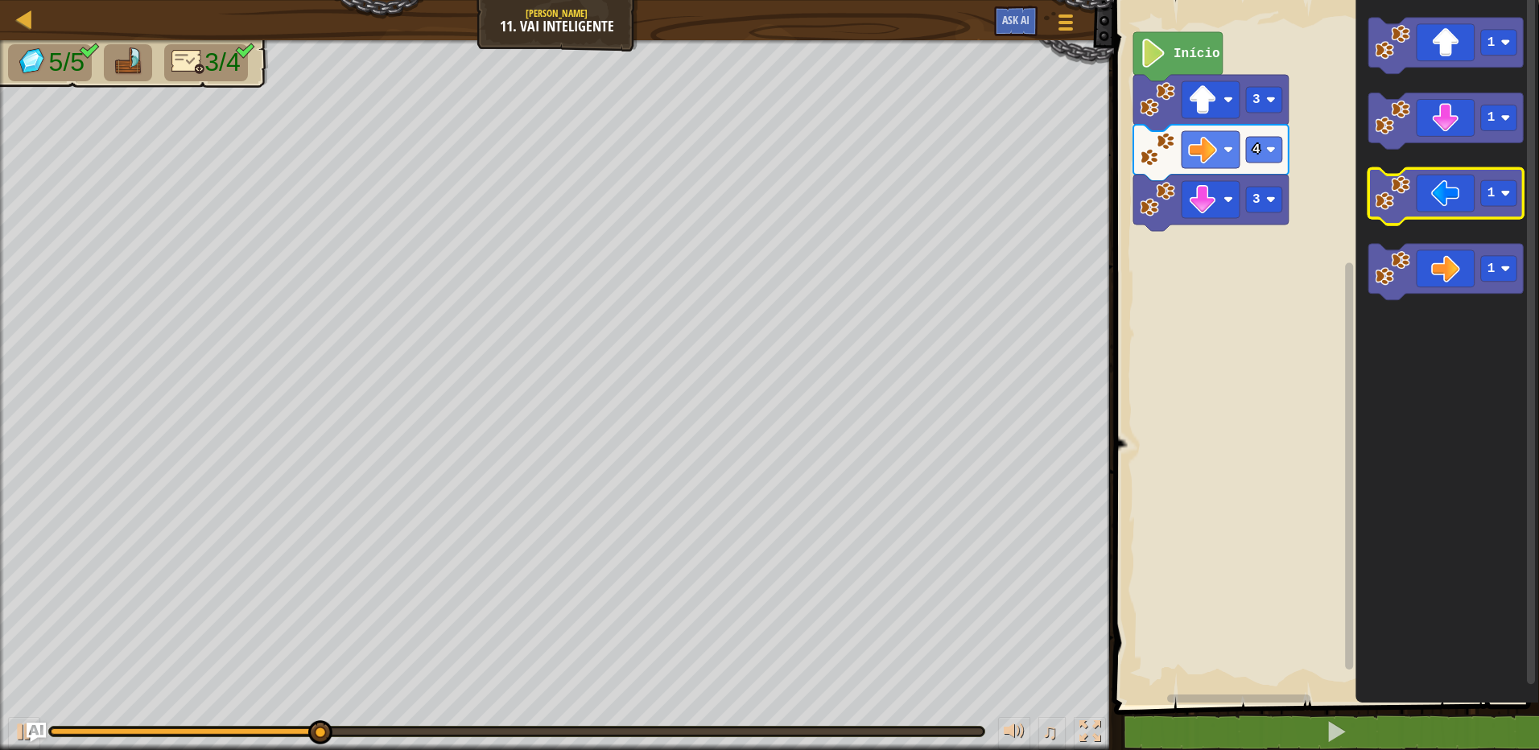
click at [1401, 214] on g "1" at bounding box center [1445, 197] width 155 height 56
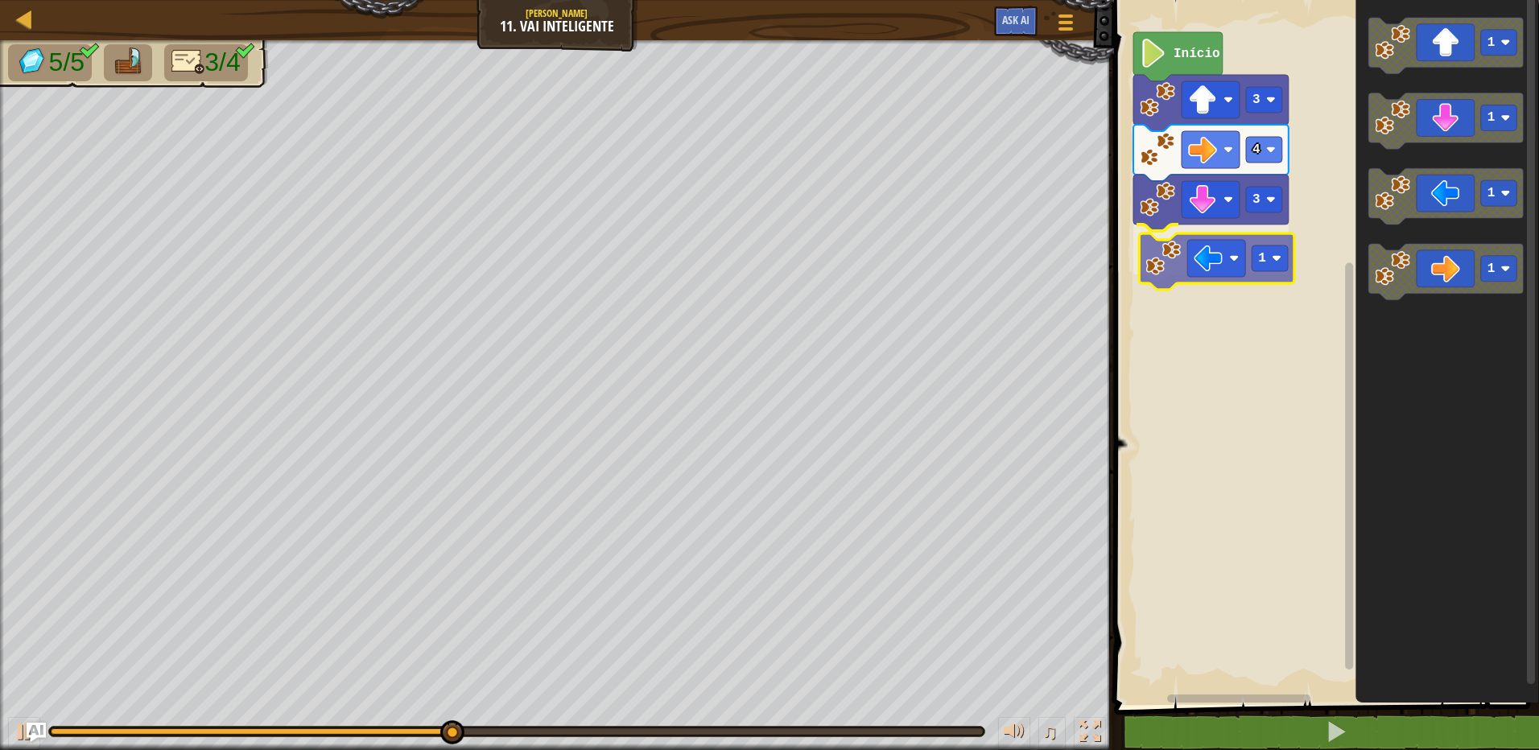
click at [1159, 272] on div "3 1 4 3 Início 1 1 1 1 1" at bounding box center [1324, 348] width 430 height 713
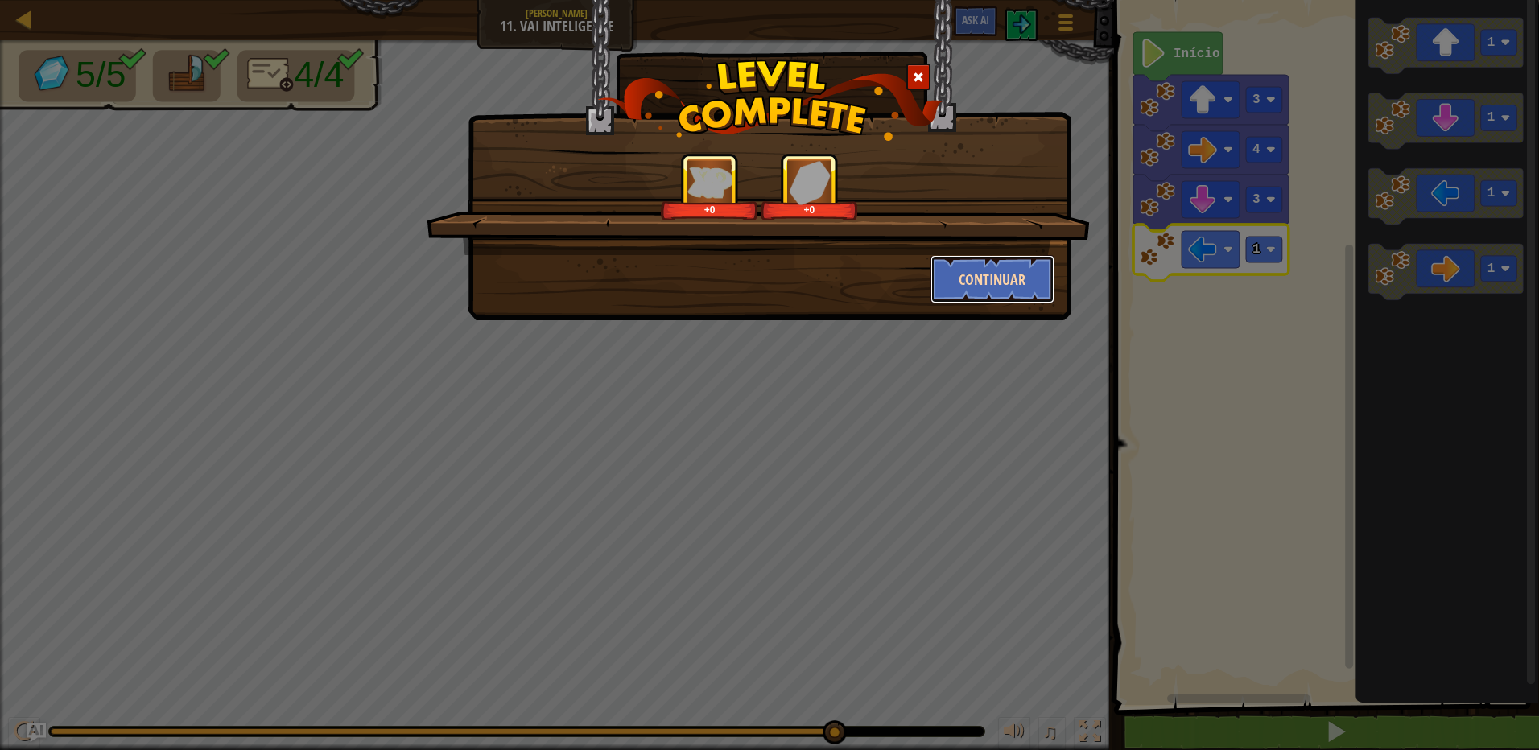
click at [962, 274] on button "Continuar" at bounding box center [992, 279] width 125 height 48
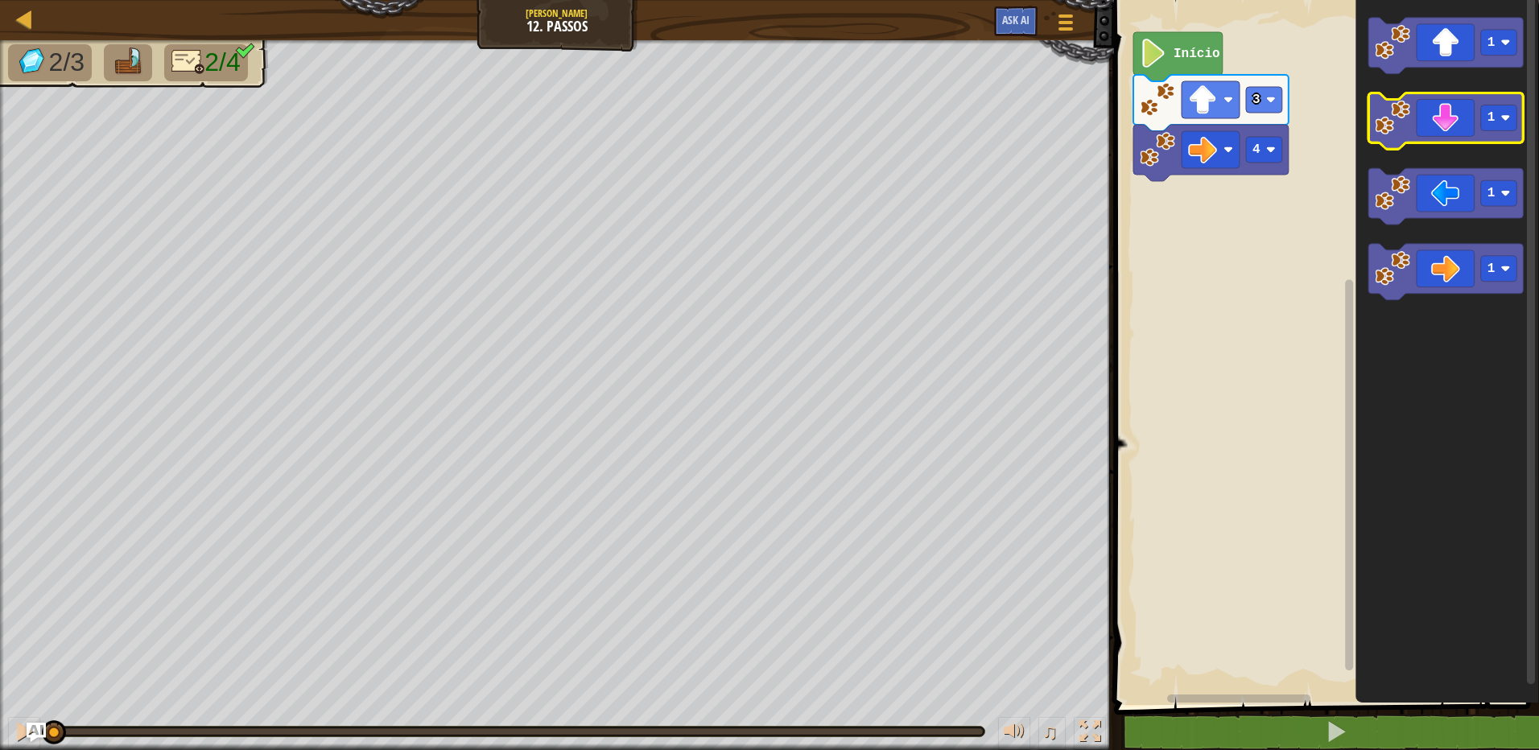
click at [1408, 124] on image "Espaço de trabalho do Blockly" at bounding box center [1392, 118] width 35 height 35
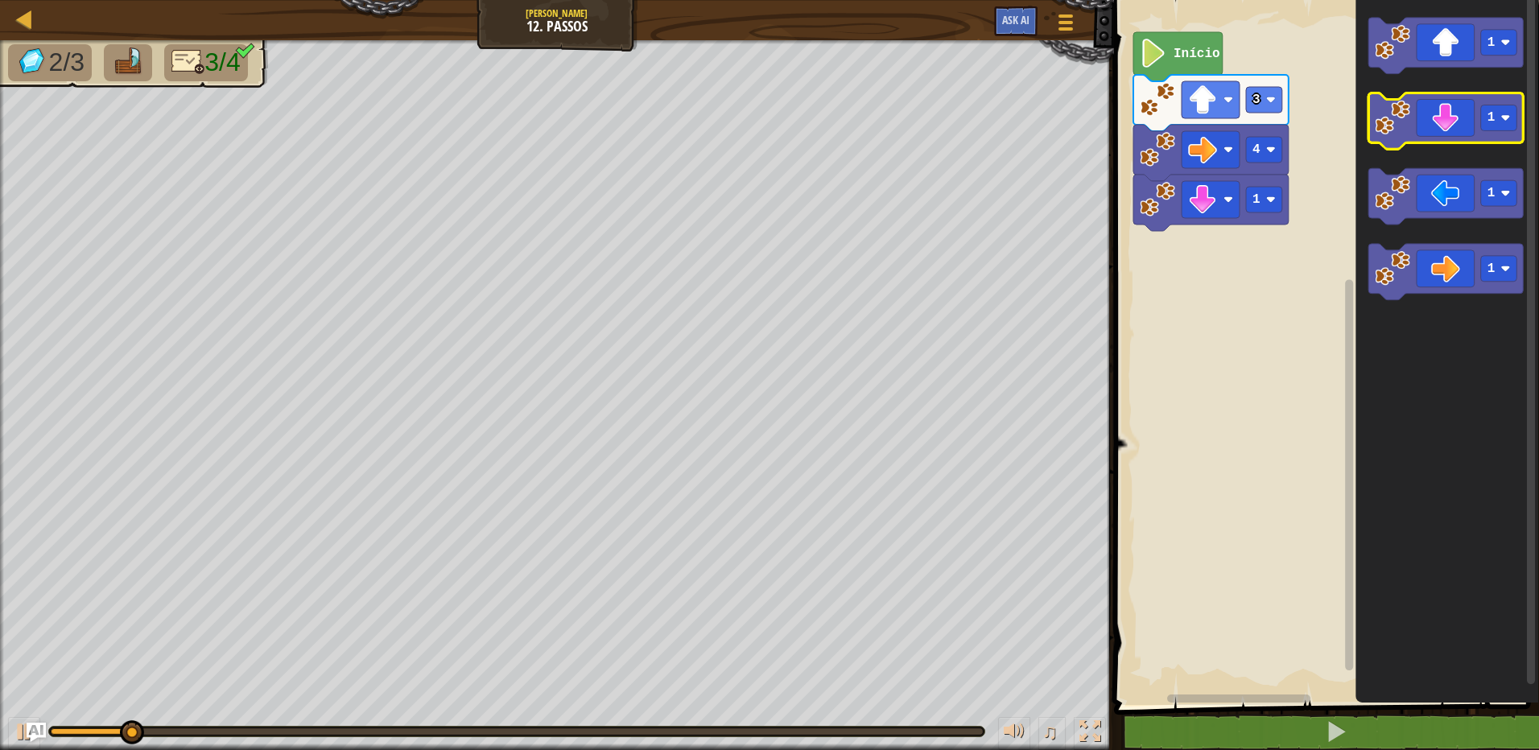
click at [1388, 129] on image "Espaço de trabalho do Blockly" at bounding box center [1392, 118] width 35 height 35
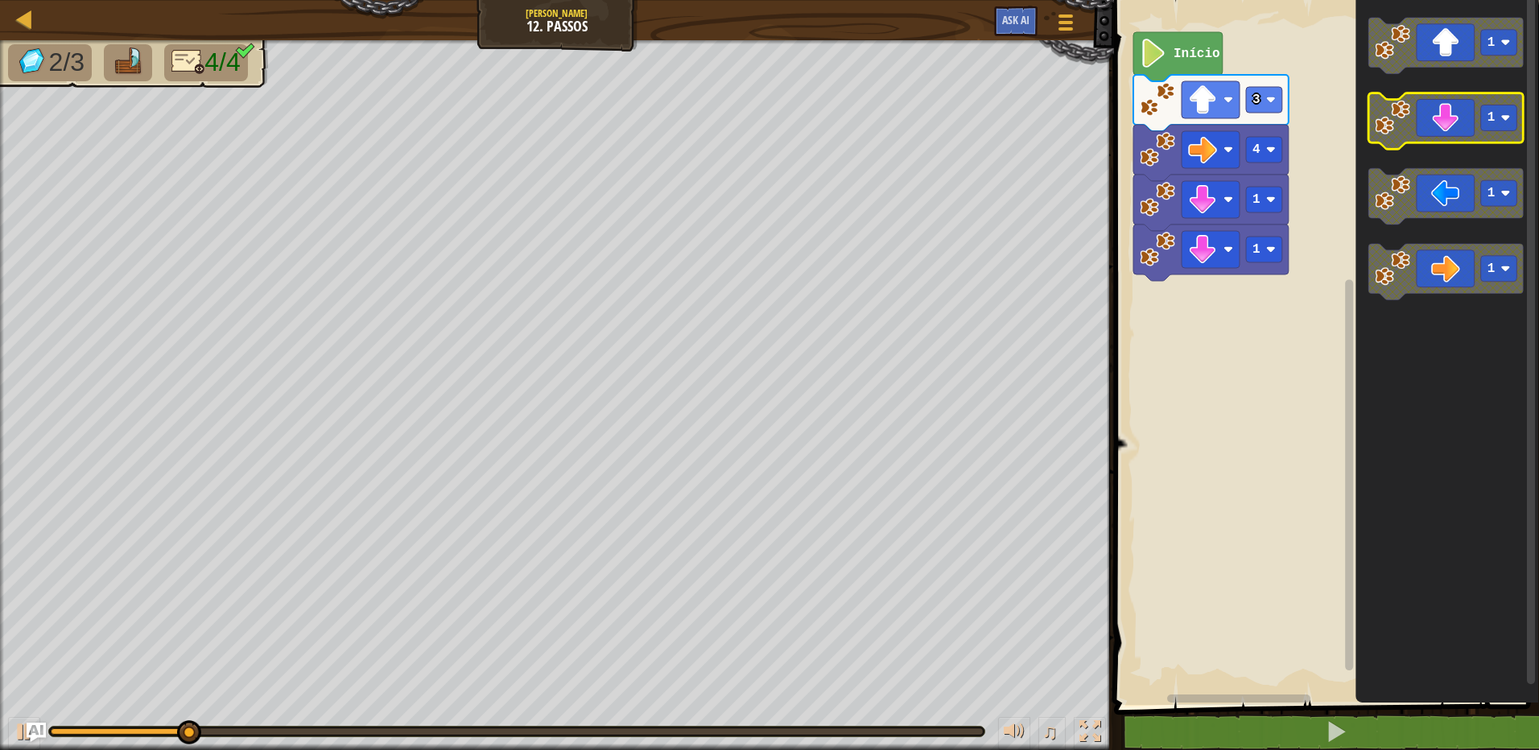
click at [1388, 129] on image "Espaço de trabalho do Blockly" at bounding box center [1392, 118] width 35 height 35
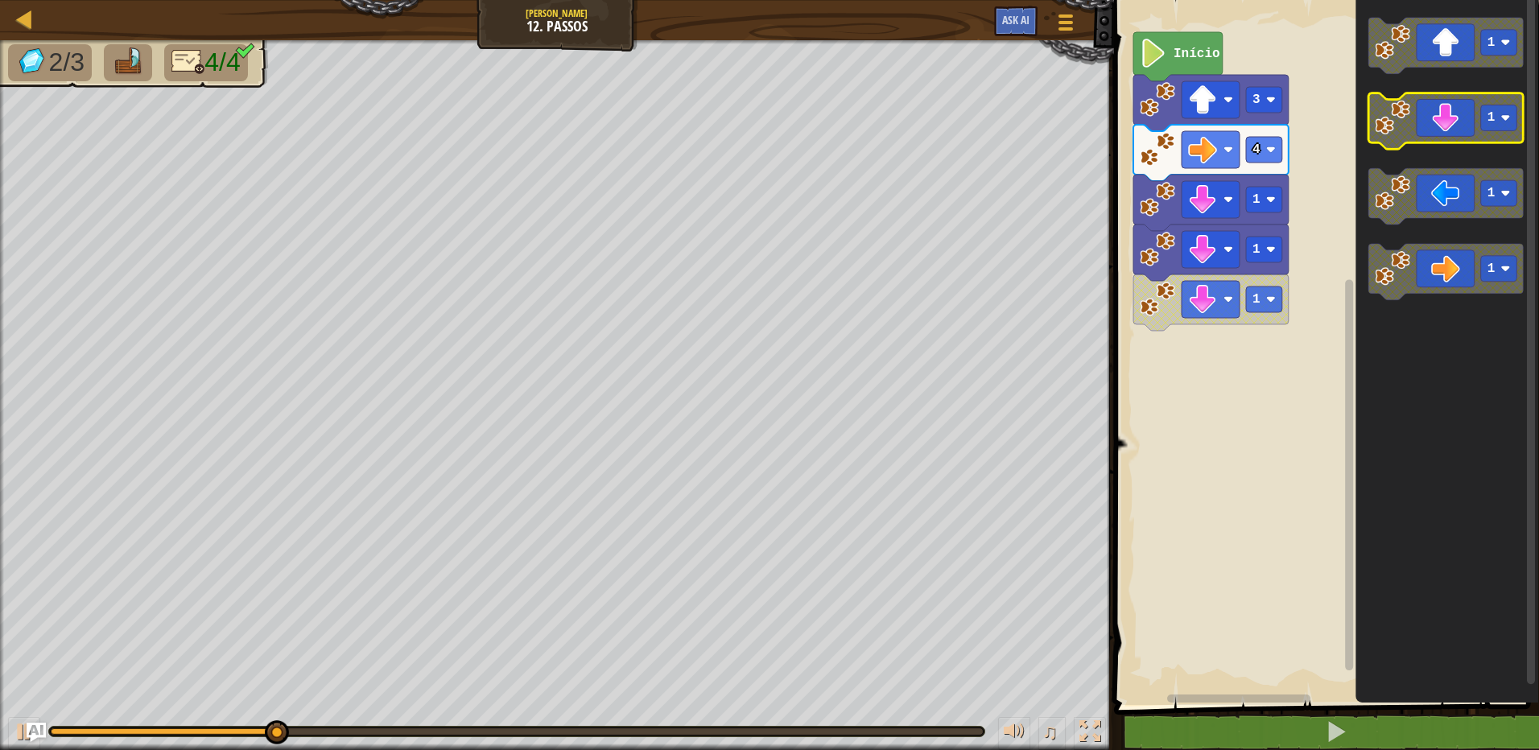
click at [1388, 129] on image "Espaço de trabalho do Blockly" at bounding box center [1392, 118] width 35 height 35
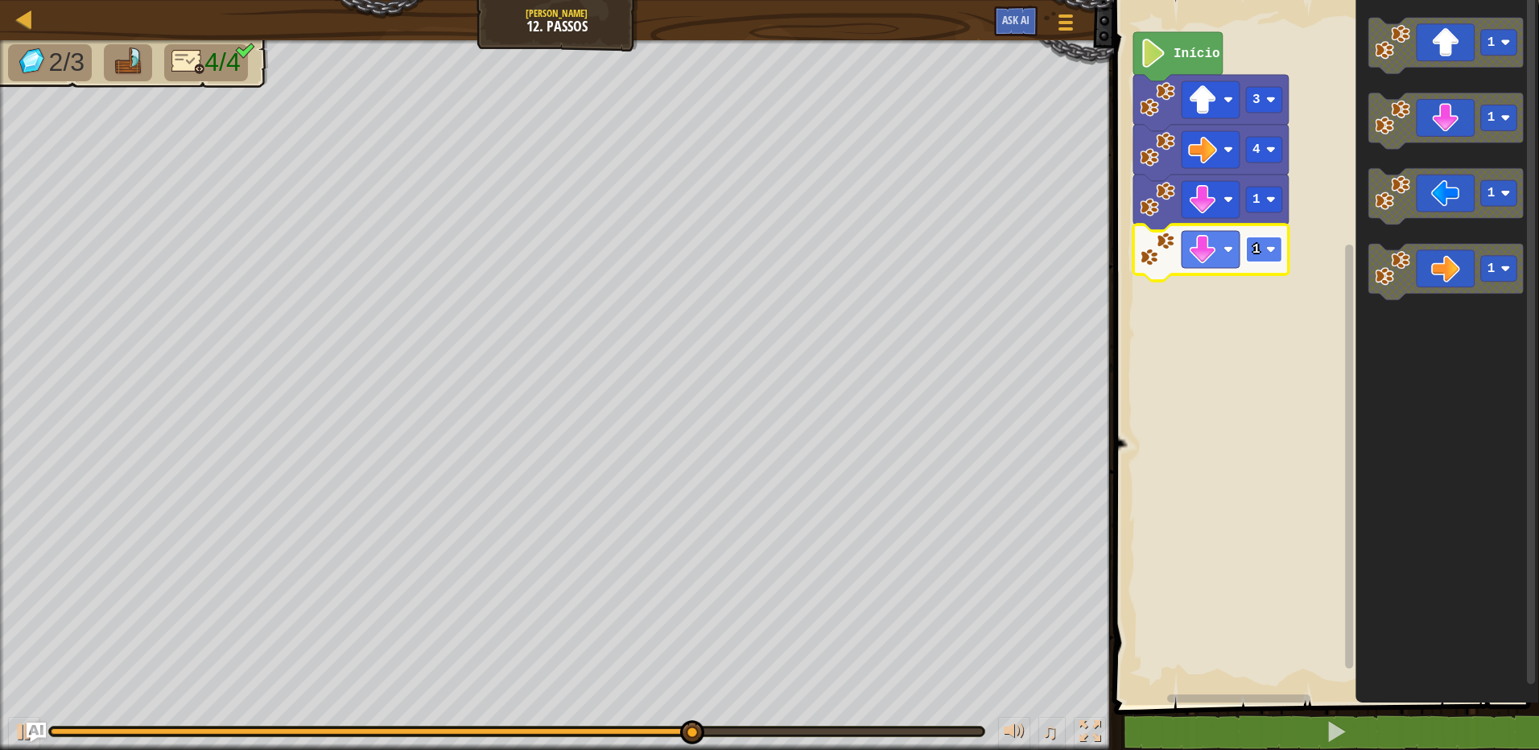
click at [1257, 254] on text "1" at bounding box center [1256, 249] width 8 height 14
click at [1374, 215] on icon "Espaço de trabalho do Blockly" at bounding box center [1445, 197] width 155 height 56
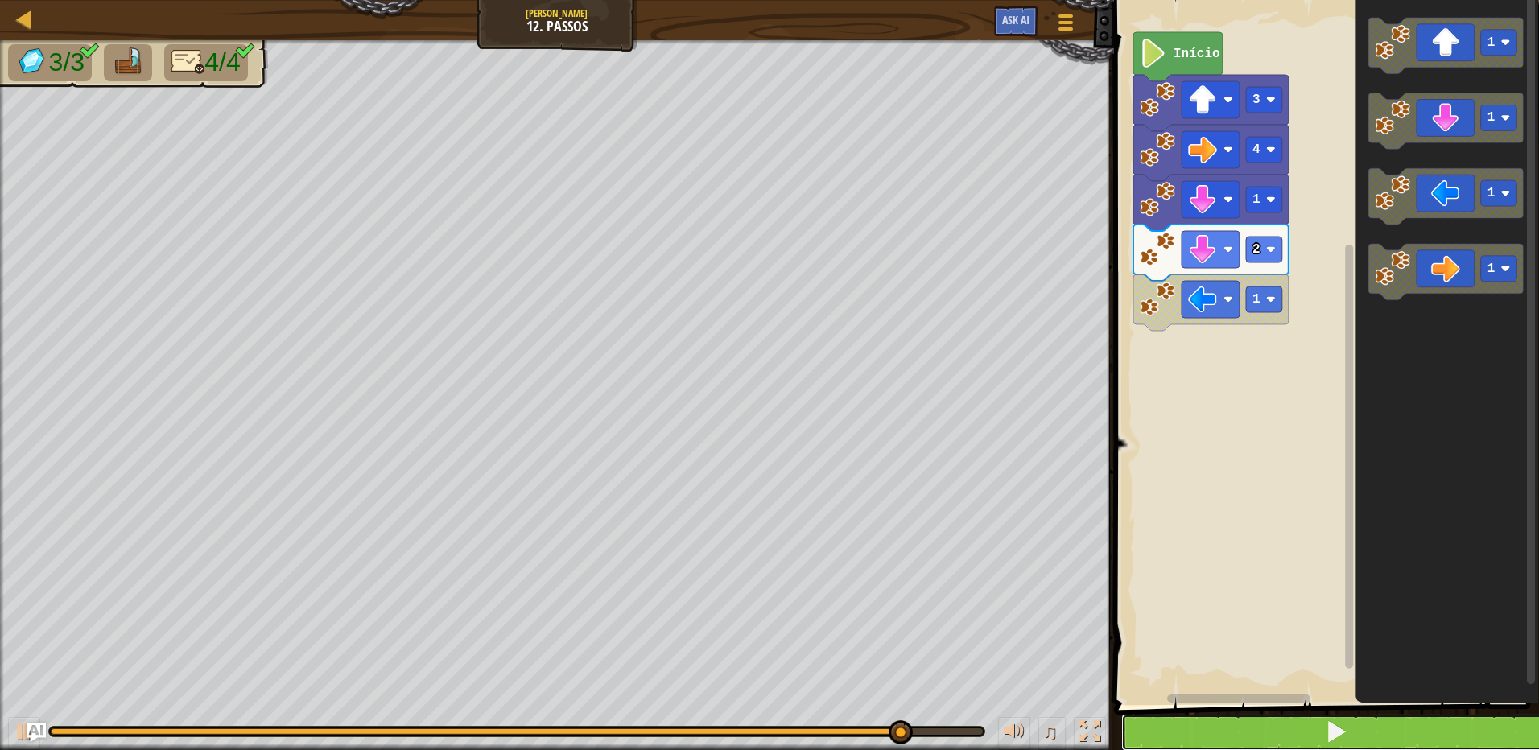
click at [1318, 724] on button at bounding box center [1336, 732] width 430 height 37
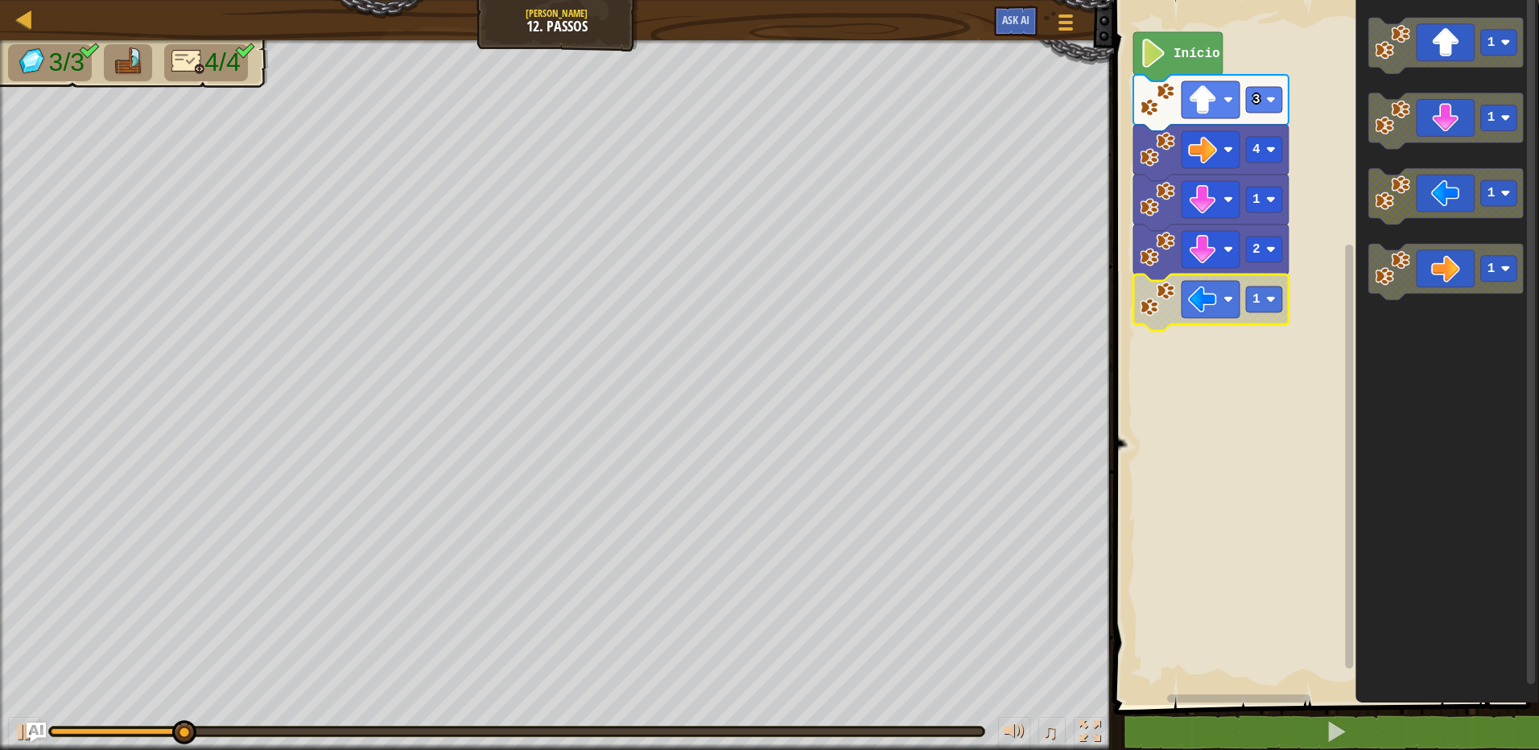
click at [1174, 316] on image "Espaço de trabalho do Blockly" at bounding box center [1157, 299] width 35 height 35
